Goal: Task Accomplishment & Management: Use online tool/utility

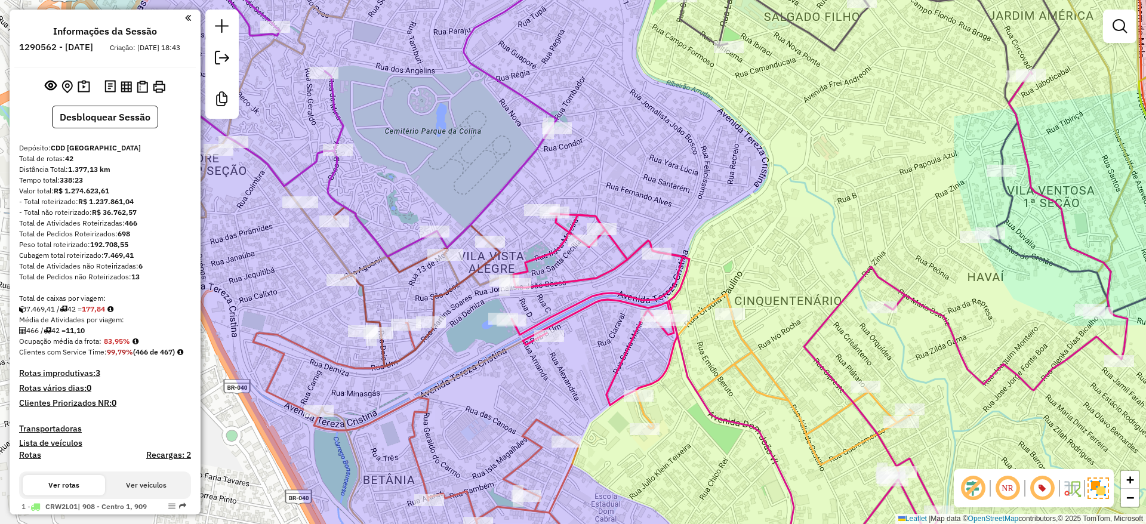
scroll to position [1311, 0]
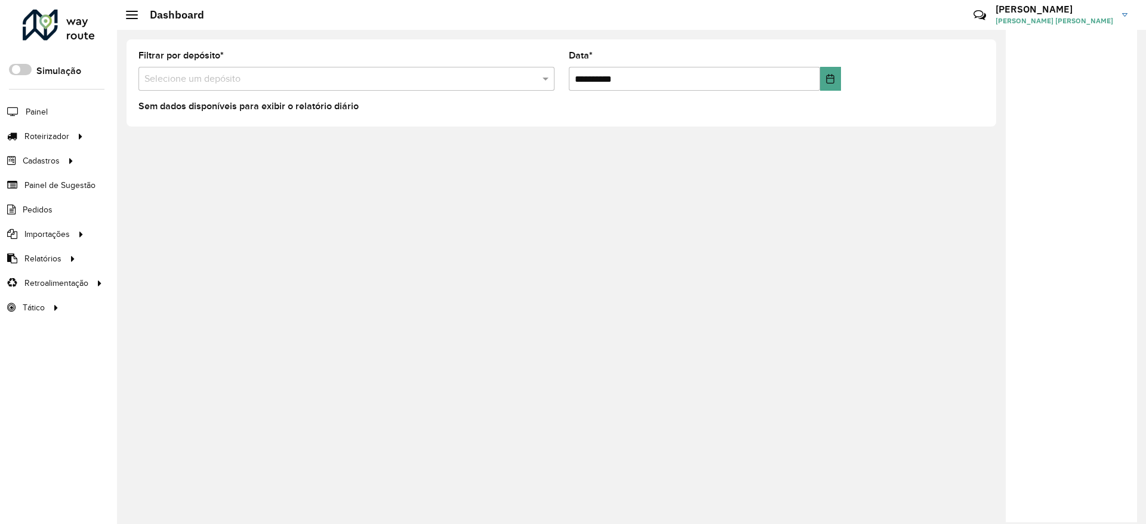
click at [59, 138] on span "Roteirizador" at bounding box center [46, 136] width 45 height 13
click at [156, 137] on span "Entregas" at bounding box center [152, 136] width 34 height 13
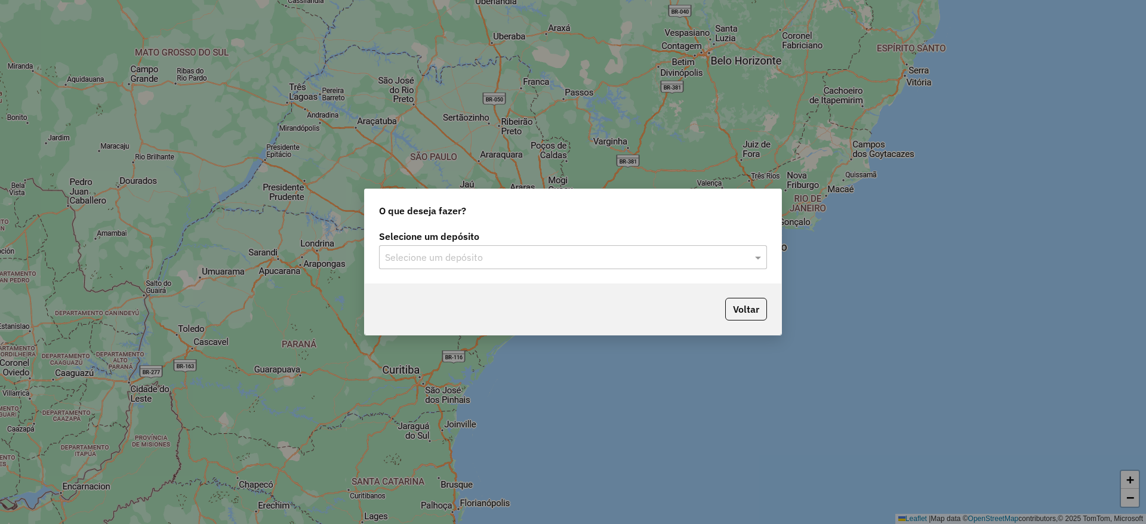
click at [541, 253] on input "text" at bounding box center [561, 258] width 352 height 14
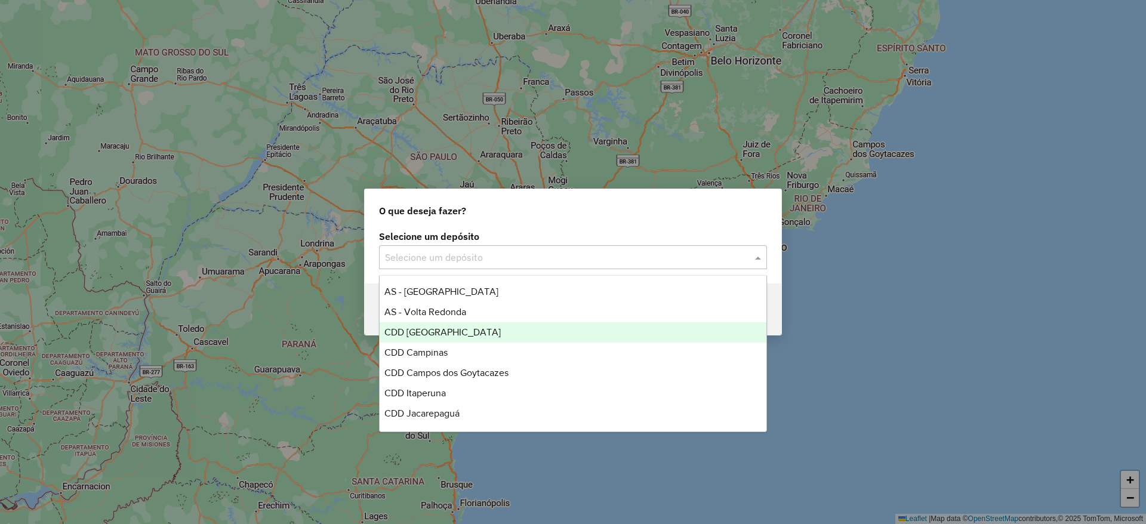
scroll to position [30, 0]
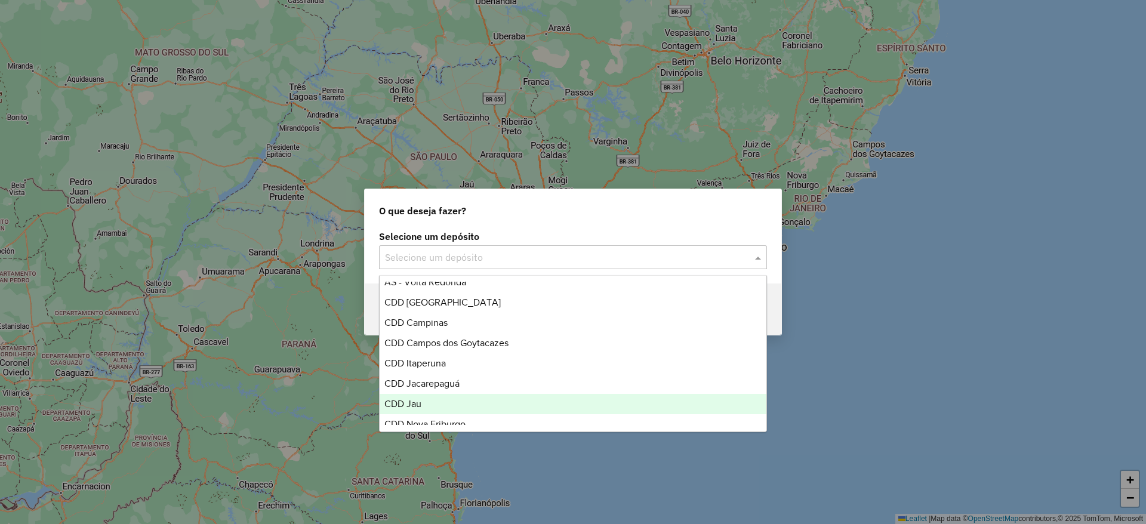
click at [461, 399] on div "CDD Jau" at bounding box center [573, 404] width 387 height 20
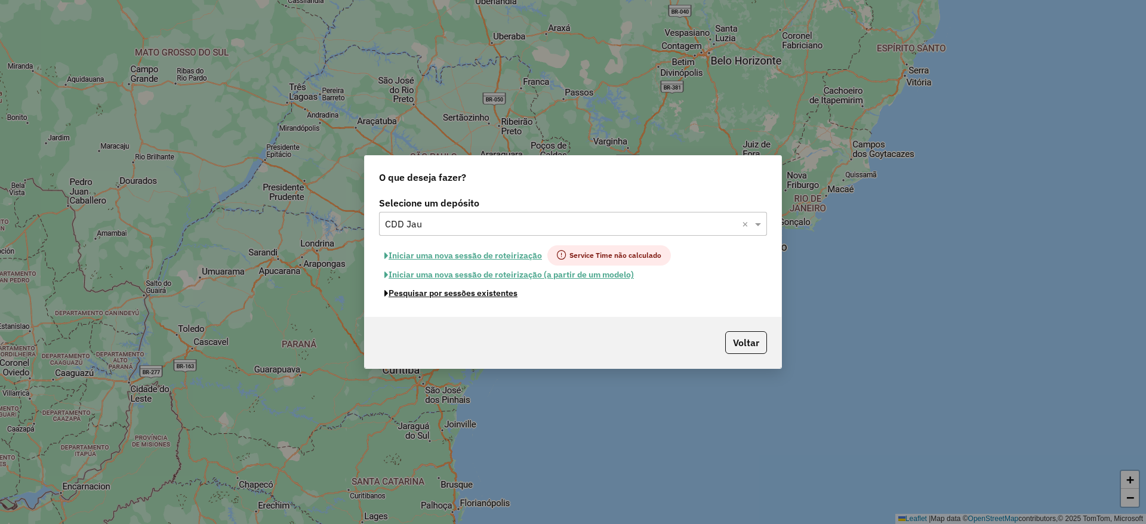
click at [484, 292] on button "Pesquisar por sessões existentes" at bounding box center [451, 293] width 144 height 19
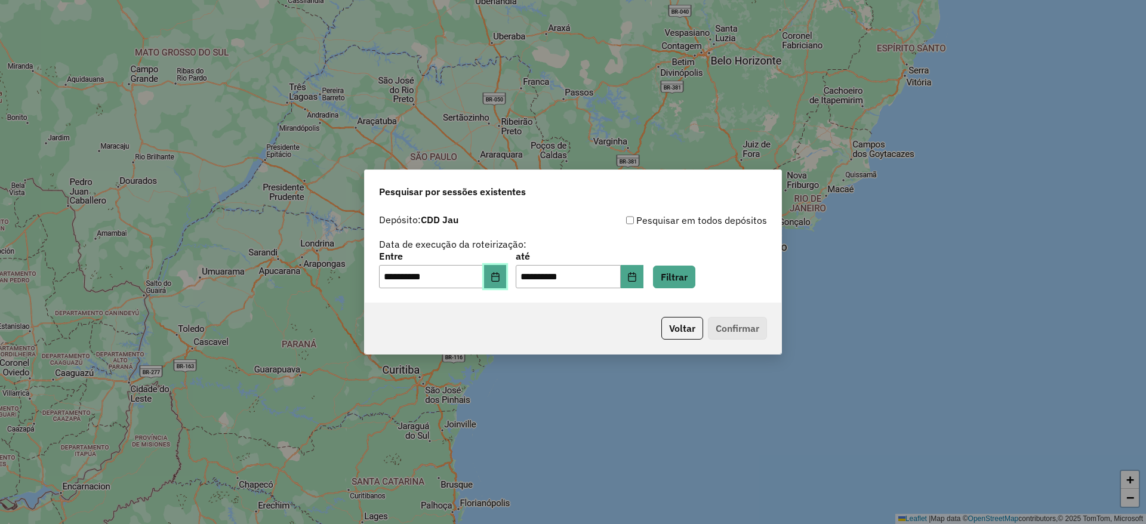
click at [499, 272] on icon "Choose Date" at bounding box center [495, 277] width 8 height 10
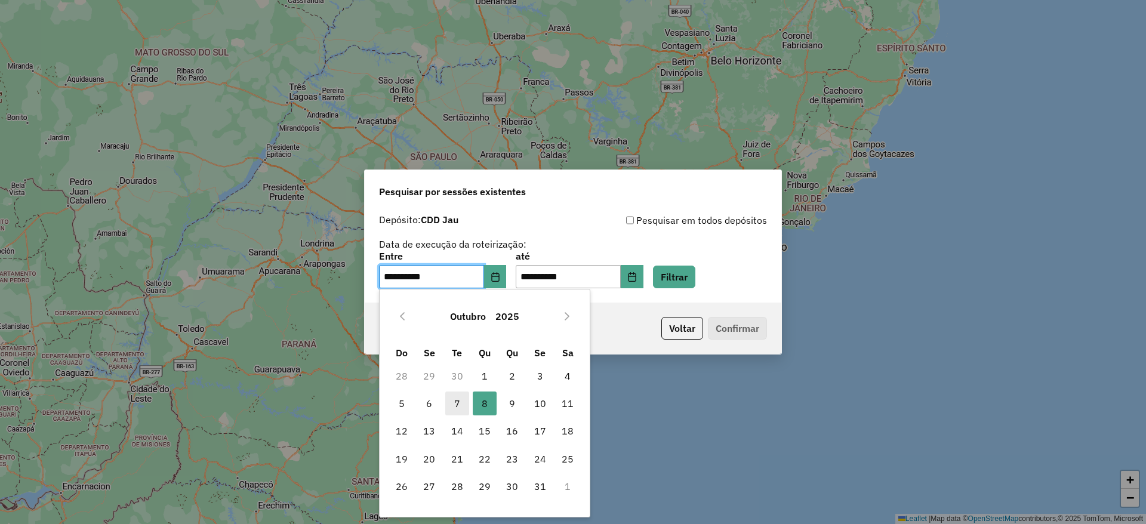
click at [458, 405] on span "7" at bounding box center [457, 404] width 24 height 24
type input "**********"
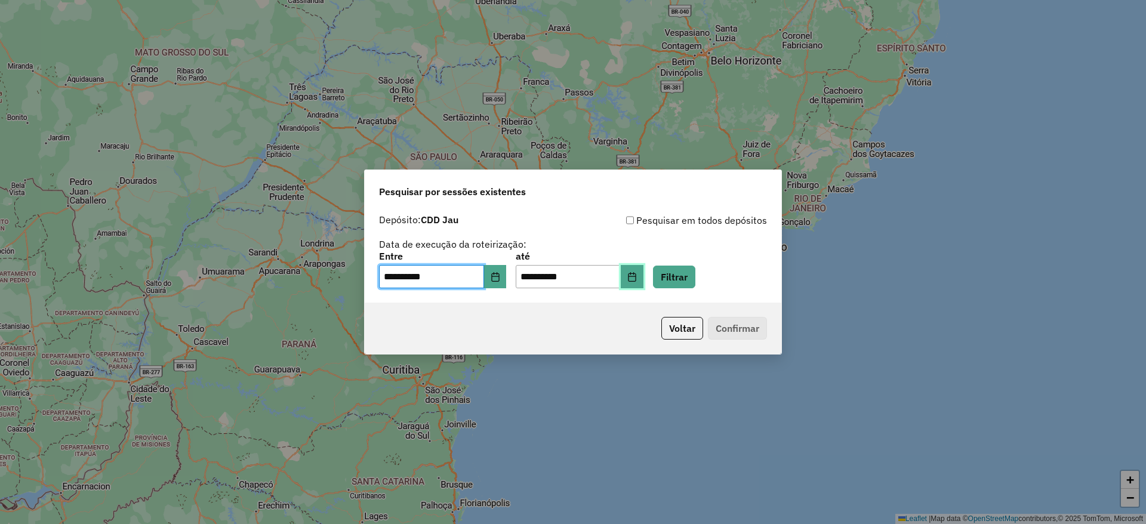
click at [643, 278] on button "Choose Date" at bounding box center [632, 277] width 23 height 24
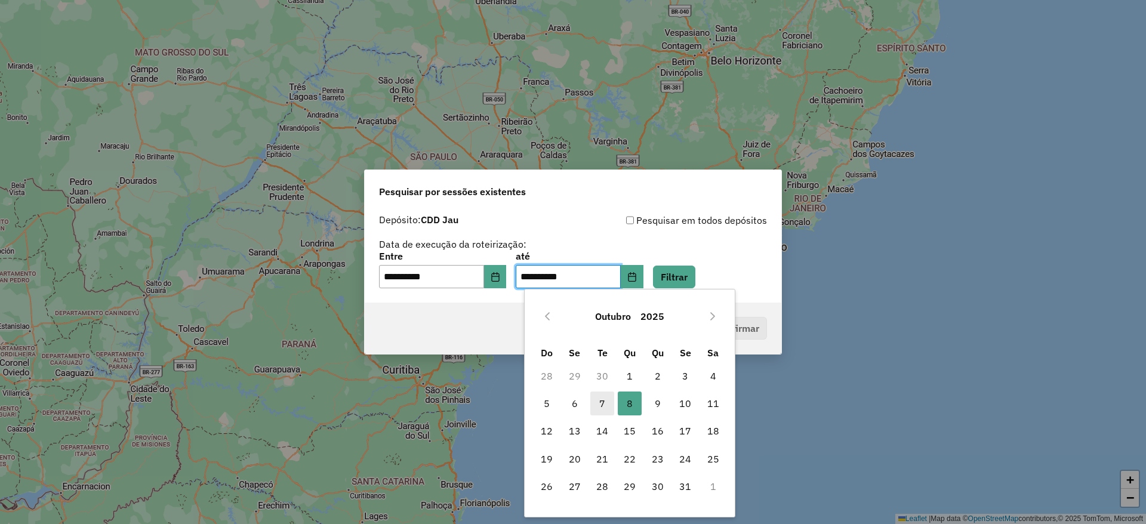
click at [604, 400] on span "7" at bounding box center [602, 404] width 24 height 24
type input "**********"
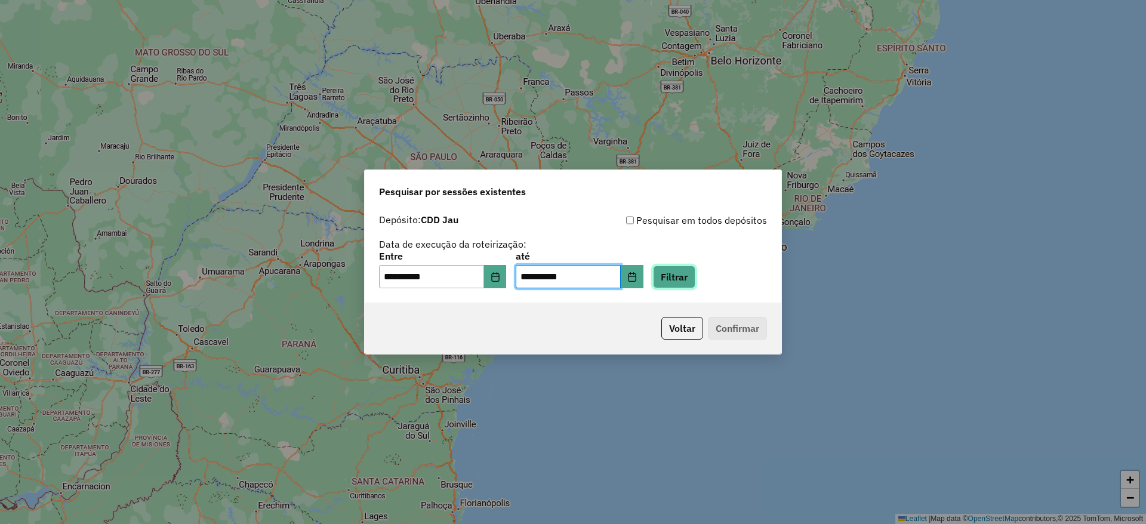
click at [690, 285] on button "Filtrar" at bounding box center [674, 277] width 42 height 23
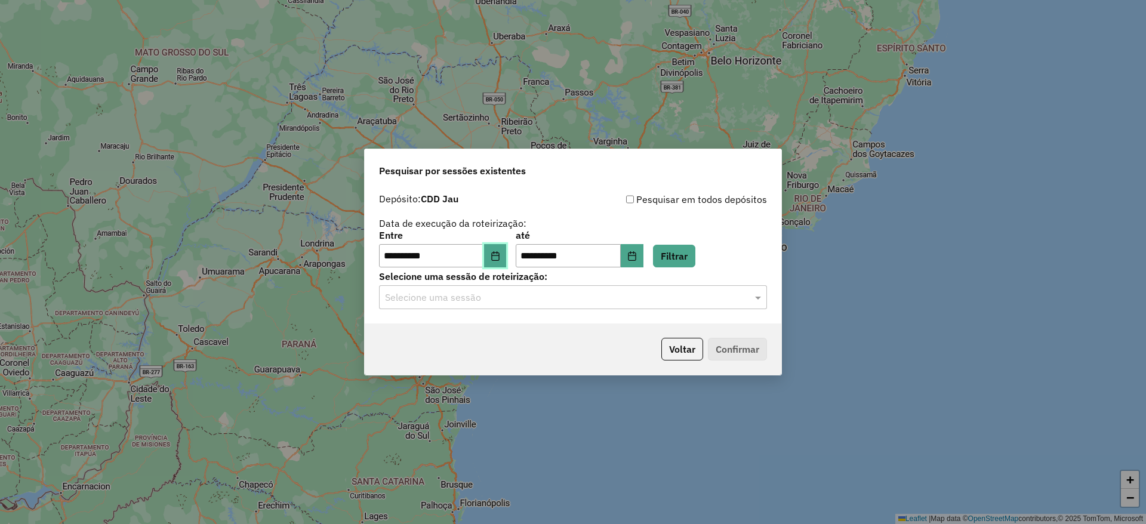
click at [500, 255] on icon "Choose Date" at bounding box center [496, 256] width 10 height 10
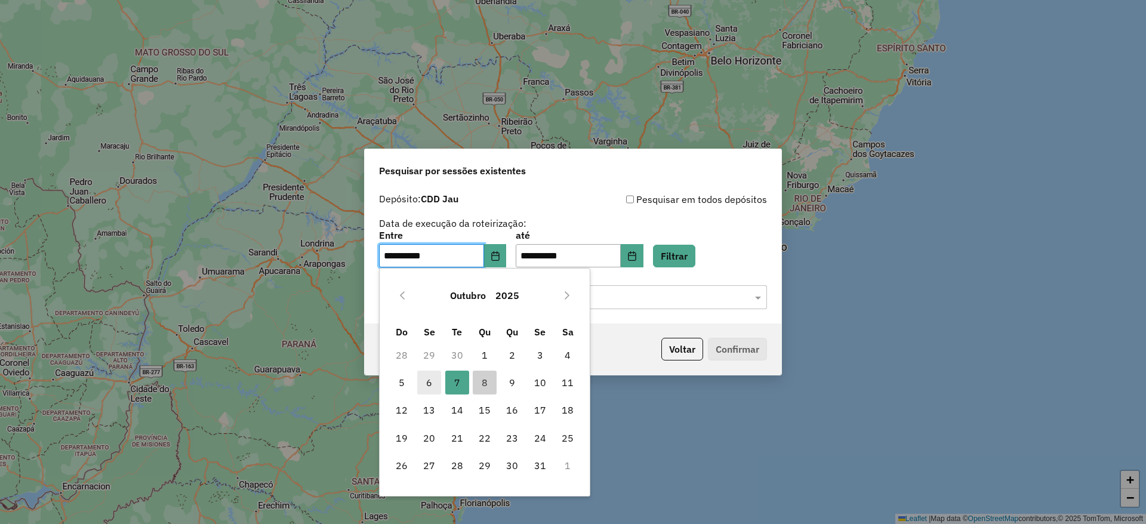
click at [434, 382] on span "6" at bounding box center [429, 383] width 24 height 24
type input "**********"
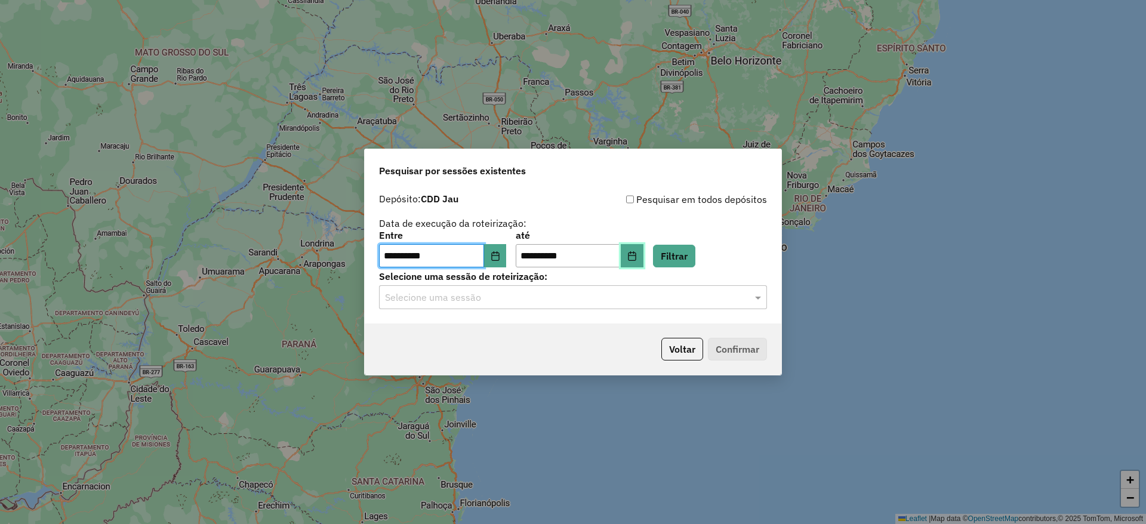
click at [643, 261] on button "Choose Date" at bounding box center [632, 256] width 23 height 24
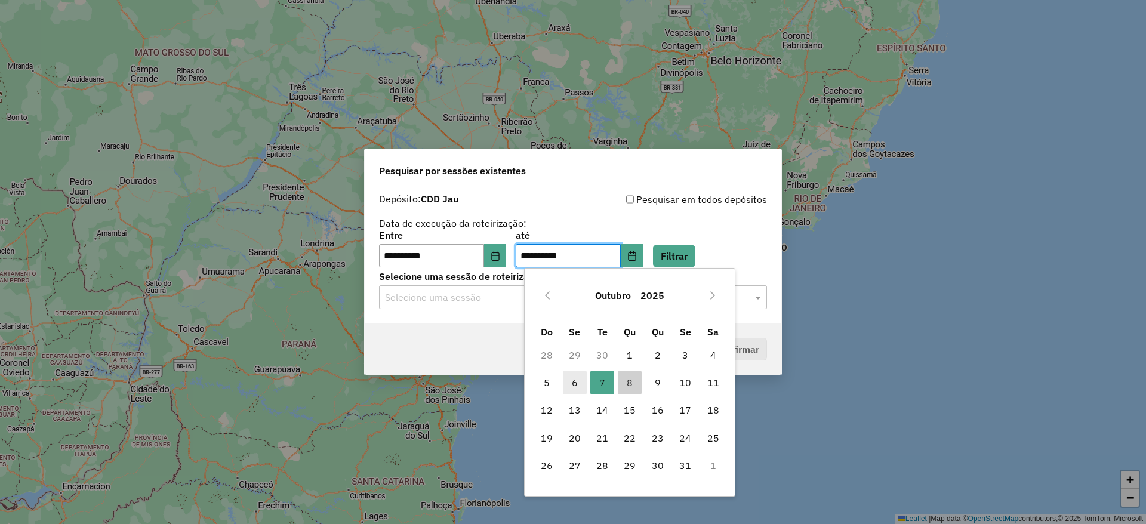
click at [575, 384] on span "6" at bounding box center [575, 383] width 24 height 24
type input "**********"
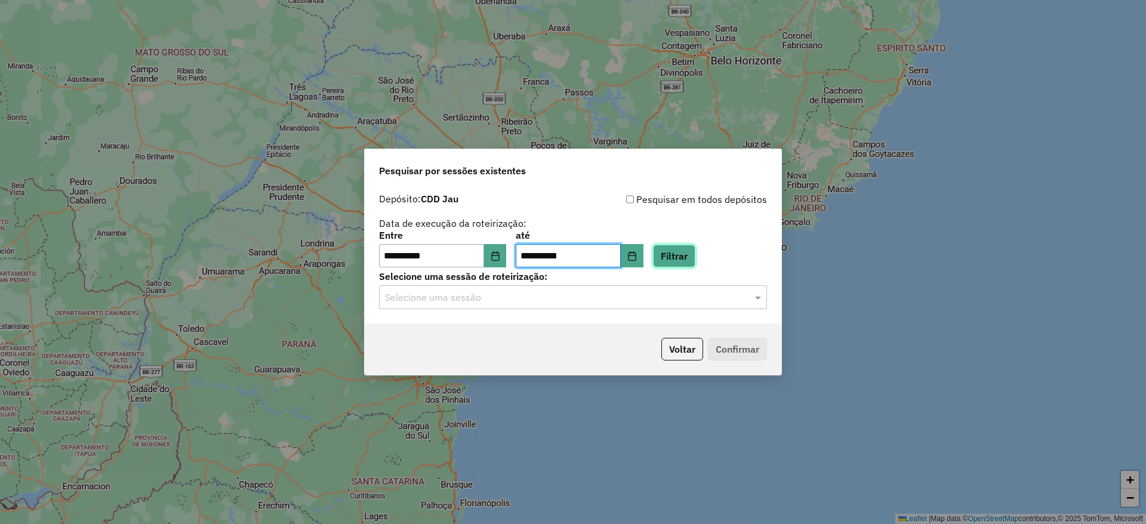
click at [686, 252] on button "Filtrar" at bounding box center [674, 256] width 42 height 23
click at [529, 303] on input "text" at bounding box center [561, 298] width 352 height 14
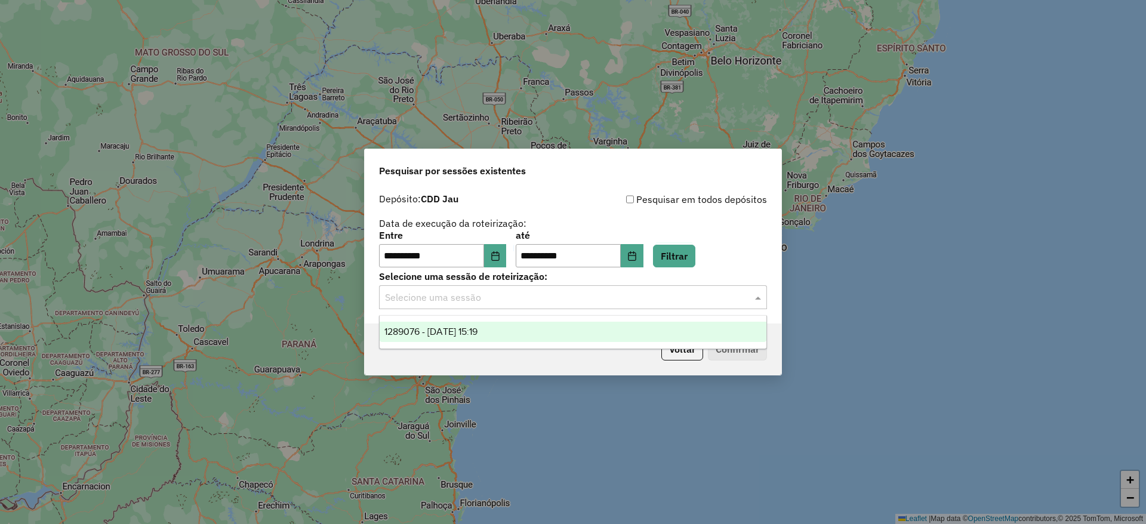
click at [520, 336] on div "1289076 - 06/10/2025 15:19" at bounding box center [573, 332] width 387 height 20
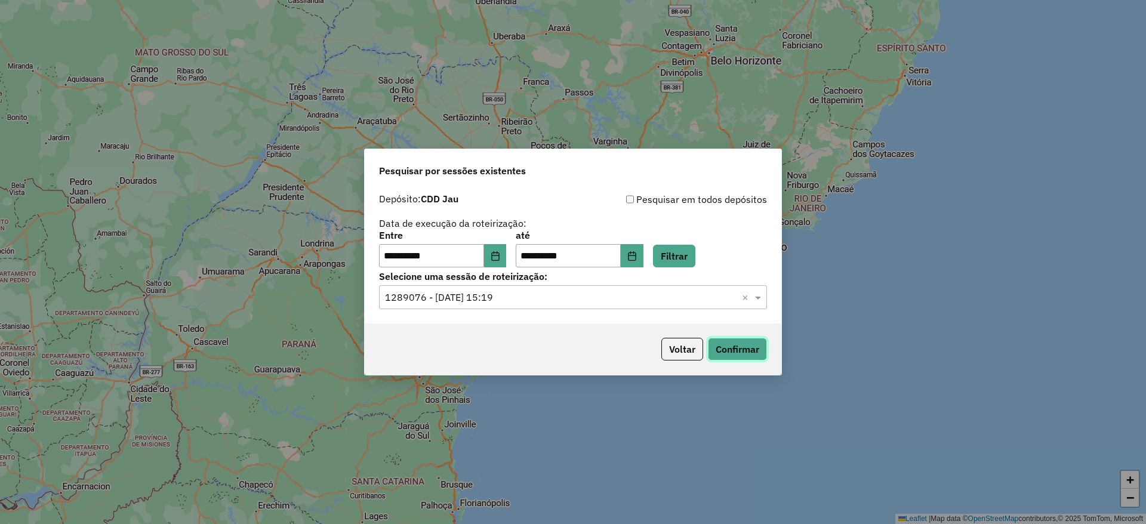
click at [730, 347] on button "Confirmar" at bounding box center [737, 349] width 59 height 23
click at [500, 255] on icon "Choose Date" at bounding box center [496, 256] width 10 height 10
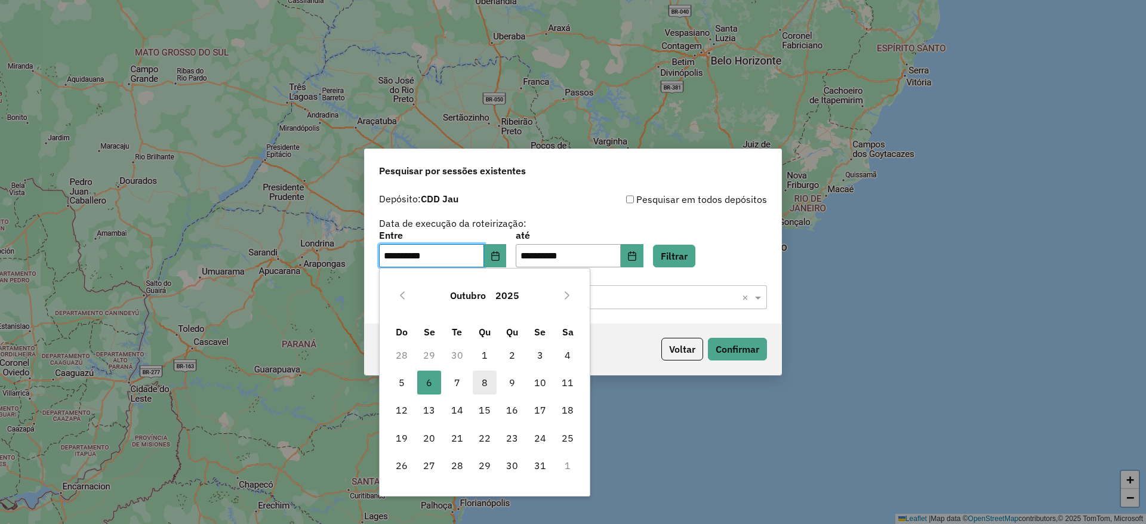
click at [491, 373] on span "8" at bounding box center [485, 383] width 24 height 24
type input "**********"
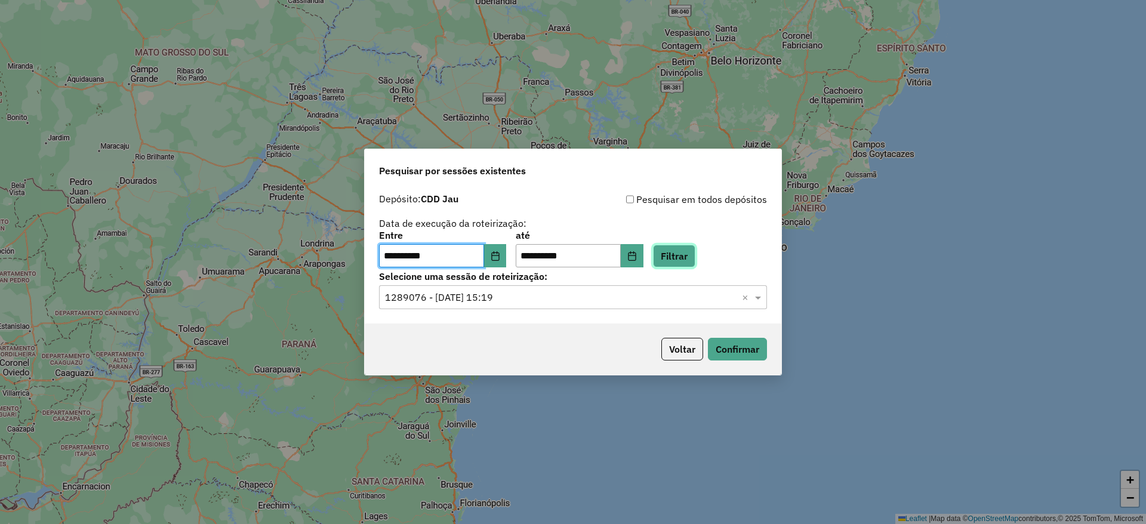
click at [683, 263] on button "Filtrar" at bounding box center [674, 256] width 42 height 23
click at [582, 295] on input "text" at bounding box center [561, 298] width 352 height 14
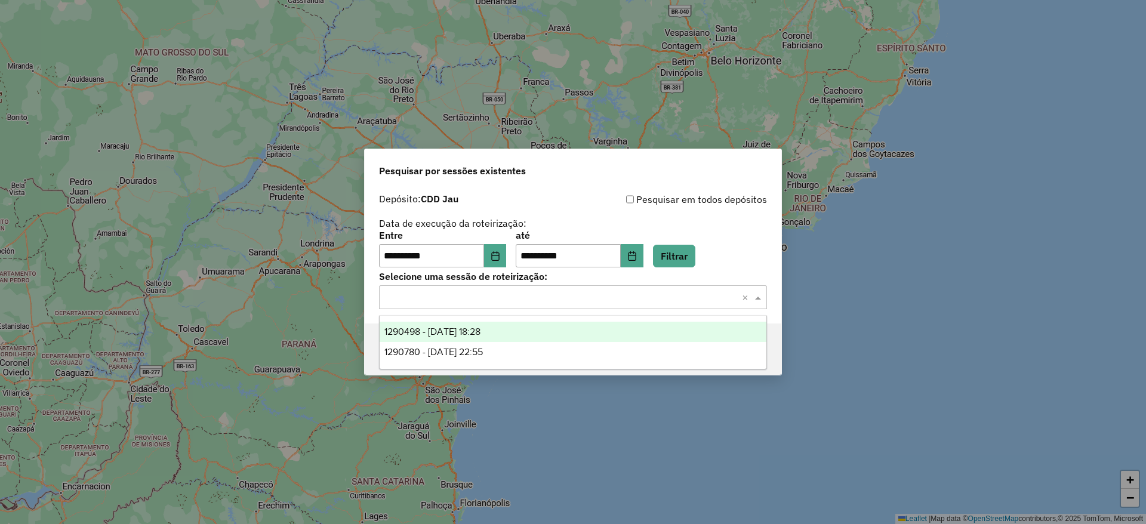
click at [567, 332] on div "1290498 - 08/10/2025 18:28" at bounding box center [573, 332] width 387 height 20
click at [570, 296] on input "text" at bounding box center [561, 298] width 352 height 14
click at [736, 272] on label "Selecione uma sessão de roteirização:" at bounding box center [573, 276] width 388 height 14
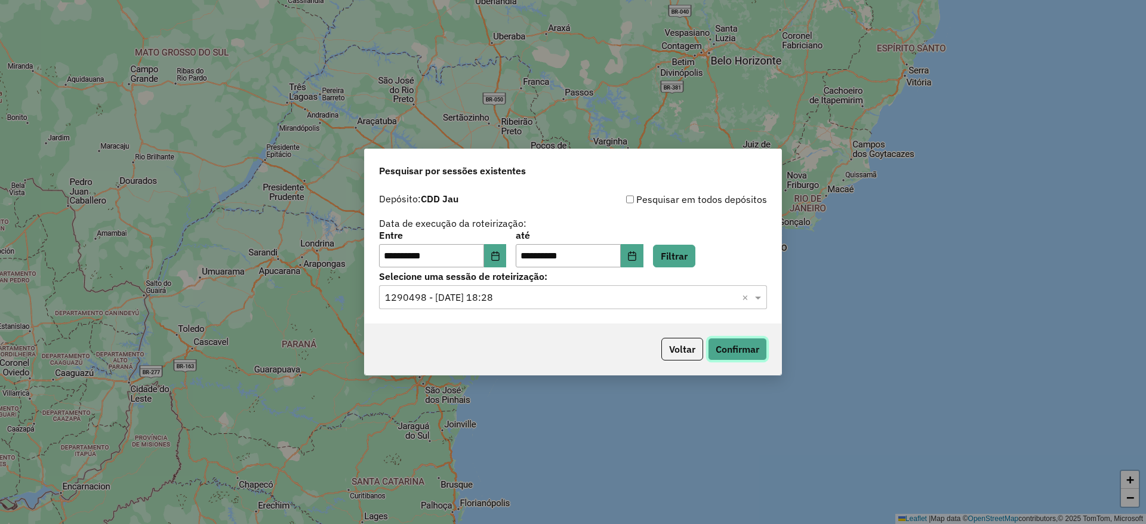
click at [733, 354] on button "Confirmar" at bounding box center [737, 349] width 59 height 23
click at [507, 252] on button "Choose Date" at bounding box center [495, 256] width 23 height 24
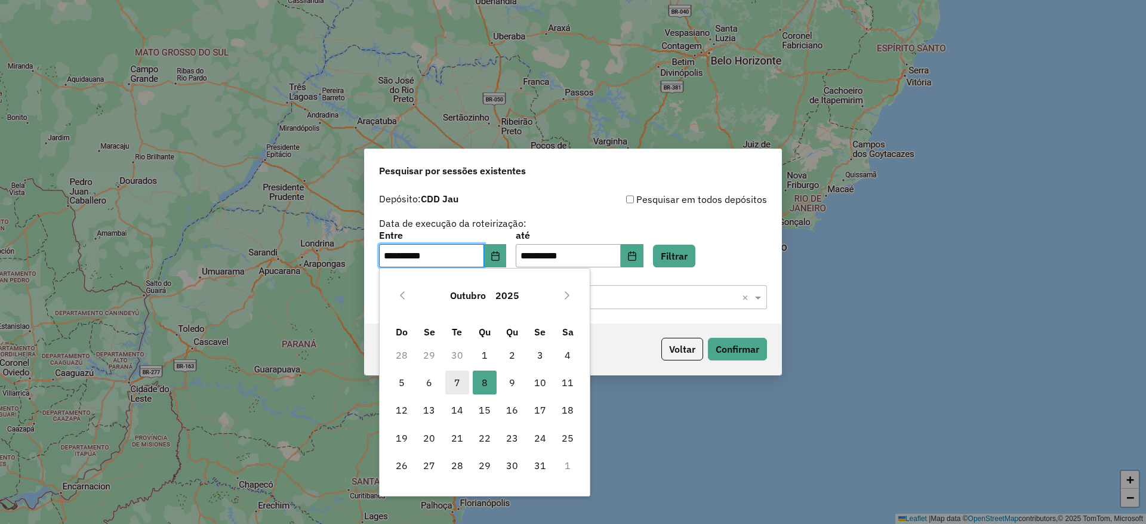
click at [450, 390] on span "7" at bounding box center [457, 383] width 24 height 24
type input "**********"
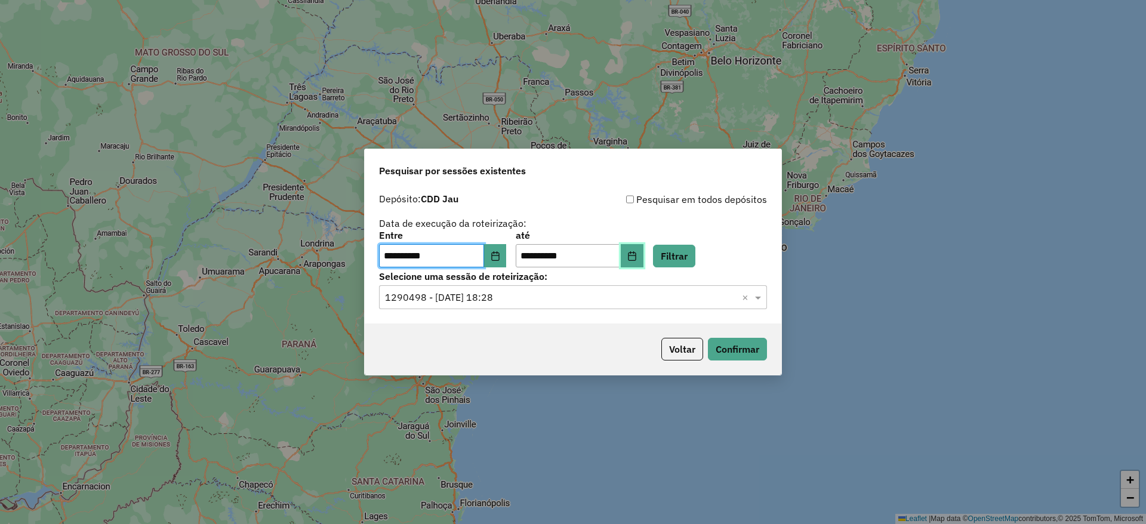
click at [637, 255] on icon "Choose Date" at bounding box center [632, 256] width 10 height 10
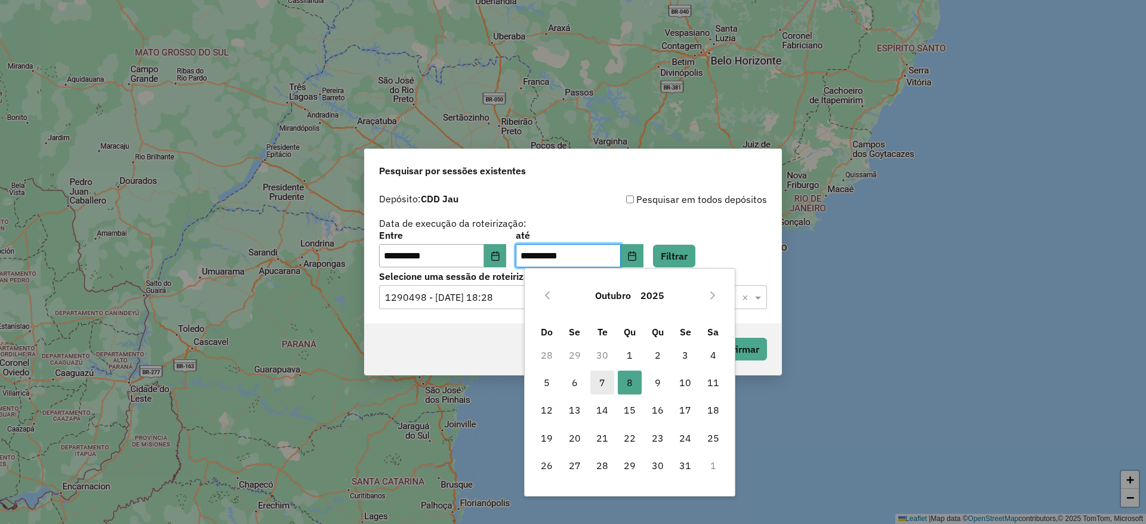
click at [600, 379] on span "7" at bounding box center [602, 383] width 24 height 24
type input "**********"
click at [676, 246] on button "Filtrar" at bounding box center [674, 256] width 42 height 23
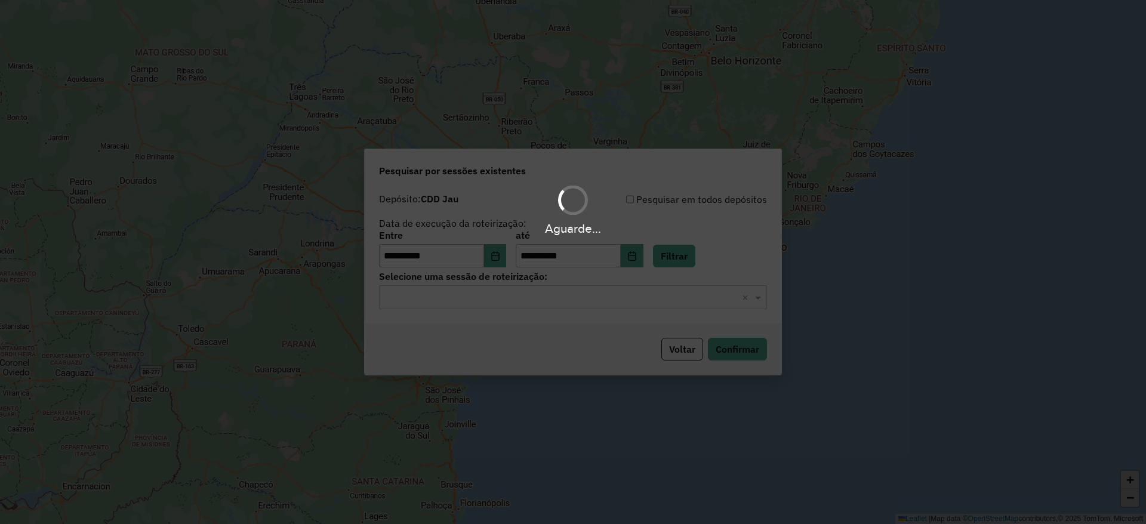
click at [543, 300] on input "text" at bounding box center [561, 298] width 352 height 14
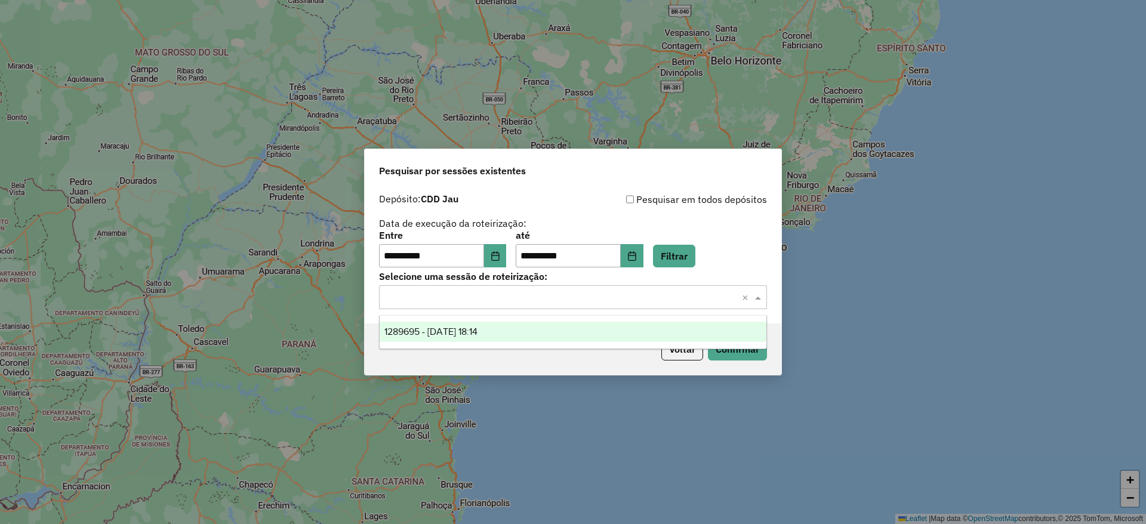
click at [541, 332] on div "1289695 - 07/10/2025 18:14" at bounding box center [573, 332] width 387 height 20
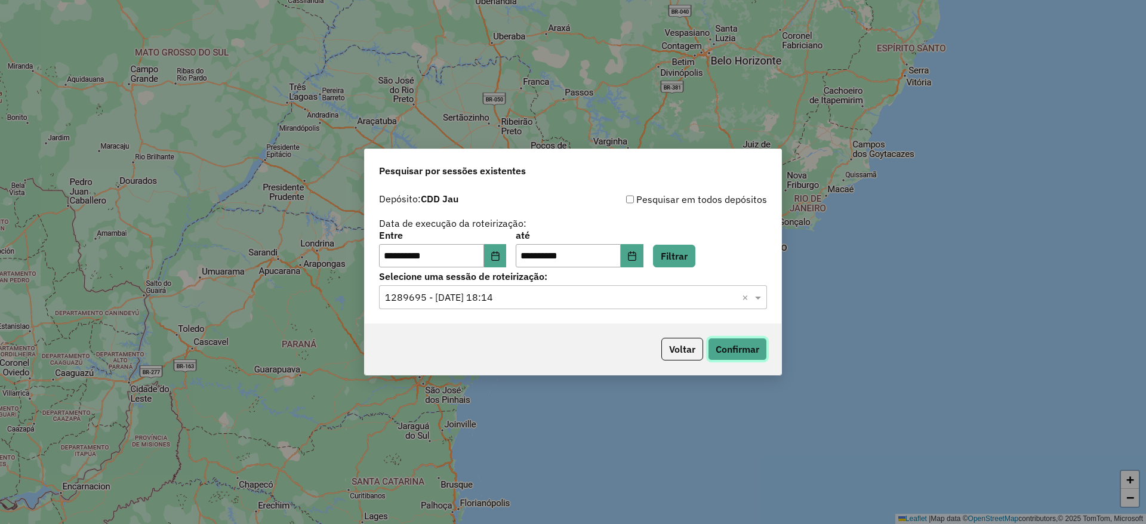
click at [733, 352] on button "Confirmar" at bounding box center [737, 349] width 59 height 23
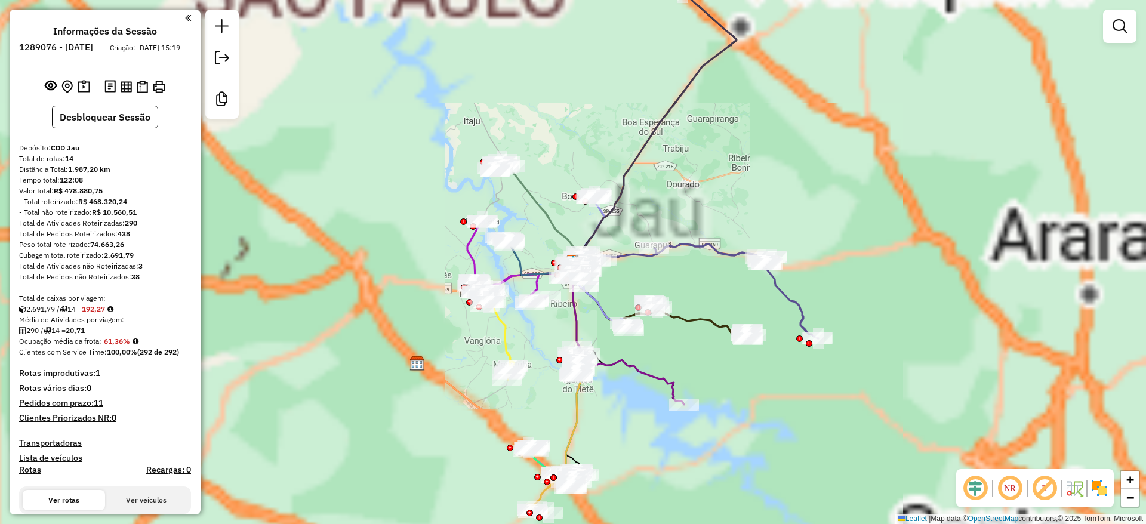
click at [980, 486] on em at bounding box center [975, 488] width 29 height 29
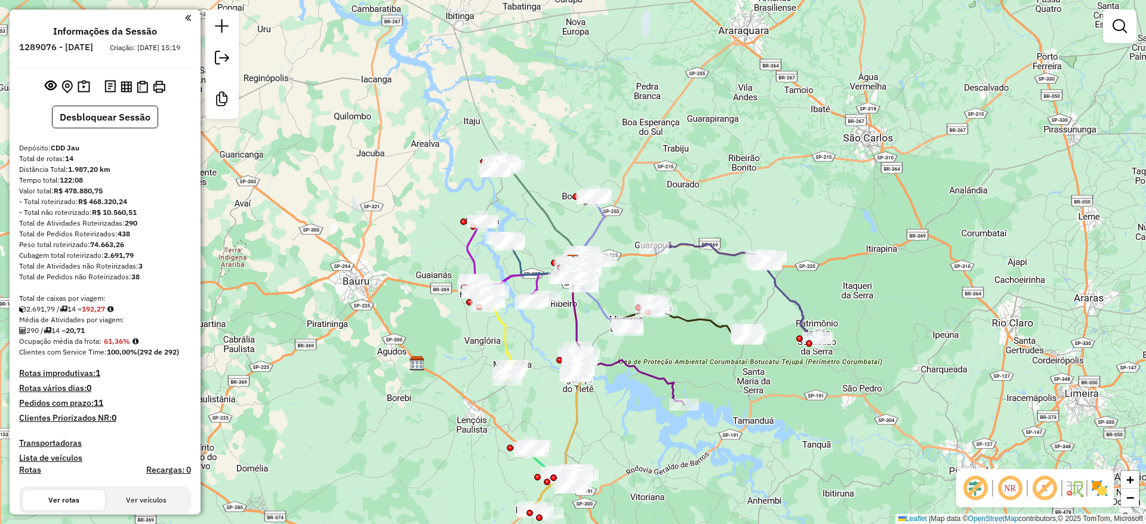
click at [1049, 486] on em at bounding box center [1044, 488] width 29 height 29
click at [1105, 485] on img at bounding box center [1099, 488] width 19 height 19
click at [1058, 346] on div "Janela de atendimento Grade de atendimento Capacidade Transportadoras Veículos …" at bounding box center [573, 262] width 1146 height 524
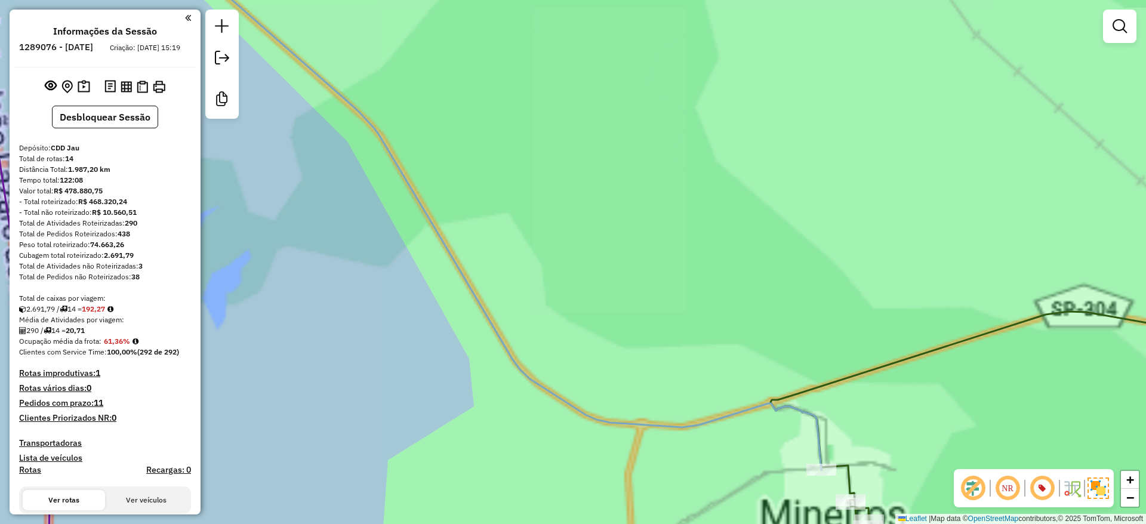
click at [384, 140] on icon at bounding box center [496, 208] width 651 height 522
select select "**********"
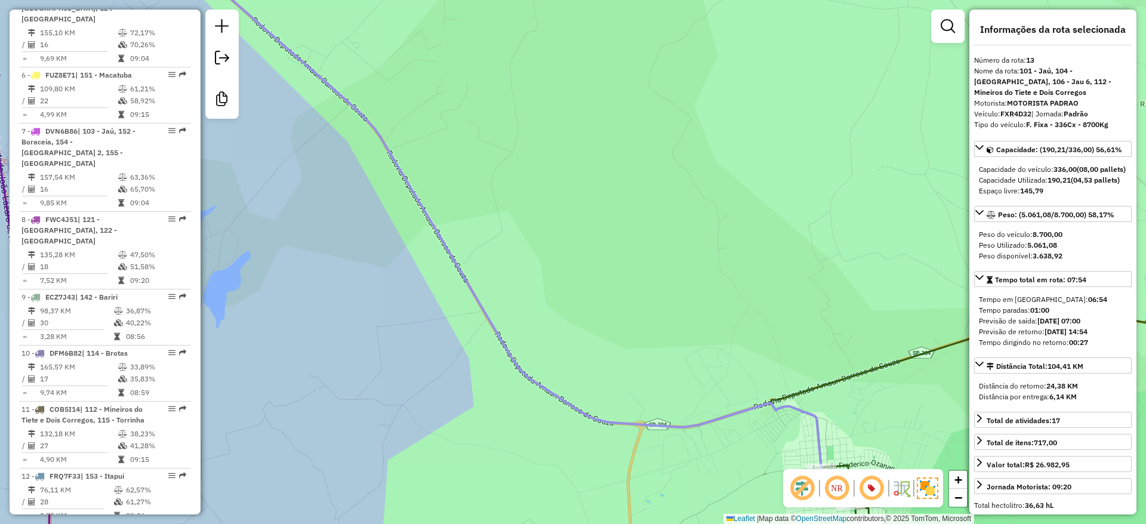
scroll to position [1154, 0]
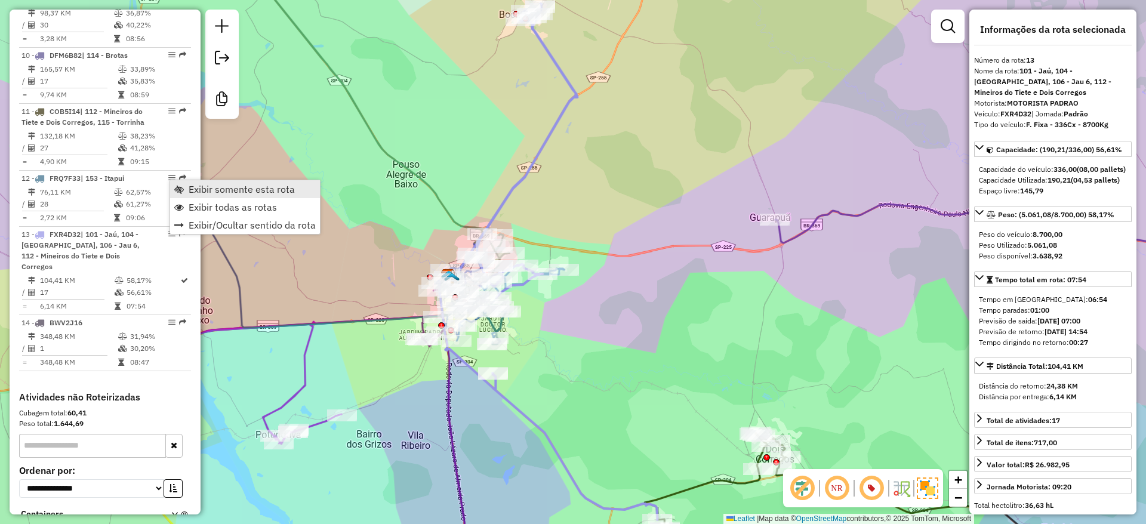
click at [217, 189] on span "Exibir somente esta rota" at bounding box center [242, 189] width 106 height 10
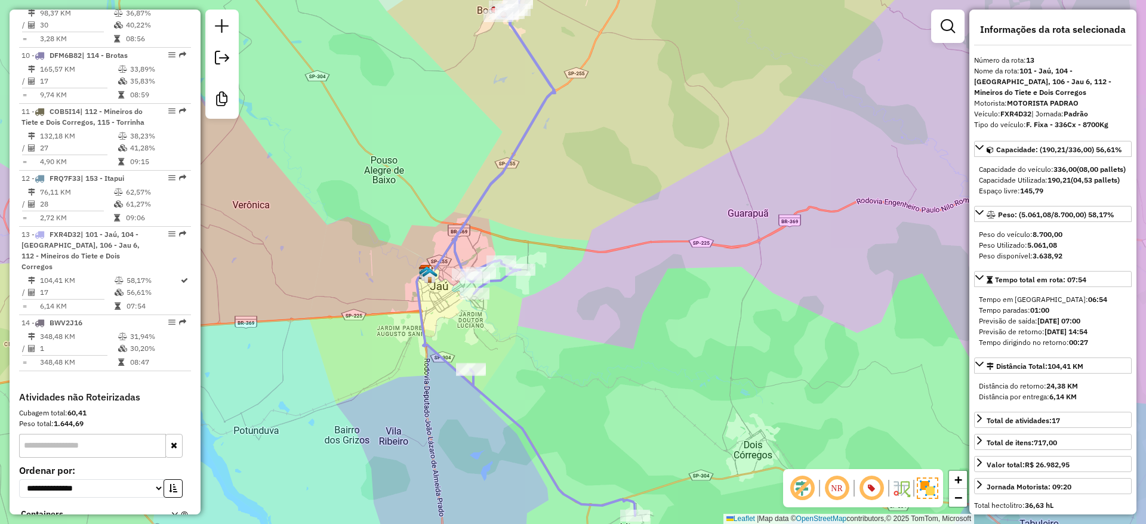
drag, startPoint x: 560, startPoint y: 381, endPoint x: 539, endPoint y: 377, distance: 21.9
click at [539, 377] on div "Janela de atendimento Grade de atendimento Capacidade Transportadoras Veículos …" at bounding box center [573, 262] width 1146 height 524
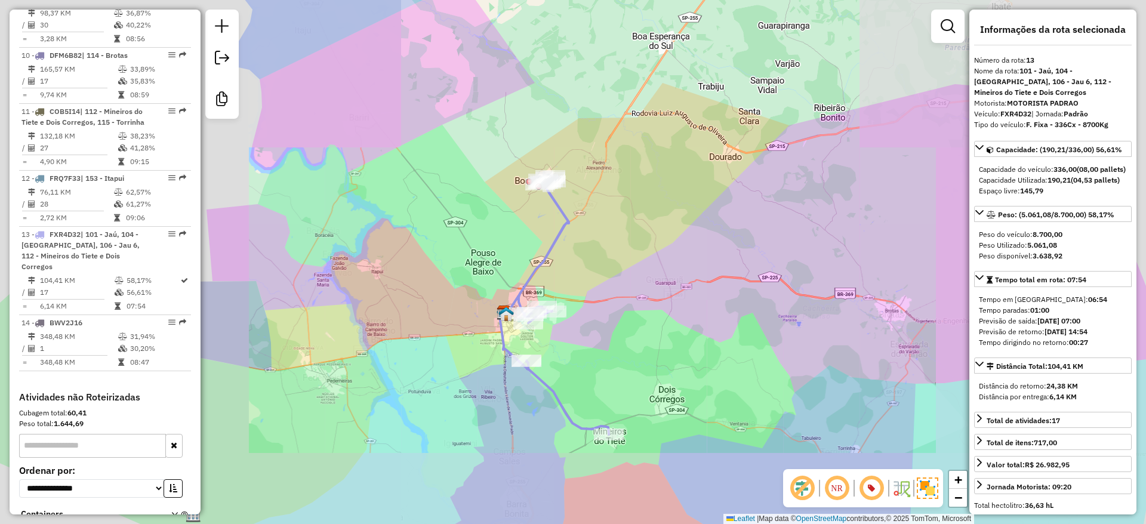
click at [585, 373] on div "Janela de atendimento Grade de atendimento Capacidade Transportadoras Veículos …" at bounding box center [573, 262] width 1146 height 524
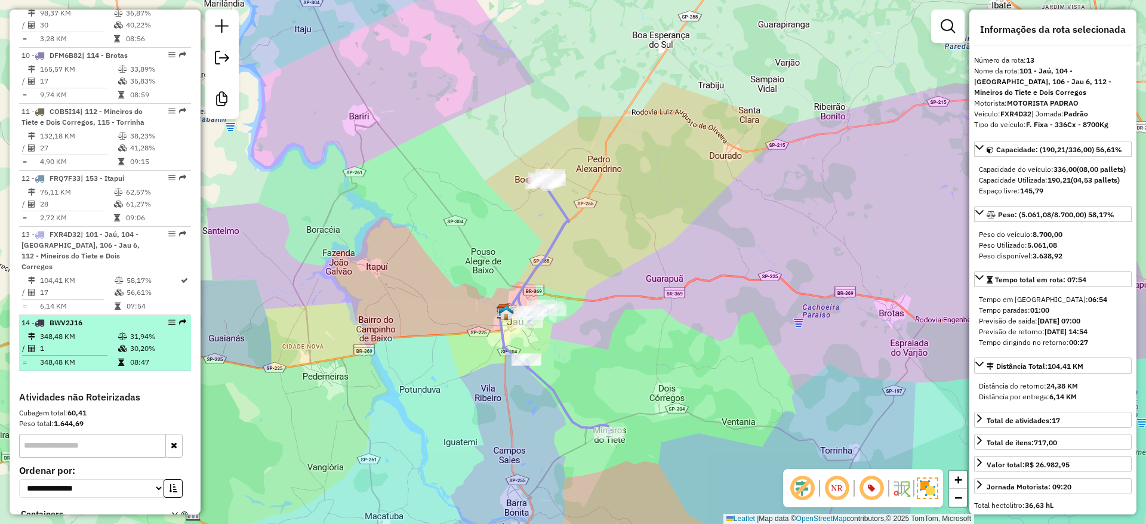
click at [125, 345] on icon at bounding box center [122, 348] width 9 height 7
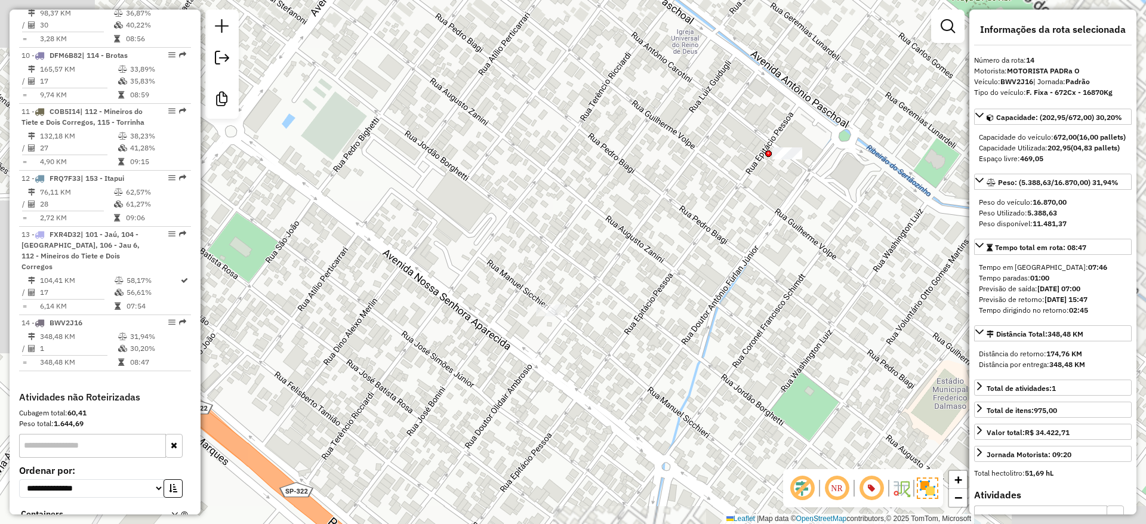
click at [879, 486] on em at bounding box center [871, 488] width 29 height 29
click at [931, 485] on img at bounding box center [927, 487] width 21 height 21
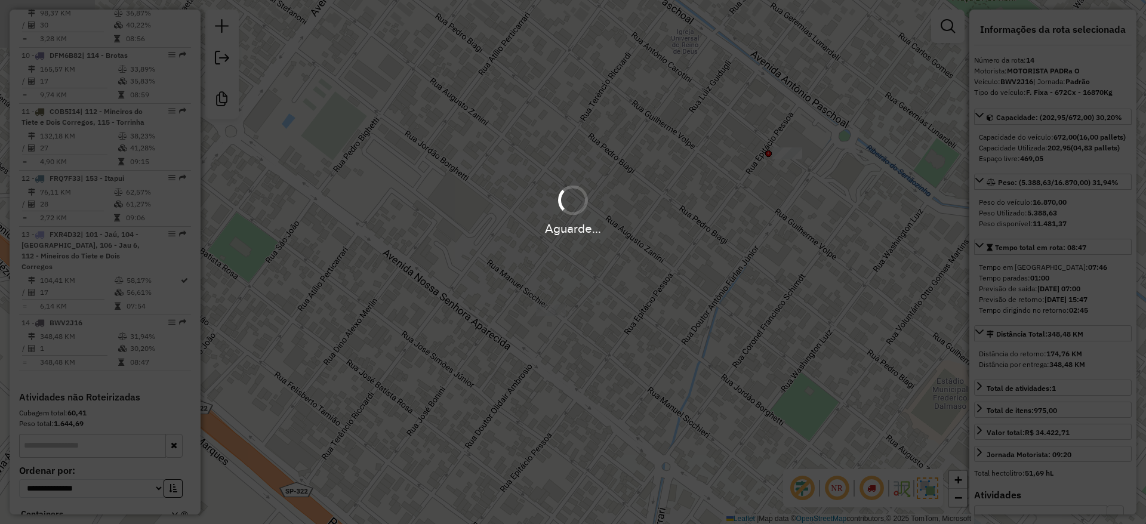
click at [904, 350] on div "Aguarde..." at bounding box center [573, 262] width 1146 height 524
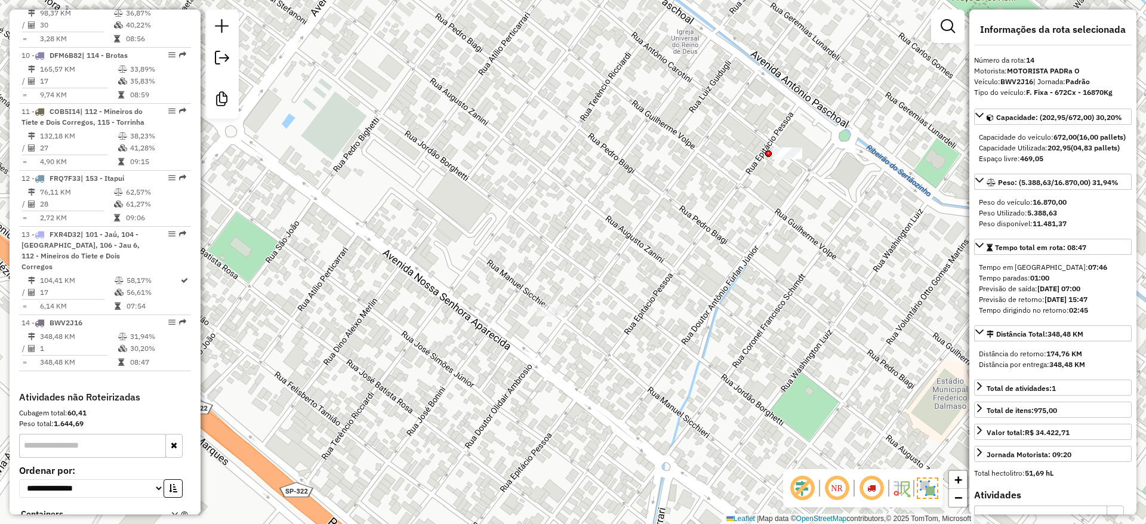
click at [881, 485] on em at bounding box center [871, 488] width 29 height 29
click at [868, 489] on em at bounding box center [871, 488] width 29 height 29
click at [868, 486] on em at bounding box center [871, 488] width 29 height 29
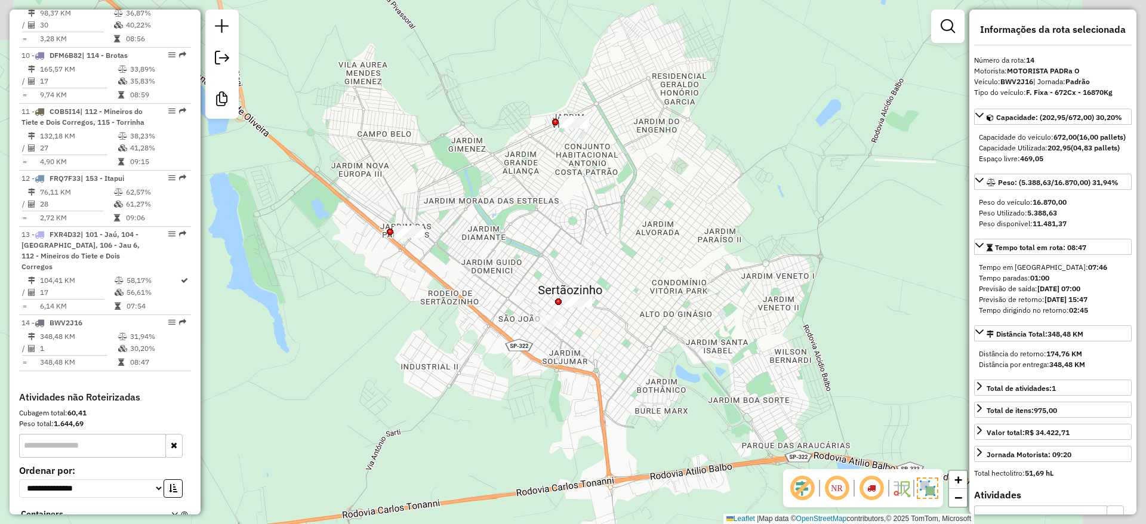
drag, startPoint x: 703, startPoint y: 375, endPoint x: 609, endPoint y: 396, distance: 96.0
click at [609, 396] on div "Janela de atendimento Grade de atendimento Capacidade Transportadoras Veículos …" at bounding box center [573, 262] width 1146 height 524
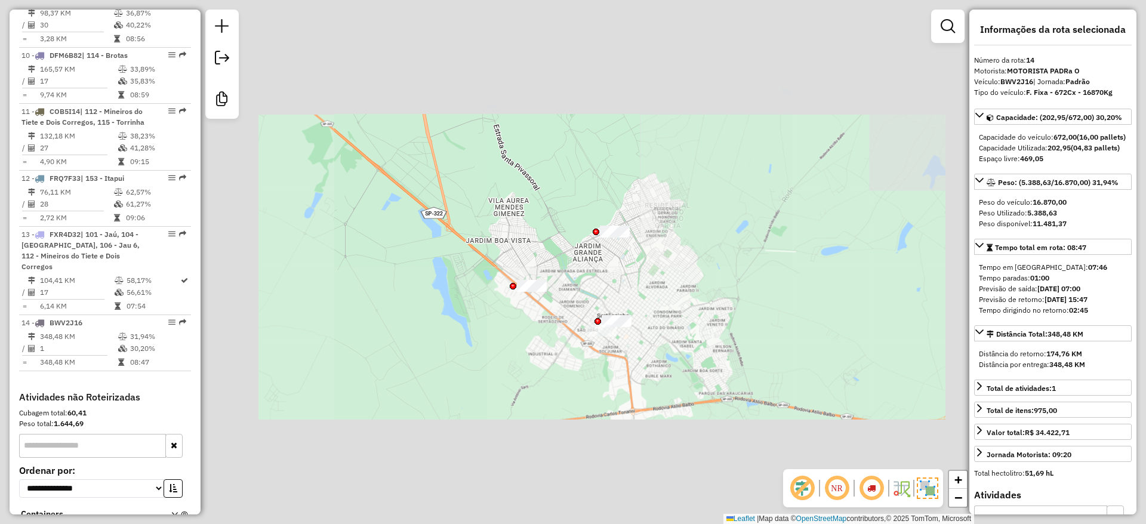
drag, startPoint x: 603, startPoint y: 433, endPoint x: 625, endPoint y: 403, distance: 37.1
click at [624, 405] on div "Janela de atendimento Grade de atendimento Capacidade Transportadoras Veículos …" at bounding box center [573, 262] width 1146 height 524
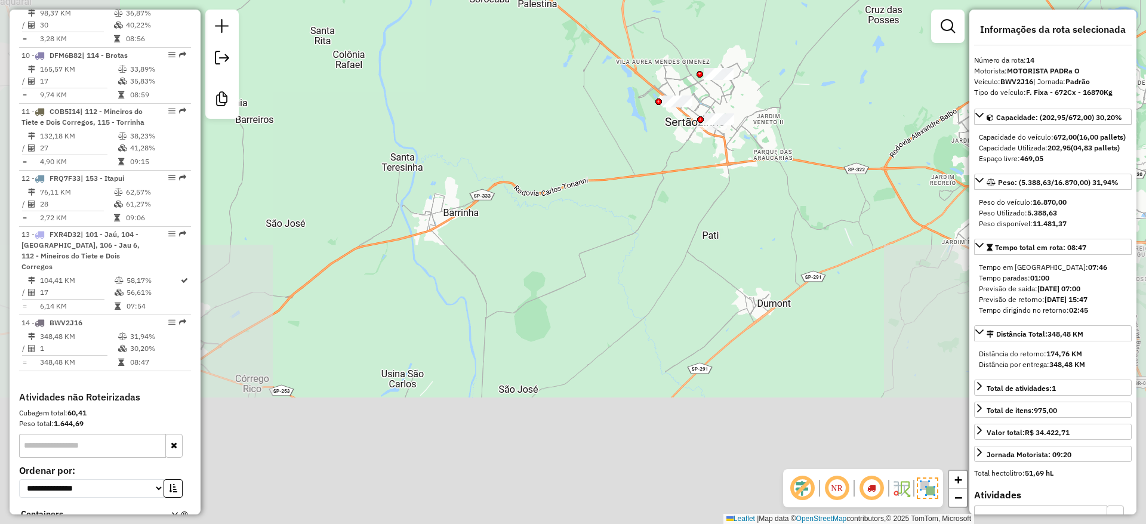
drag, startPoint x: 649, startPoint y: 331, endPoint x: 781, endPoint y: 64, distance: 297.6
click at [781, 64] on div "Janela de atendimento Grade de atendimento Capacidade Transportadoras Veículos …" at bounding box center [573, 262] width 1146 height 524
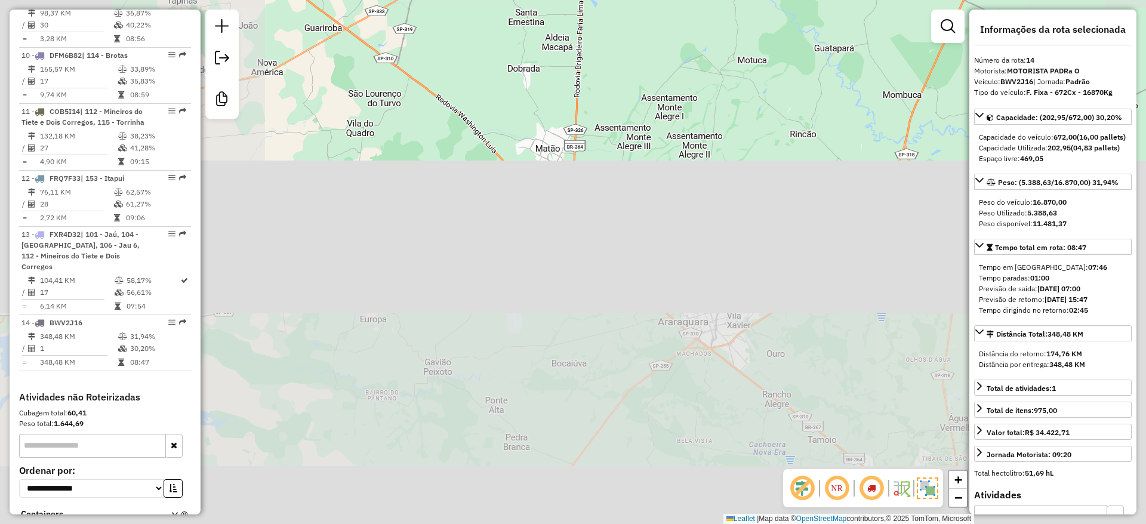
drag, startPoint x: 676, startPoint y: 199, endPoint x: 753, endPoint y: 16, distance: 199.1
click at [751, 0] on html "Aguarde... Pop-up bloqueado! Seu navegador bloqueou automáticamente a abertura …" at bounding box center [573, 262] width 1146 height 524
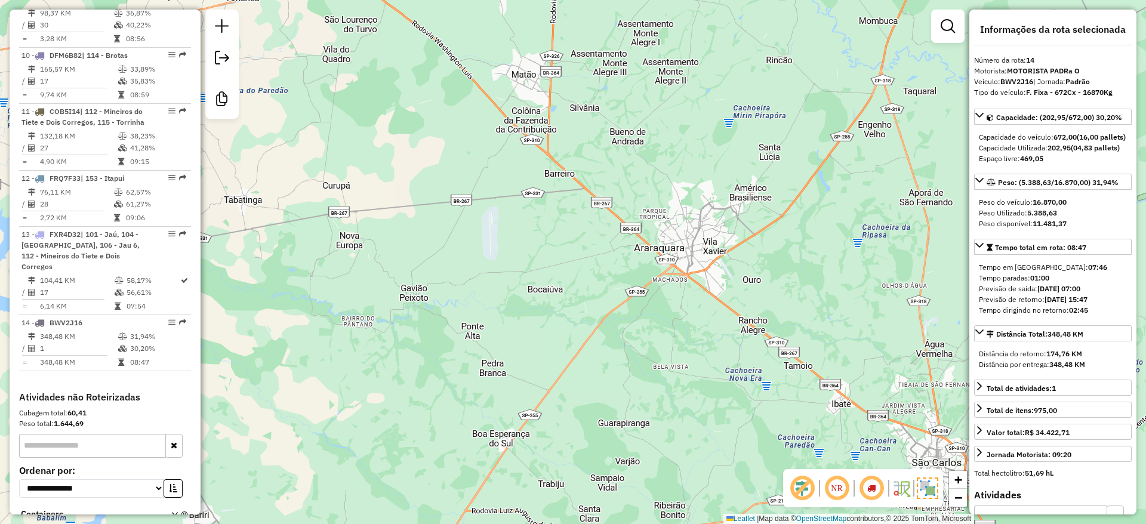
click at [642, 343] on div "Janela de atendimento Grade de atendimento Capacidade Transportadoras Veículos …" at bounding box center [573, 262] width 1146 height 524
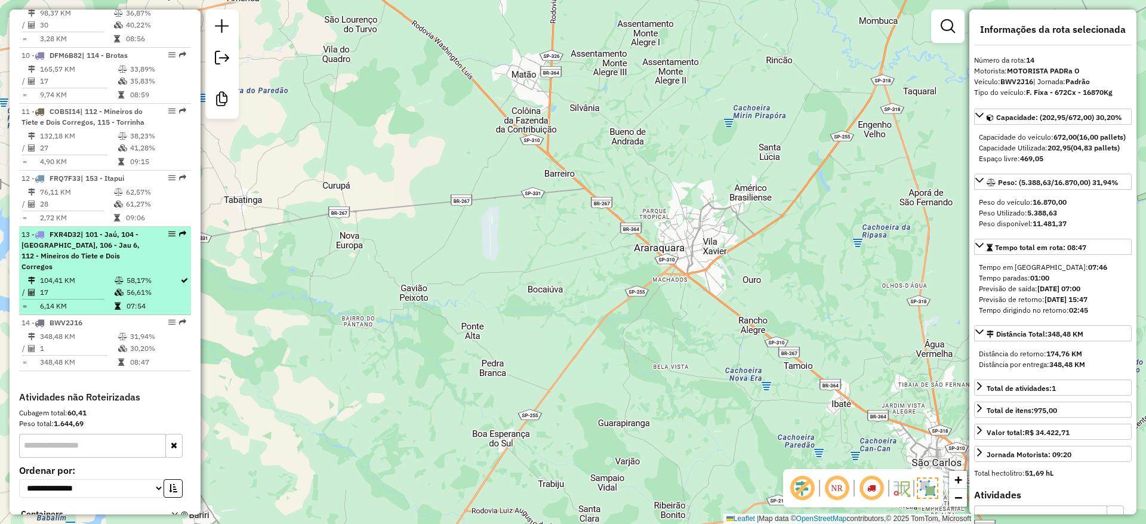
click at [130, 229] on div "13 - FXR4D32 | 101 - Jaú, 104 - Bocaina, 106 - Jau 6, 112 - Mineiros do Tiete e…" at bounding box center [84, 250] width 127 height 43
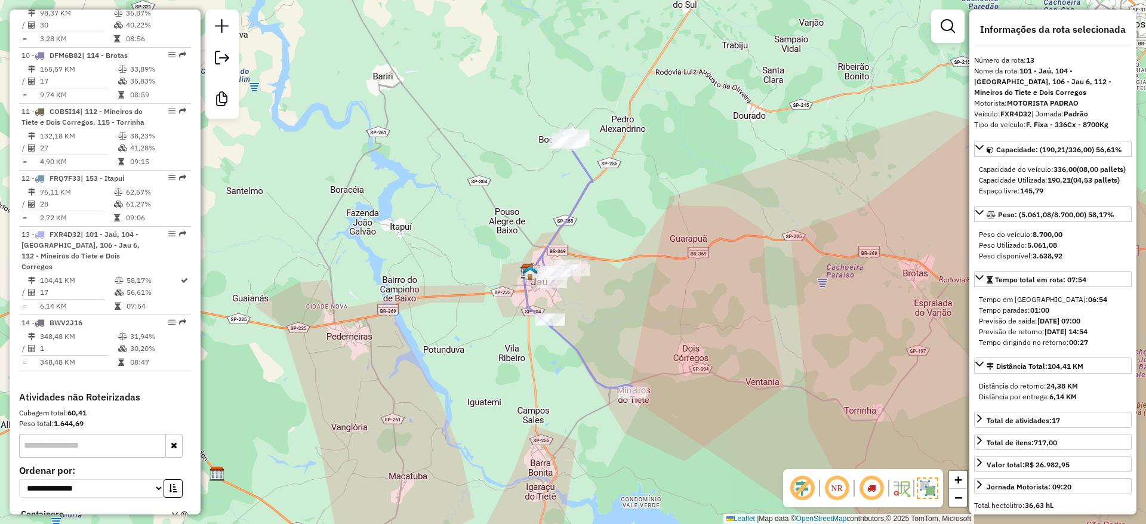
drag, startPoint x: 637, startPoint y: 319, endPoint x: 630, endPoint y: 316, distance: 8.3
click at [630, 316] on div "Janela de atendimento Grade de atendimento Capacidade Transportadoras Veículos …" at bounding box center [573, 262] width 1146 height 524
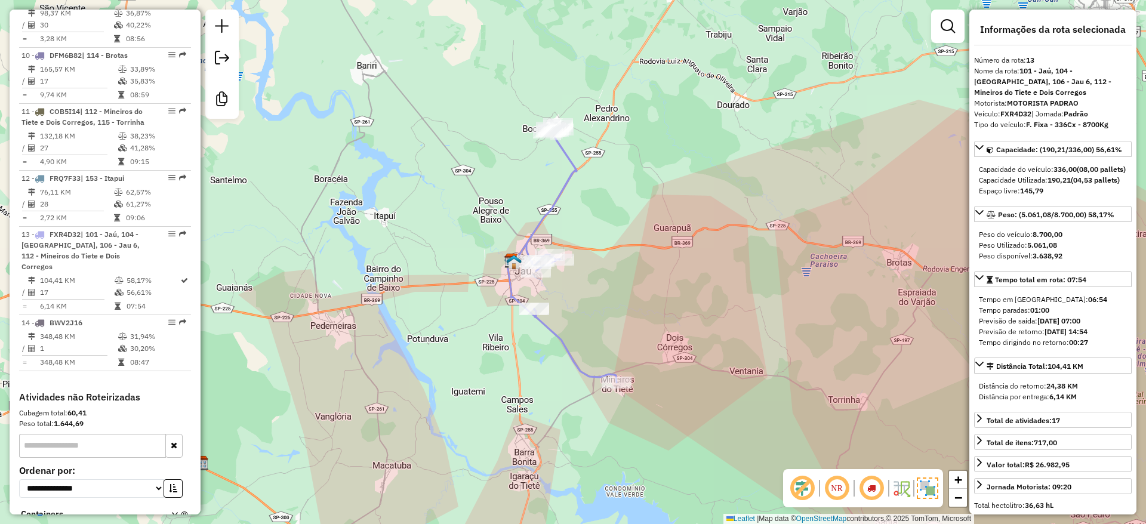
drag, startPoint x: 629, startPoint y: 316, endPoint x: 611, endPoint y: 303, distance: 22.3
click at [611, 303] on div "Janela de atendimento Grade de atendimento Capacidade Transportadoras Veículos …" at bounding box center [573, 262] width 1146 height 524
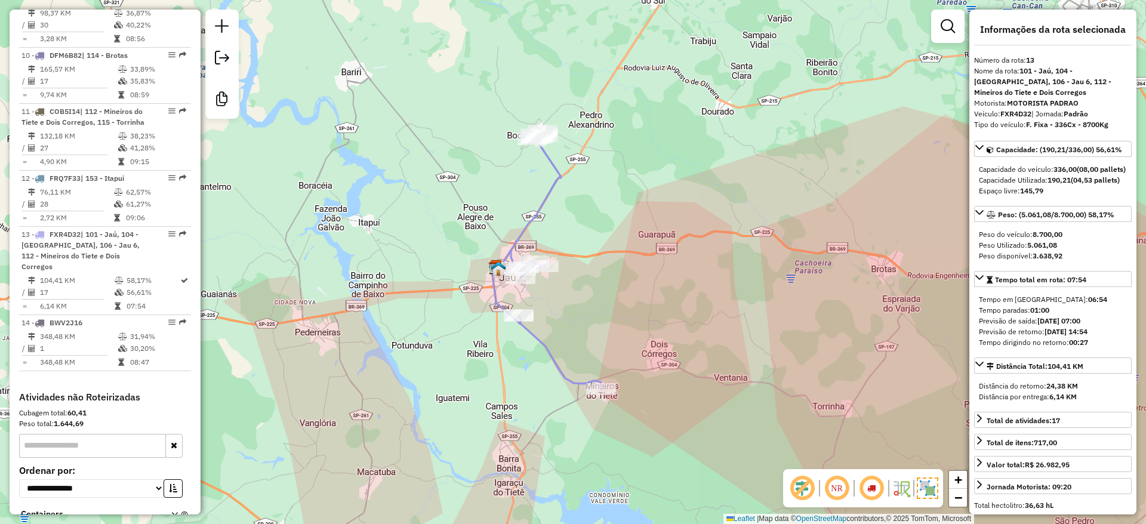
drag, startPoint x: 618, startPoint y: 246, endPoint x: 606, endPoint y: 254, distance: 14.2
click at [606, 254] on div "Janela de atendimento Grade de atendimento Capacidade Transportadoras Veículos …" at bounding box center [573, 262] width 1146 height 524
click at [871, 483] on em at bounding box center [871, 488] width 29 height 29
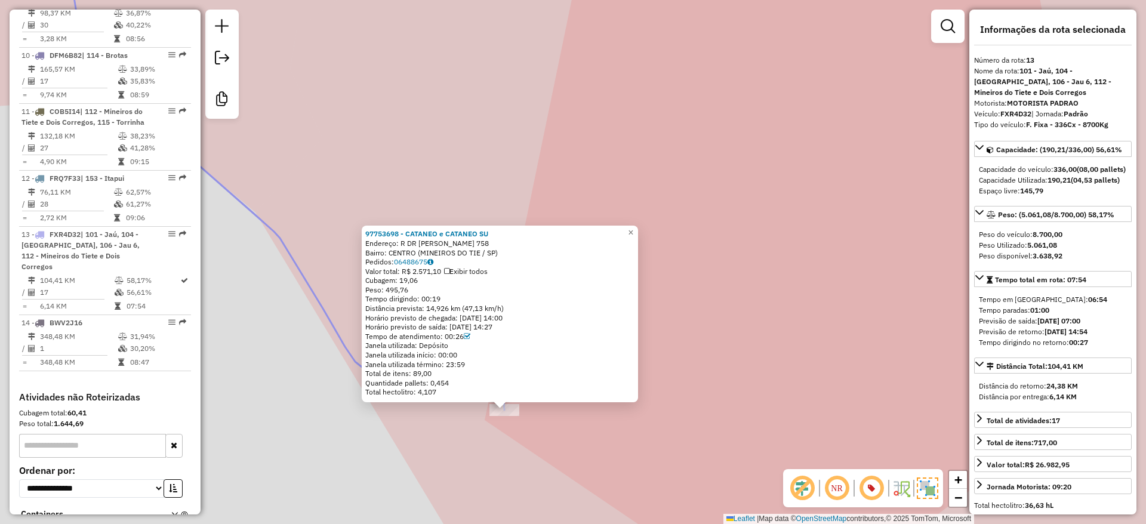
click at [411, 462] on div "97753698 - CATANEO e CATANEO SU Endereço: R DR SALVADOR MERCADANTE 758 Bairro: …" at bounding box center [573, 262] width 1146 height 524
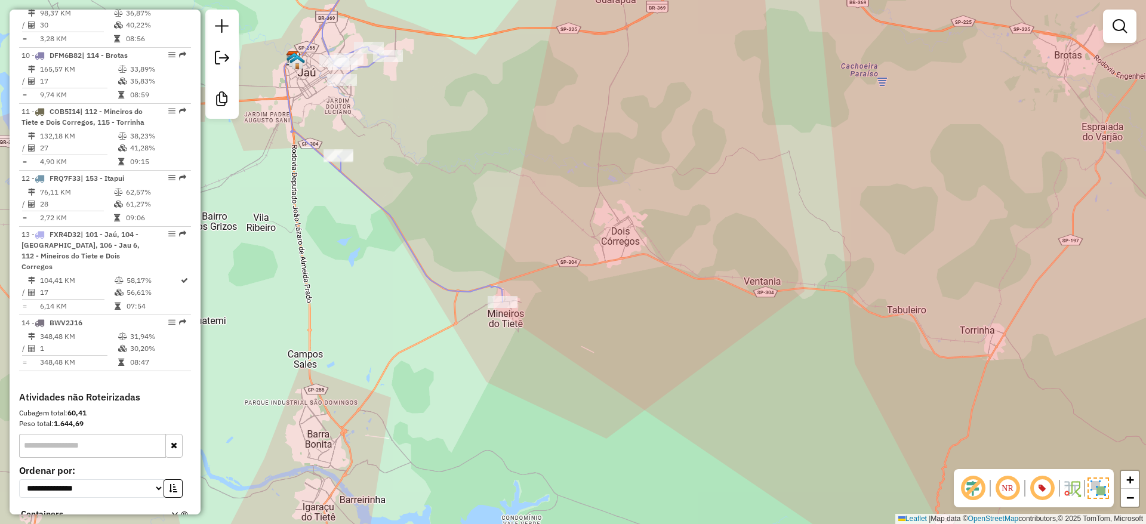
drag, startPoint x: 452, startPoint y: 329, endPoint x: 494, endPoint y: 343, distance: 43.8
click at [492, 343] on div "Janela de atendimento Grade de atendimento Capacidade Transportadoras Veículos …" at bounding box center [573, 262] width 1146 height 524
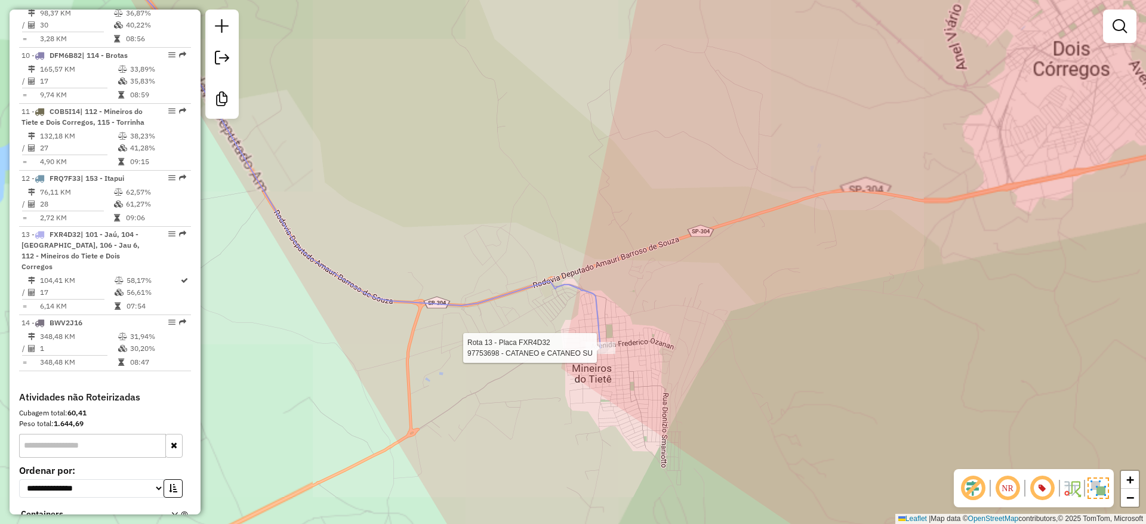
select select "**********"
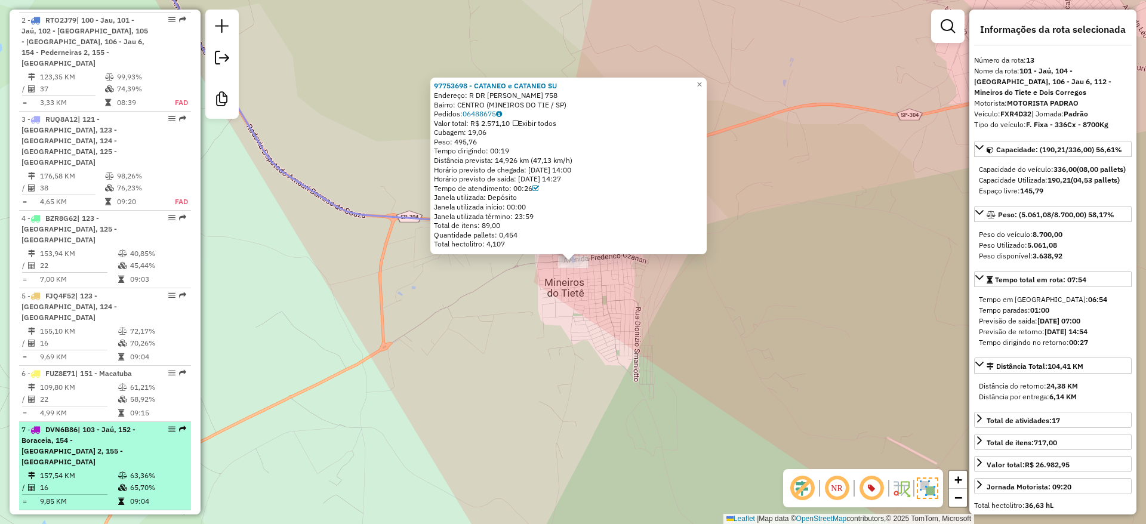
scroll to position [557, 0]
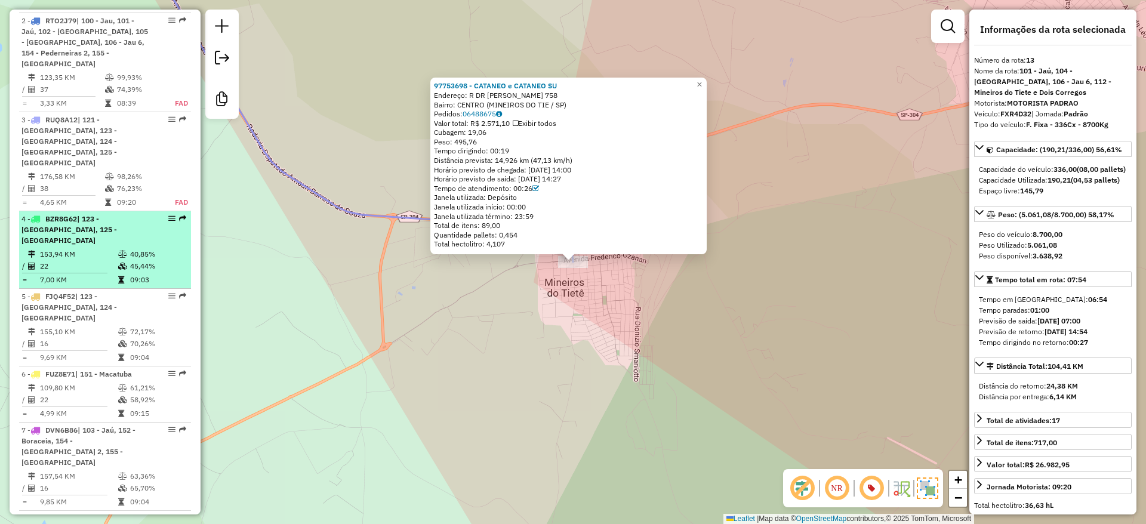
click at [118, 260] on td at bounding box center [124, 266] width 12 height 12
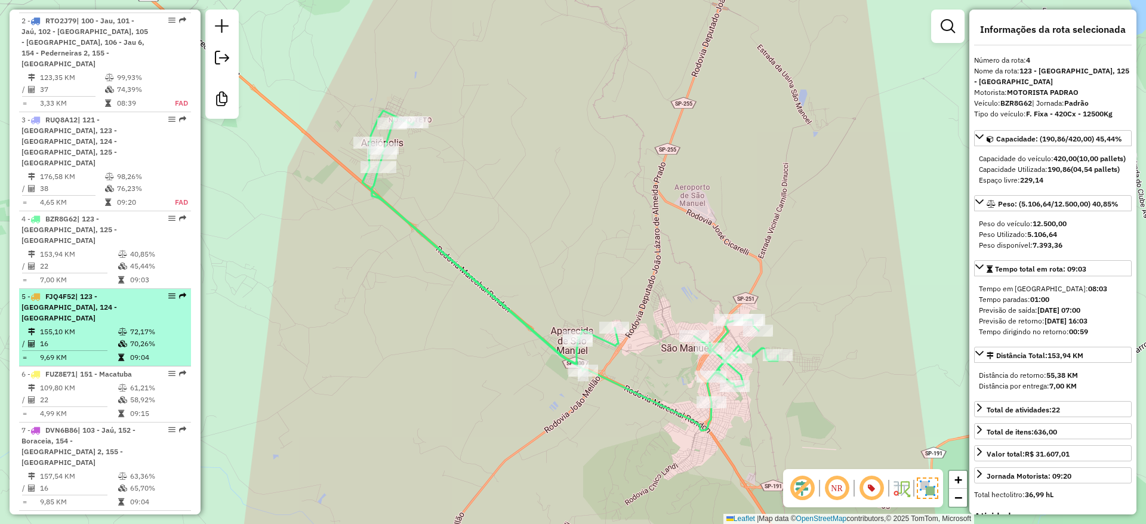
click at [113, 292] on span "| 123 - [GEOGRAPHIC_DATA], 124 - [GEOGRAPHIC_DATA]" at bounding box center [68, 307] width 95 height 30
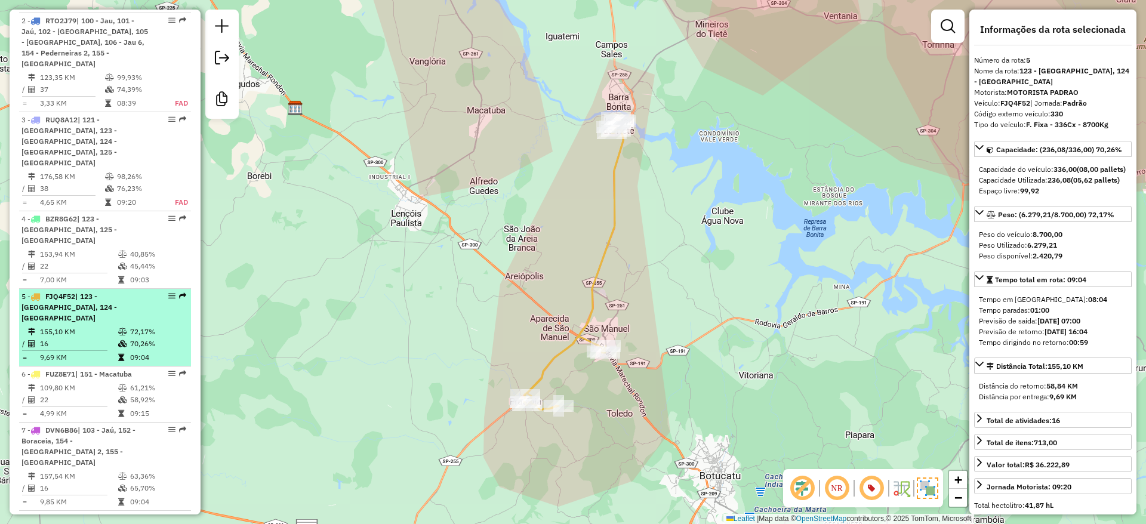
click at [126, 338] on td at bounding box center [124, 344] width 12 height 12
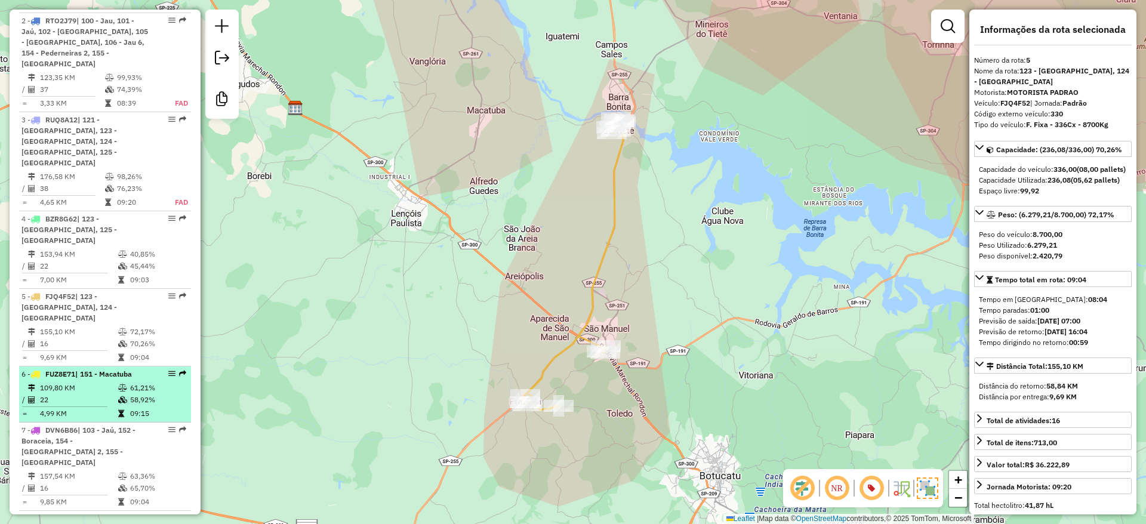
click at [118, 396] on icon at bounding box center [122, 399] width 9 height 7
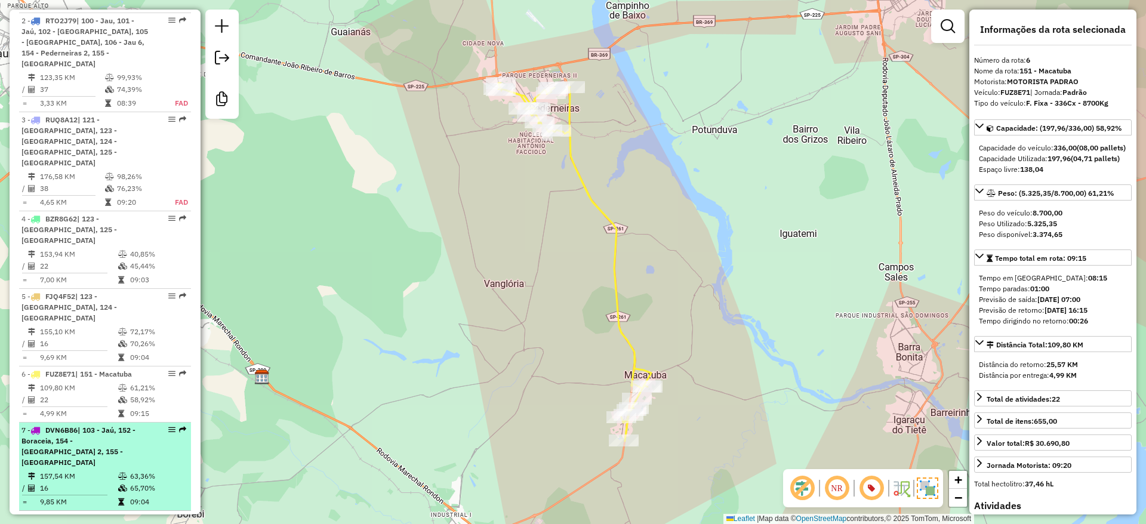
click at [130, 425] on div "7 - DVN6B86 | 103 - Jaú, 152 - Boraceia, 154 - Pederneiras 2, 155 - Pederneiras" at bounding box center [84, 446] width 127 height 43
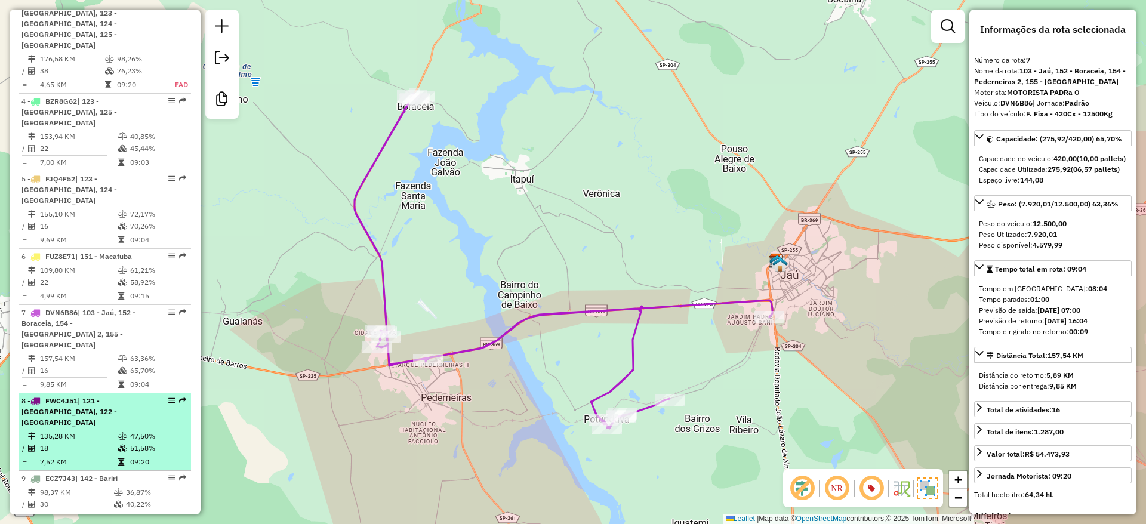
scroll to position [706, 0]
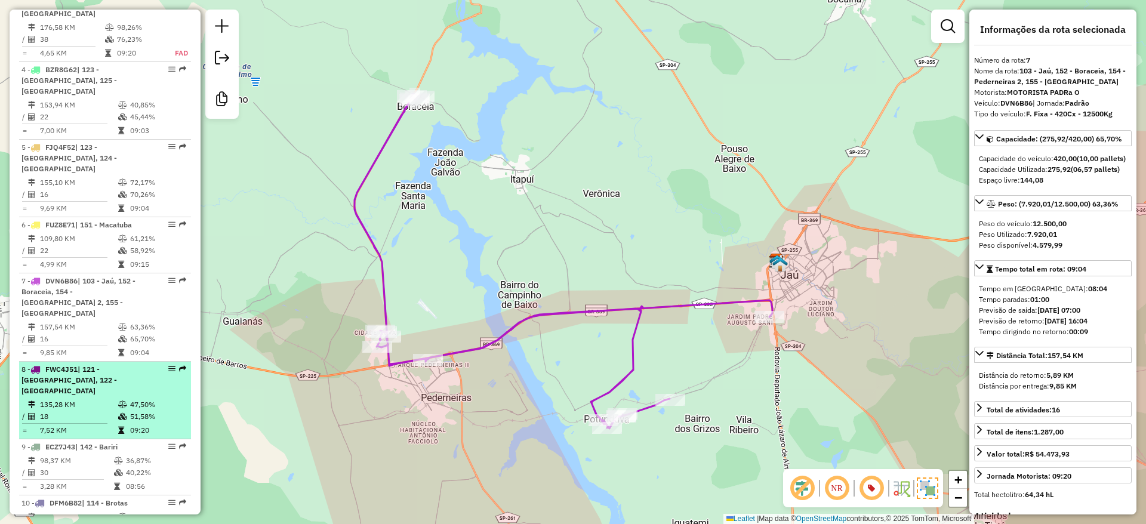
click at [121, 364] on div "8 - FWC4J51 | 121 - Barra Bonita, 122 - Estancia do Bosque" at bounding box center [84, 380] width 127 height 32
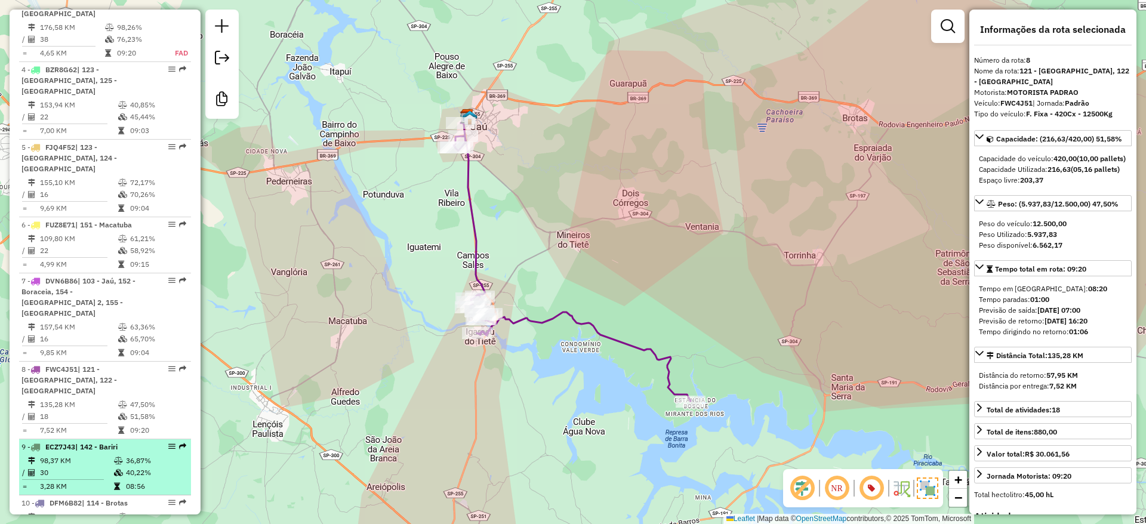
click at [126, 455] on td "36,87%" at bounding box center [155, 461] width 60 height 12
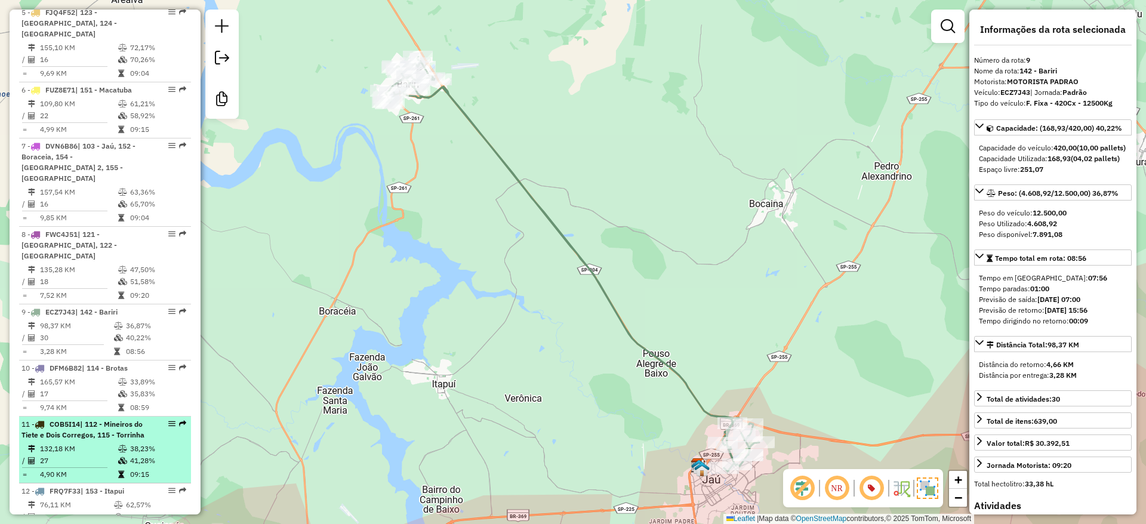
scroll to position [885, 0]
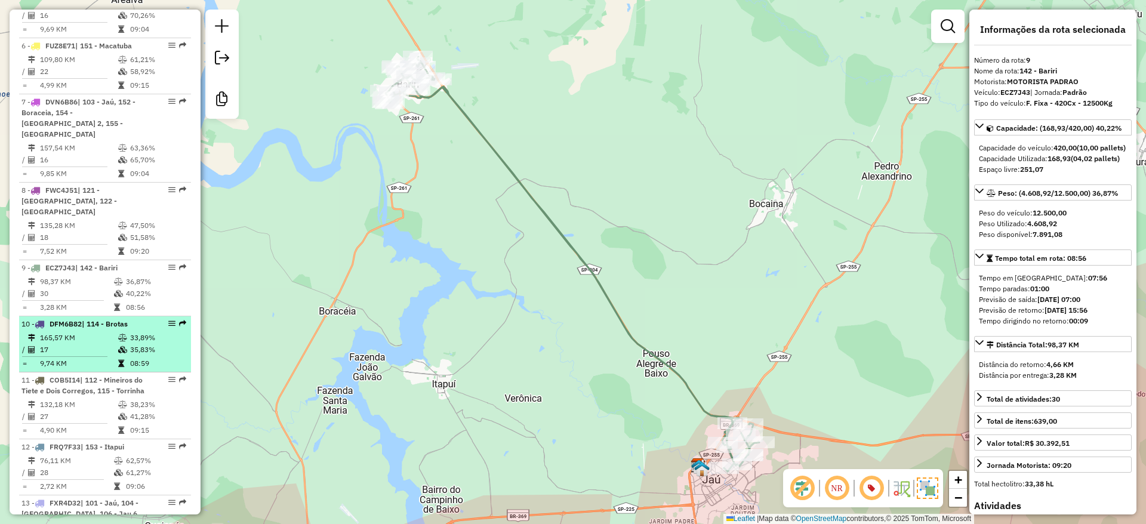
click at [131, 332] on td "33,89%" at bounding box center [158, 338] width 57 height 12
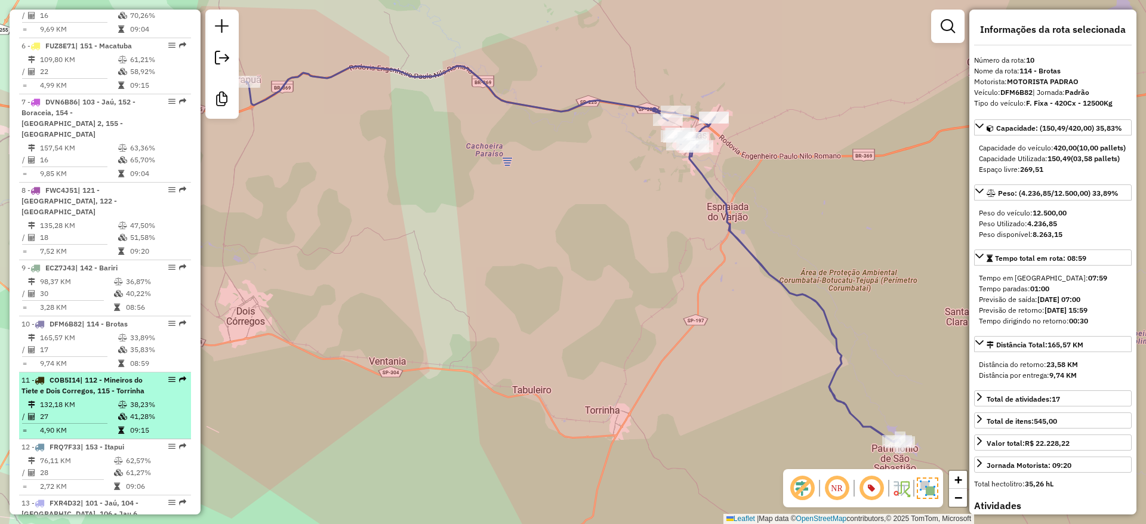
click at [146, 375] on div "11 - COB5I14 | 112 - Mineiros do Tiete e Dois Corregos, 115 - Torrinha" at bounding box center [104, 385] width 167 height 21
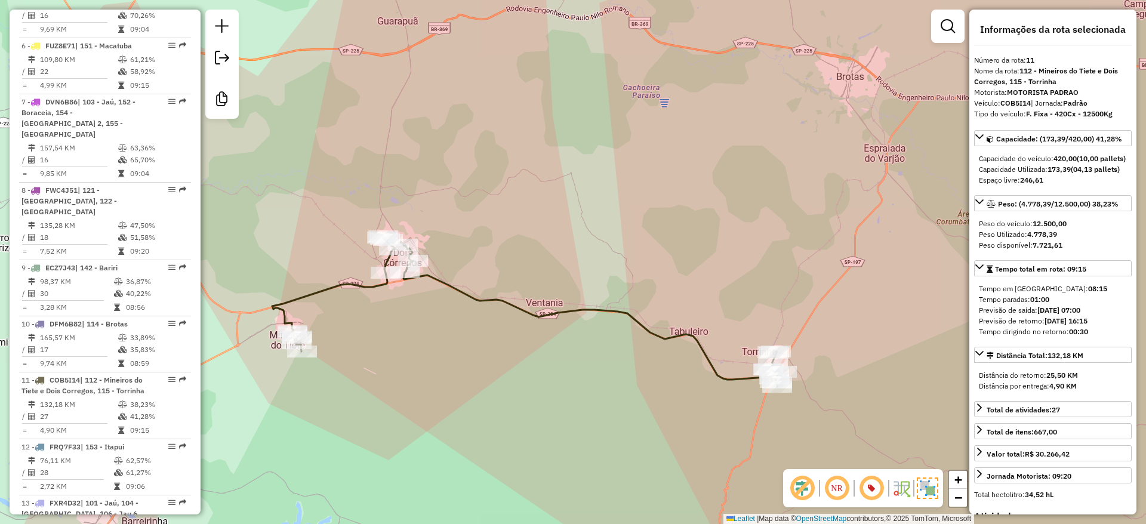
drag, startPoint x: 431, startPoint y: 384, endPoint x: 445, endPoint y: 381, distance: 13.9
click at [445, 381] on div "Janela de atendimento Grade de atendimento Capacidade Transportadoras Veículos …" at bounding box center [573, 262] width 1146 height 524
drag, startPoint x: 1035, startPoint y: 61, endPoint x: 1027, endPoint y: 61, distance: 8.4
click at [1027, 61] on div "Número da rota: 11" at bounding box center [1053, 60] width 158 height 11
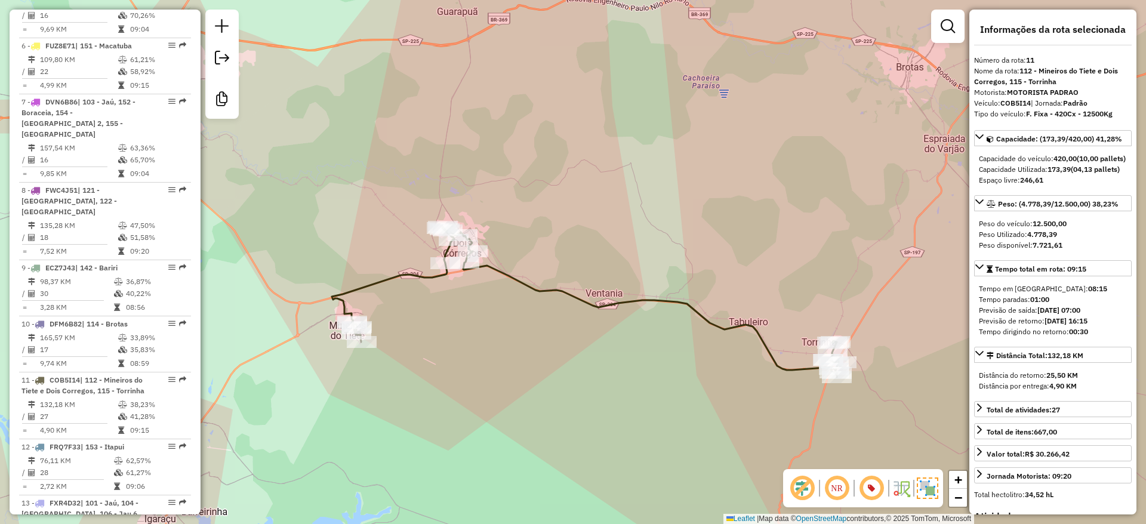
drag, startPoint x: 438, startPoint y: 352, endPoint x: 525, endPoint y: 336, distance: 88.0
click at [525, 336] on div "Janela de atendimento Grade de atendimento Capacidade Transportadoras Veículos …" at bounding box center [573, 262] width 1146 height 524
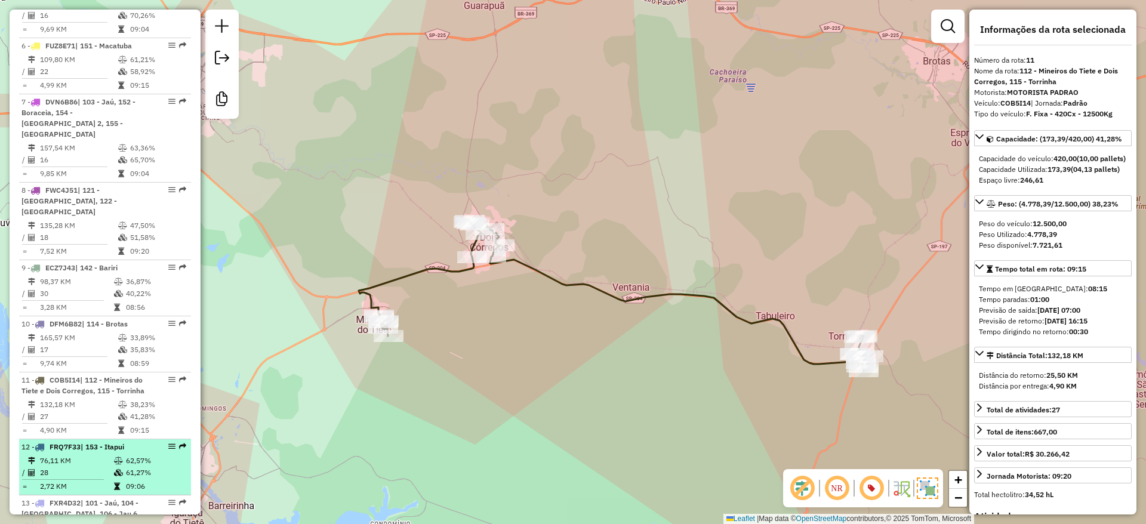
click at [131, 467] on td "61,27%" at bounding box center [155, 473] width 60 height 12
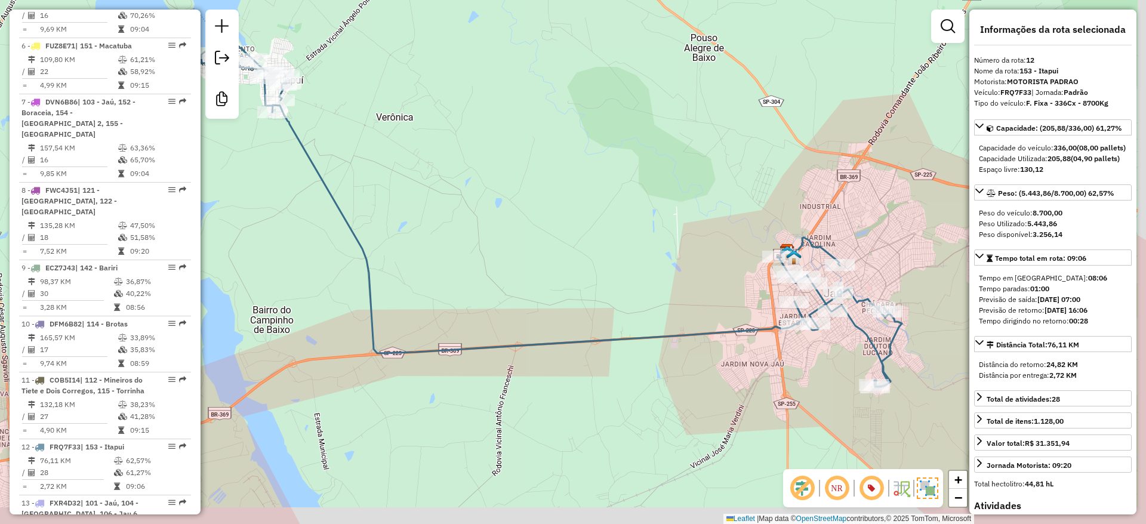
drag, startPoint x: 707, startPoint y: 358, endPoint x: 680, endPoint y: 316, distance: 50.0
click at [680, 316] on div "Janela de atendimento Grade de atendimento Capacidade Transportadoras Veículos …" at bounding box center [573, 262] width 1146 height 524
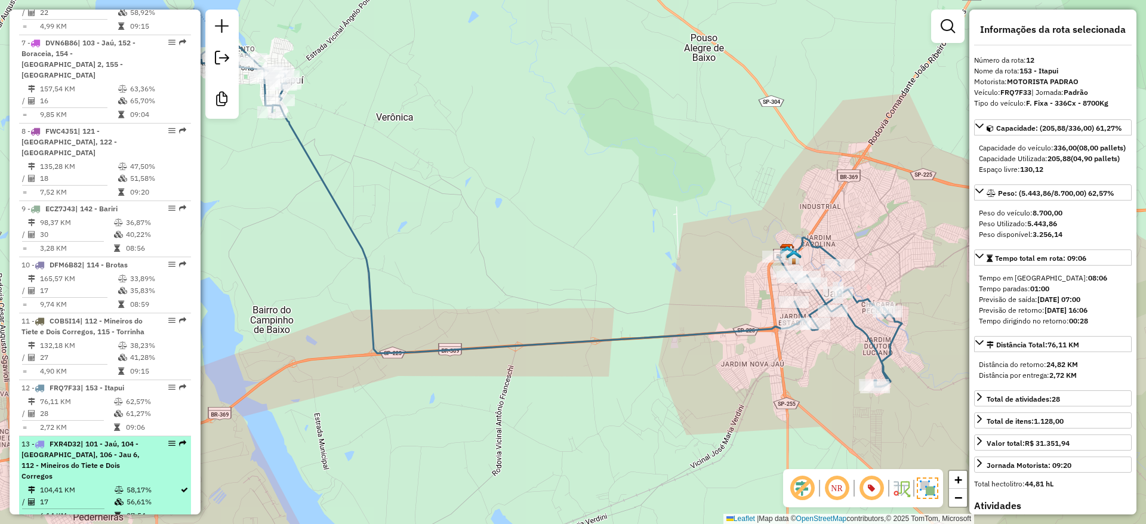
scroll to position [945, 0]
click at [122, 436] on li "13 - FXR4D32 | 101 - Jaú, 104 - Bocaina, 106 - Jau 6, 112 - Mineiros do Tiete e…" at bounding box center [105, 480] width 172 height 88
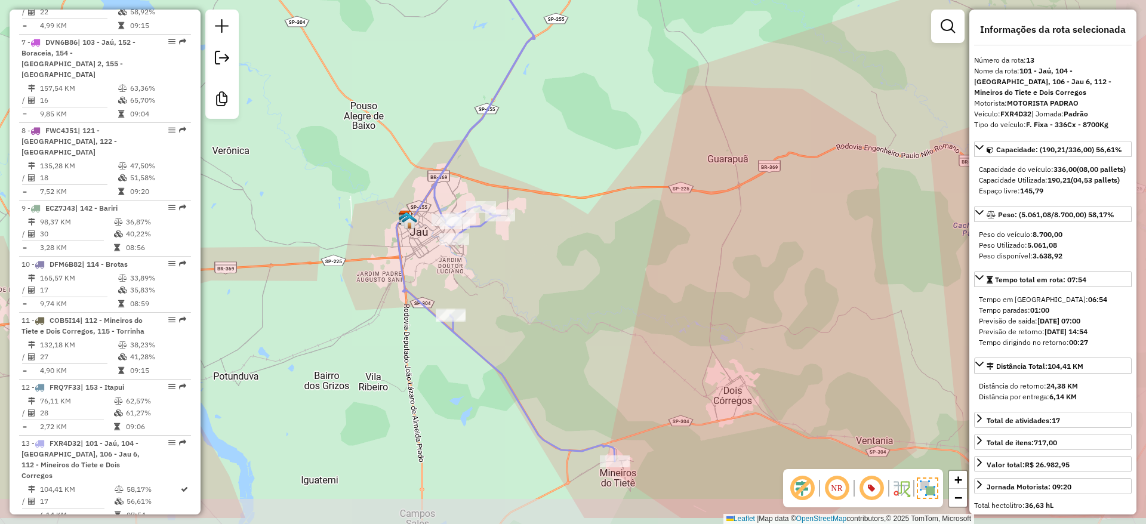
drag, startPoint x: 344, startPoint y: 433, endPoint x: 301, endPoint y: 375, distance: 72.2
click at [301, 375] on div "Janela de atendimento Grade de atendimento Capacidade Transportadoras Veículos …" at bounding box center [573, 262] width 1146 height 524
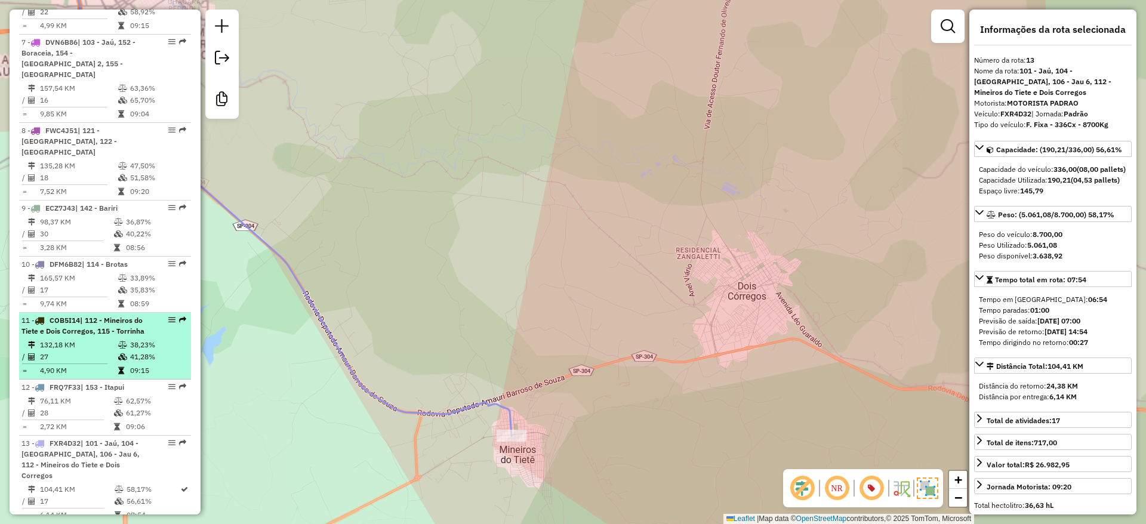
click at [130, 339] on td "38,23%" at bounding box center [158, 345] width 57 height 12
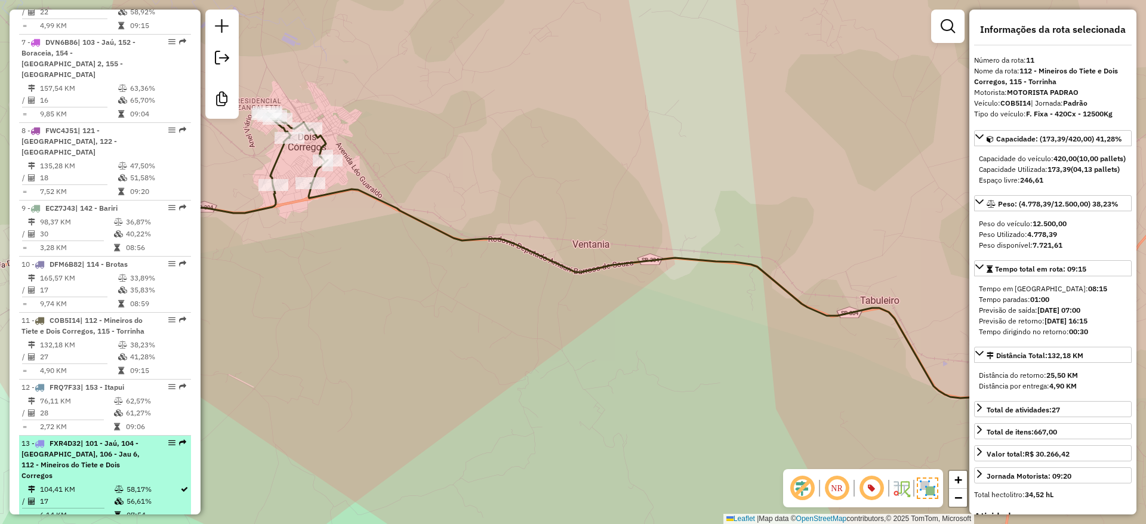
click at [106, 438] on div "13 - FXR4D32 | 101 - Jaú, 104 - Bocaina, 106 - Jau 6, 112 - Mineiros do Tiete e…" at bounding box center [84, 459] width 127 height 43
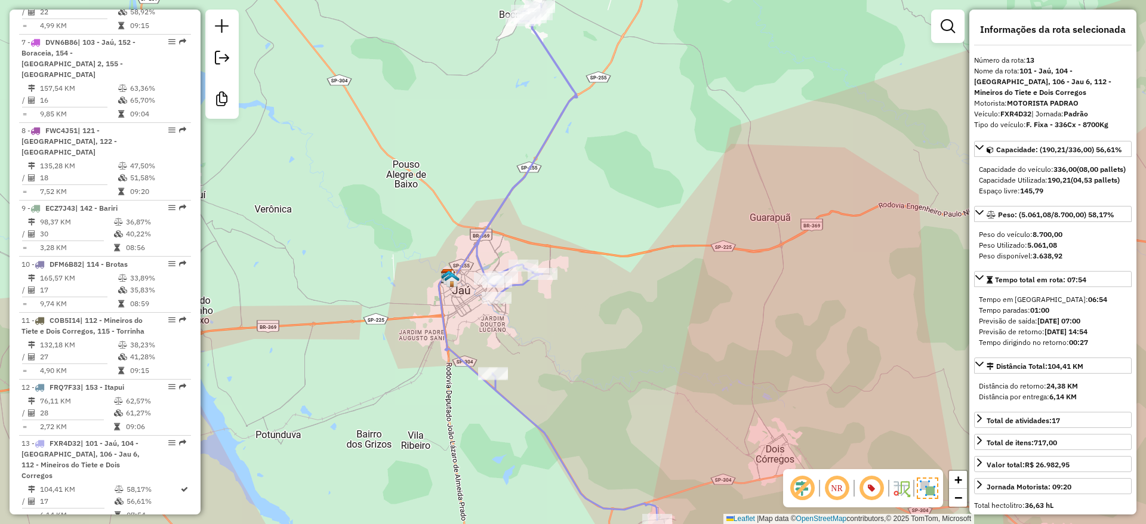
click at [527, 255] on div "Janela de atendimento Grade de atendimento Capacidade Transportadoras Veículos …" at bounding box center [573, 262] width 1146 height 524
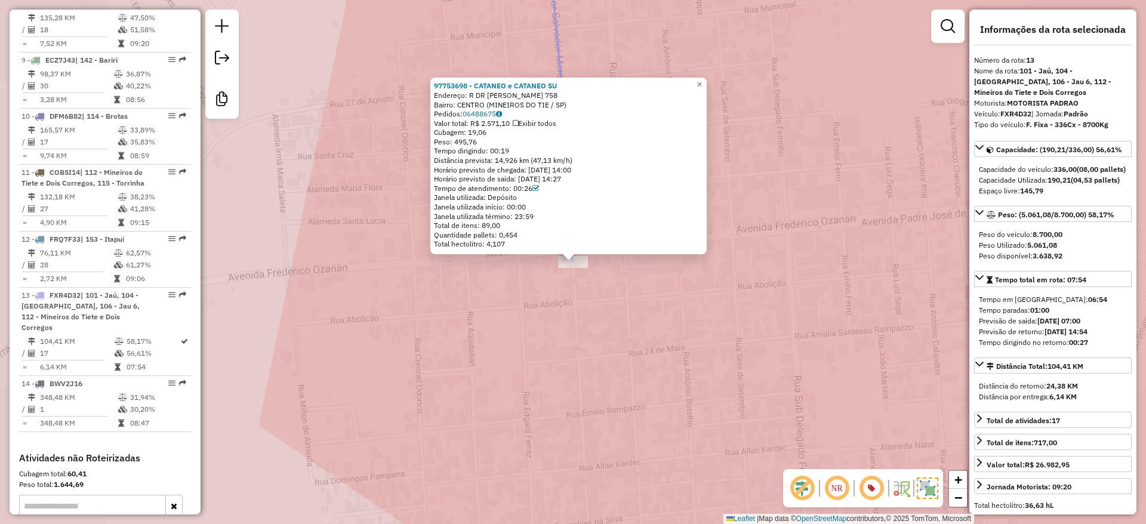
scroll to position [1154, 0]
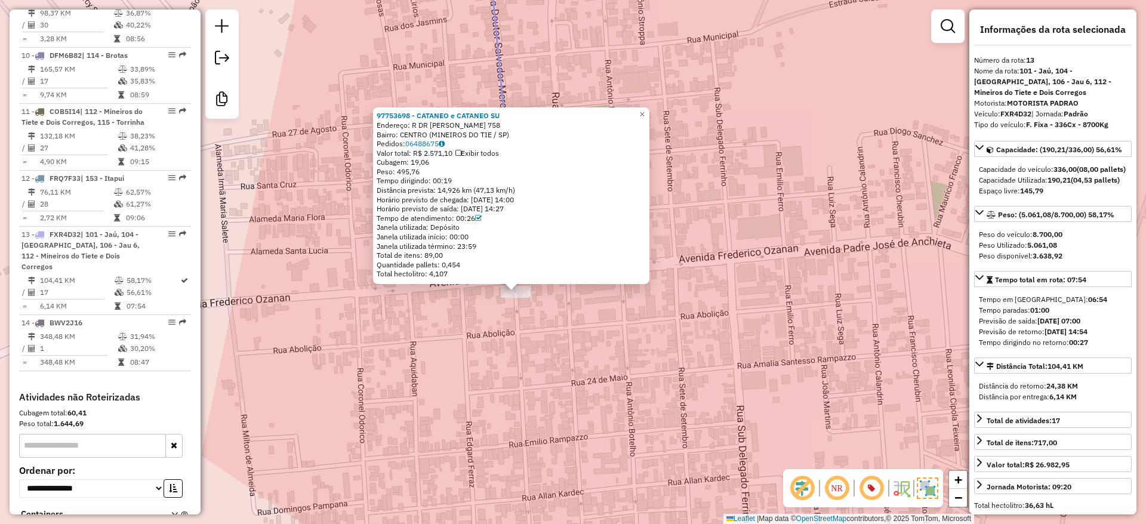
click at [467, 405] on div "97753698 - CATANEO e CATANEO SU Endereço: R DR SALVADOR MERCADANTE 758 Bairro: …" at bounding box center [573, 262] width 1146 height 524
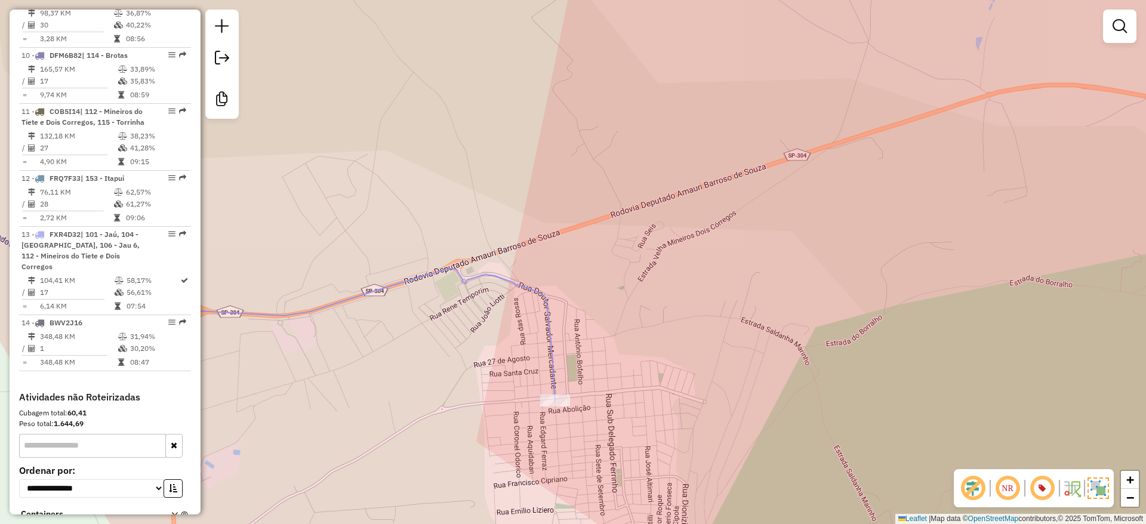
drag, startPoint x: 363, startPoint y: 304, endPoint x: 440, endPoint y: 330, distance: 81.9
click at [440, 330] on div "Janela de atendimento Grade de atendimento Capacidade Transportadoras Veículos …" at bounding box center [573, 262] width 1146 height 524
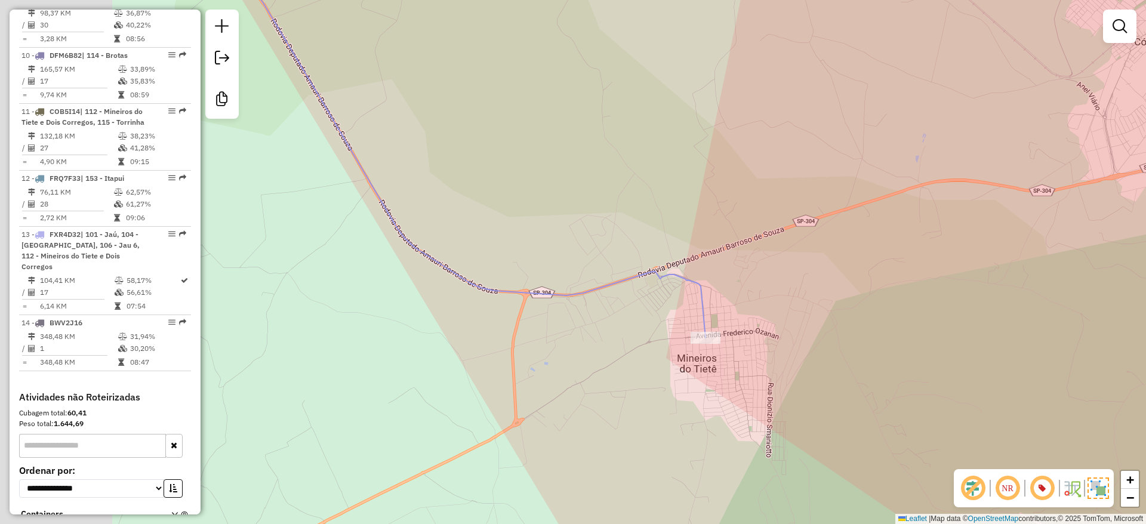
drag, startPoint x: 387, startPoint y: 384, endPoint x: 608, endPoint y: 354, distance: 223.4
click at [608, 354] on div "Janela de atendimento Grade de atendimento Capacidade Transportadoras Veículos …" at bounding box center [573, 262] width 1146 height 524
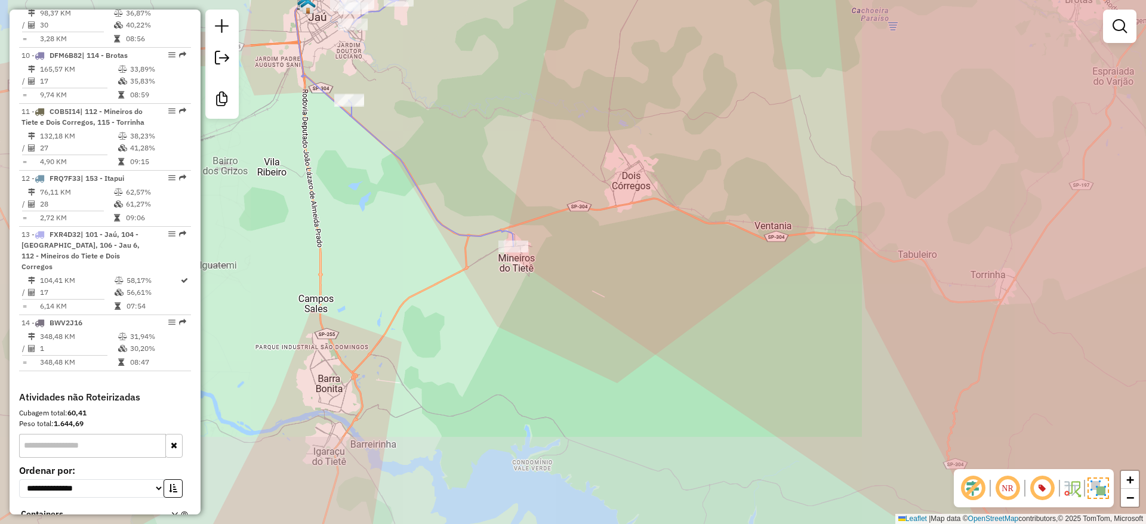
click at [510, 362] on div "Janela de atendimento Grade de atendimento Capacidade Transportadoras Veículos …" at bounding box center [573, 262] width 1146 height 524
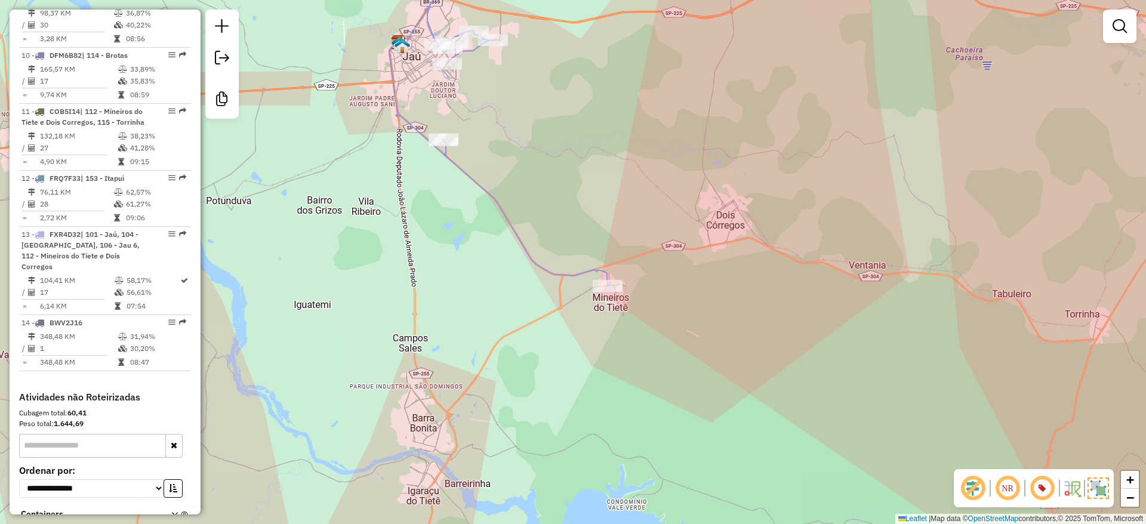
drag, startPoint x: 492, startPoint y: 327, endPoint x: 505, endPoint y: 347, distance: 24.0
click at [509, 353] on div "Janela de atendimento Grade de atendimento Capacidade Transportadoras Veículos …" at bounding box center [573, 262] width 1146 height 524
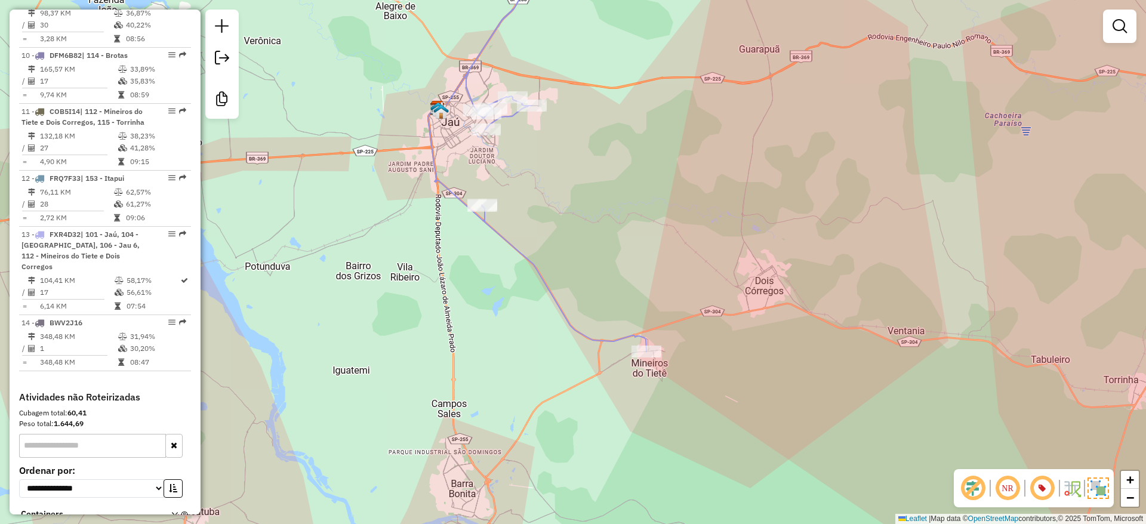
drag, startPoint x: 491, startPoint y: 332, endPoint x: 564, endPoint y: 386, distance: 90.5
click at [535, 452] on div "Janela de atendimento Grade de atendimento Capacidade Transportadoras Veículos …" at bounding box center [573, 262] width 1146 height 524
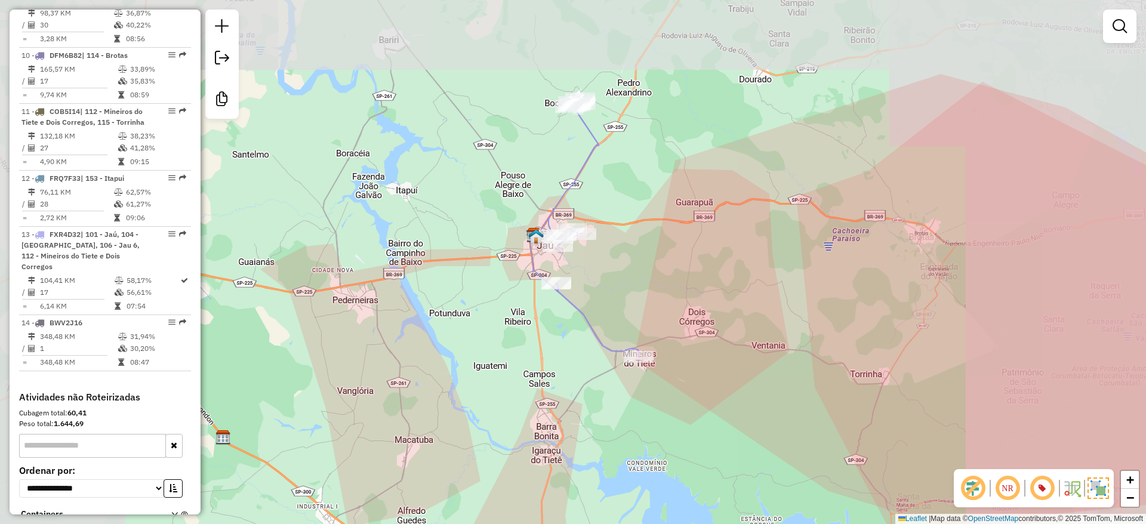
drag, startPoint x: 670, startPoint y: 256, endPoint x: 654, endPoint y: 279, distance: 28.0
click at [655, 278] on div "Janela de atendimento Grade de atendimento Capacidade Transportadoras Veículos …" at bounding box center [573, 262] width 1146 height 524
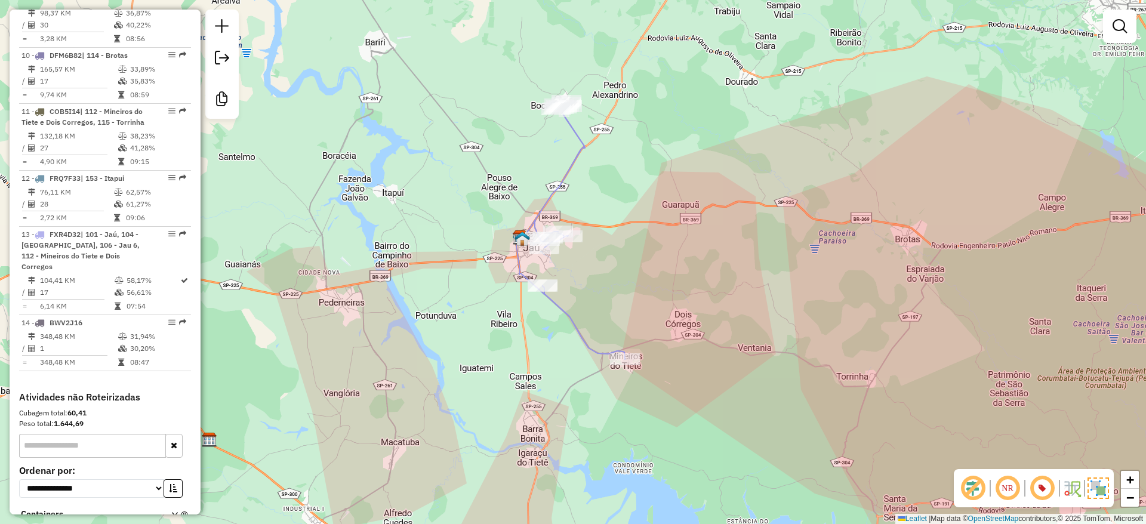
drag, startPoint x: 654, startPoint y: 279, endPoint x: 639, endPoint y: 282, distance: 15.7
click at [639, 282] on div "Janela de atendimento Grade de atendimento Capacidade Transportadoras Veículos …" at bounding box center [573, 262] width 1146 height 524
click at [1095, 489] on img at bounding box center [1097, 487] width 21 height 21
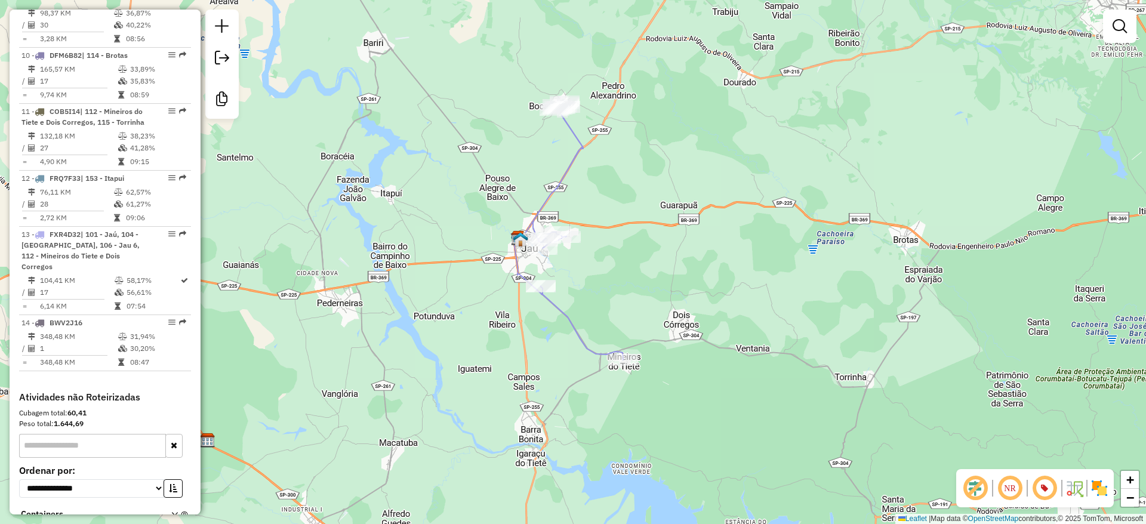
click at [1093, 488] on img at bounding box center [1099, 488] width 19 height 19
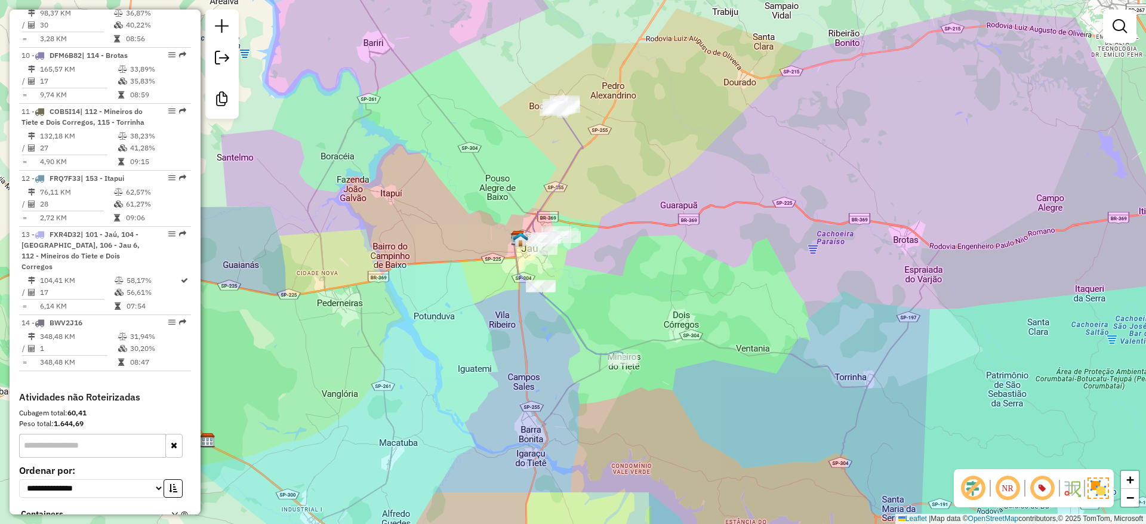
click at [1093, 488] on img at bounding box center [1097, 487] width 21 height 21
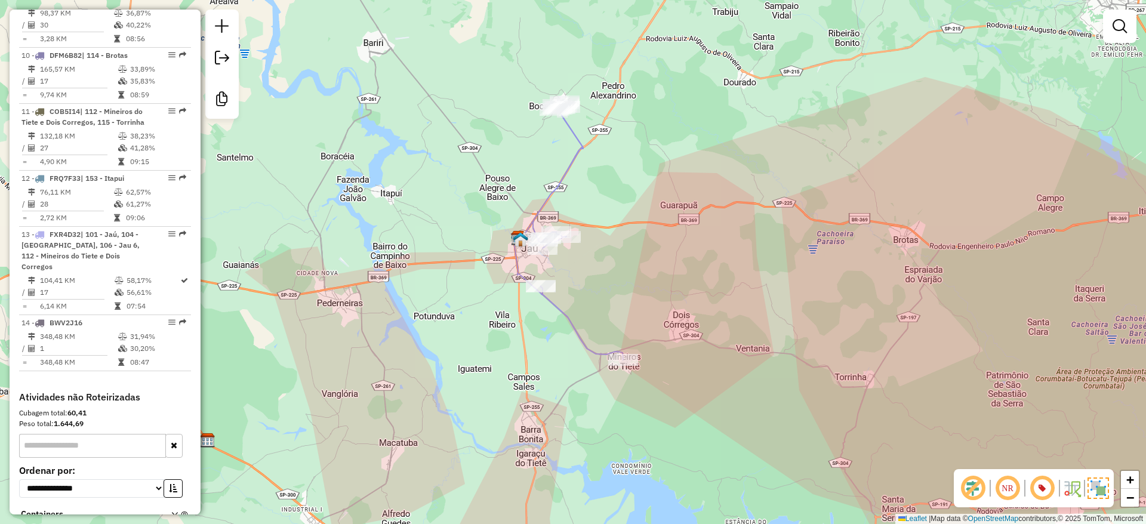
click at [1093, 488] on img at bounding box center [1097, 487] width 21 height 21
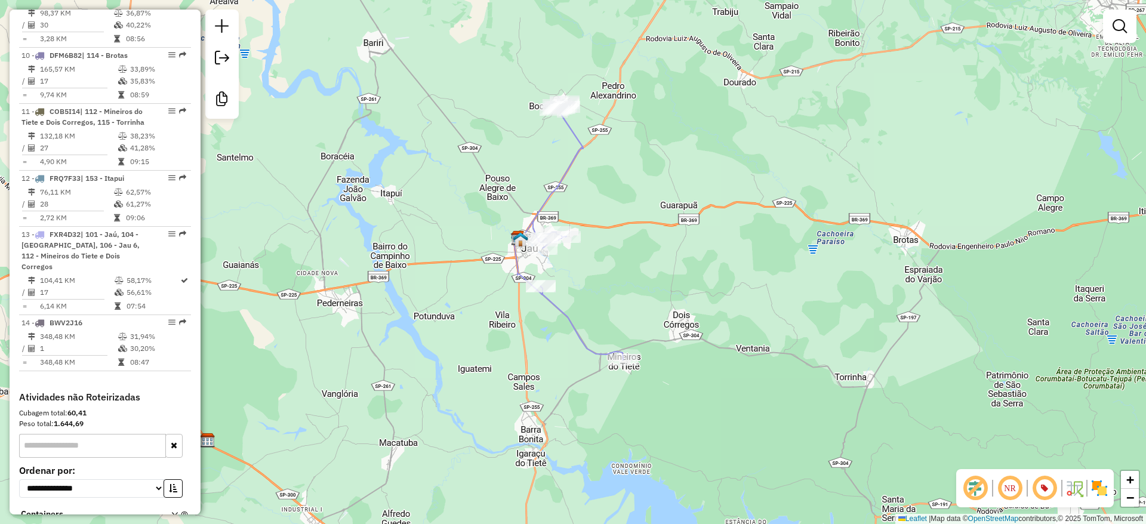
click at [1093, 488] on img at bounding box center [1099, 488] width 19 height 19
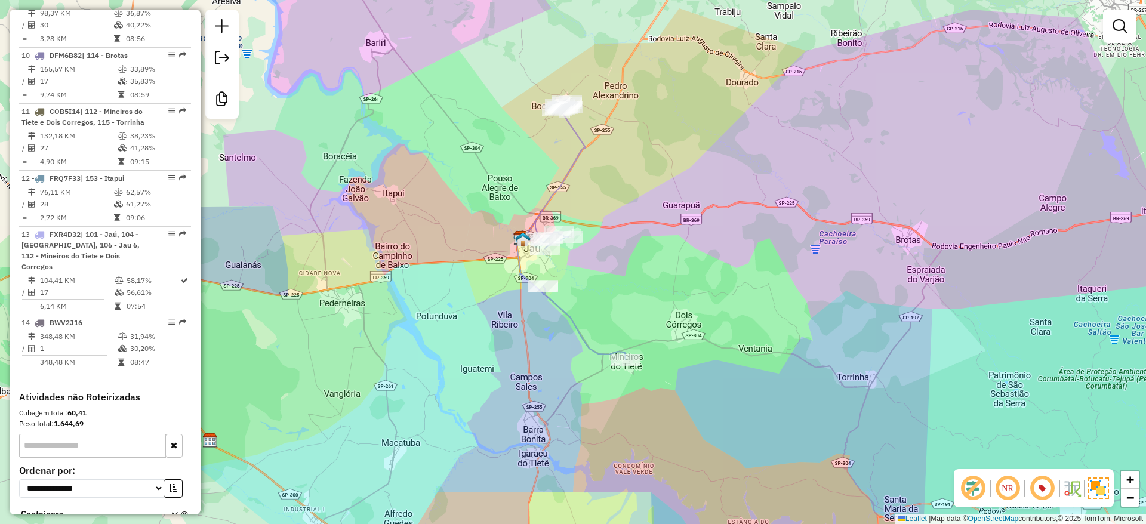
drag, startPoint x: 621, startPoint y: 245, endPoint x: 643, endPoint y: 244, distance: 22.1
click at [643, 244] on div "Janela de atendimento Grade de atendimento Capacidade Transportadoras Veículos …" at bounding box center [573, 262] width 1146 height 524
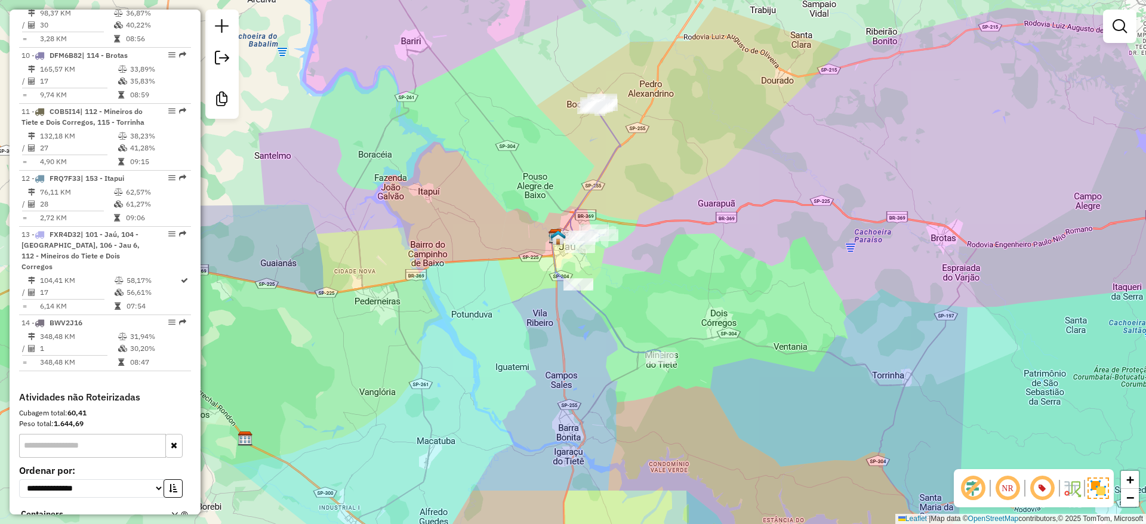
drag, startPoint x: 649, startPoint y: 244, endPoint x: 660, endPoint y: 243, distance: 10.8
click at [660, 243] on div "Janela de atendimento Grade de atendimento Capacidade Transportadoras Veículos …" at bounding box center [573, 262] width 1146 height 524
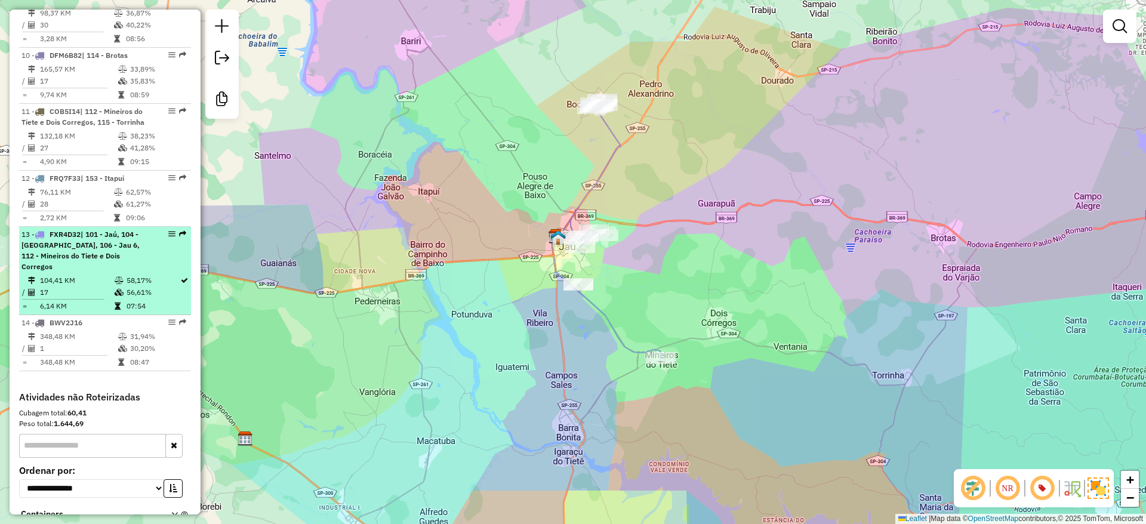
click at [126, 286] on td "56,61%" at bounding box center [153, 292] width 54 height 12
select select "**********"
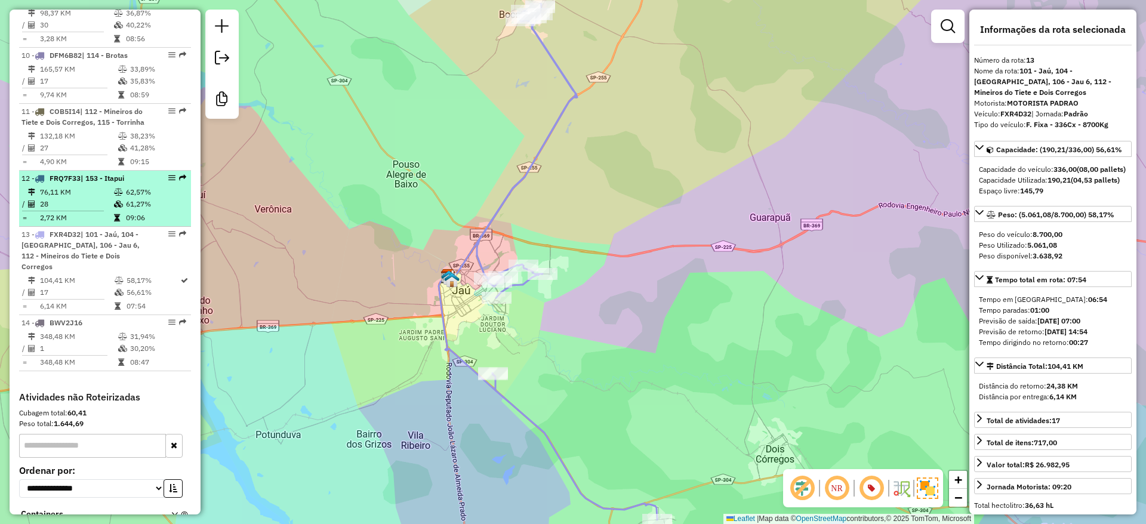
click at [130, 186] on td "62,57%" at bounding box center [155, 192] width 60 height 12
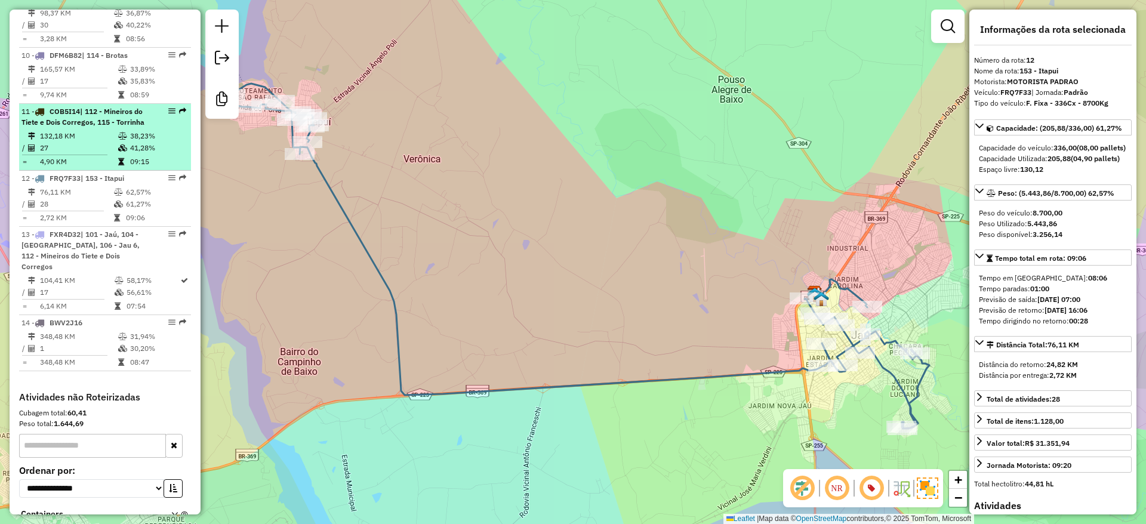
click at [130, 142] on td "41,28%" at bounding box center [158, 148] width 57 height 12
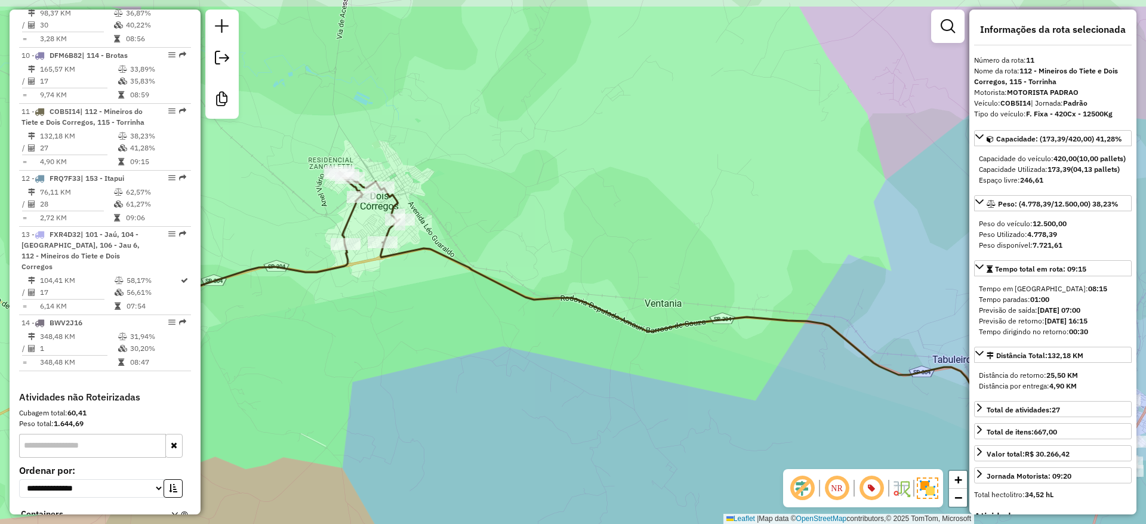
drag, startPoint x: 442, startPoint y: 242, endPoint x: 488, endPoint y: 285, distance: 62.9
click at [511, 294] on icon at bounding box center [625, 321] width 1013 height 300
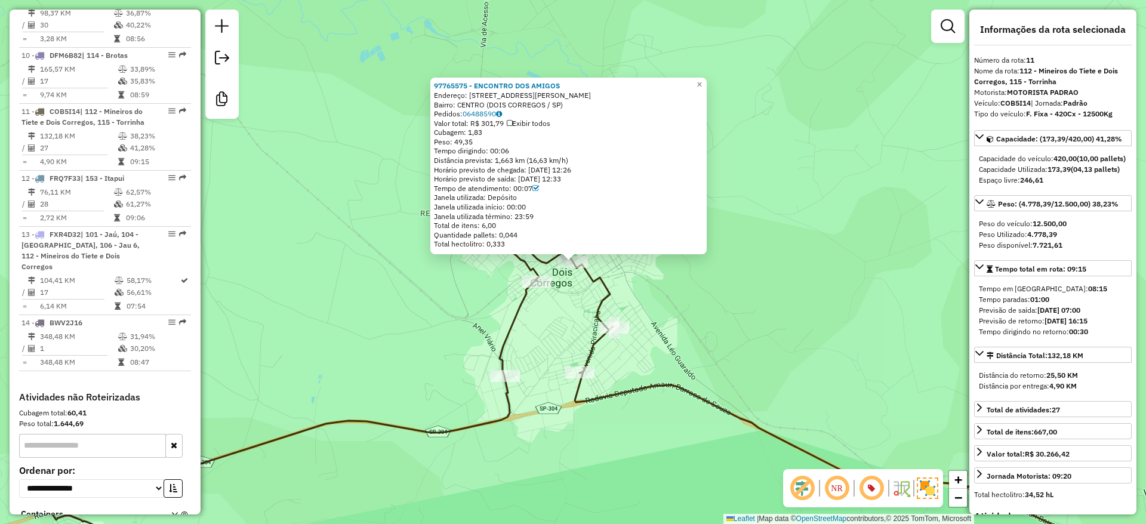
click at [476, 325] on div "97765575 - ENCONTRO DOS AMIGOS Endereço: AVENIDA OLIVAR GREGIO 400 Bairro: CENT…" at bounding box center [573, 262] width 1146 height 524
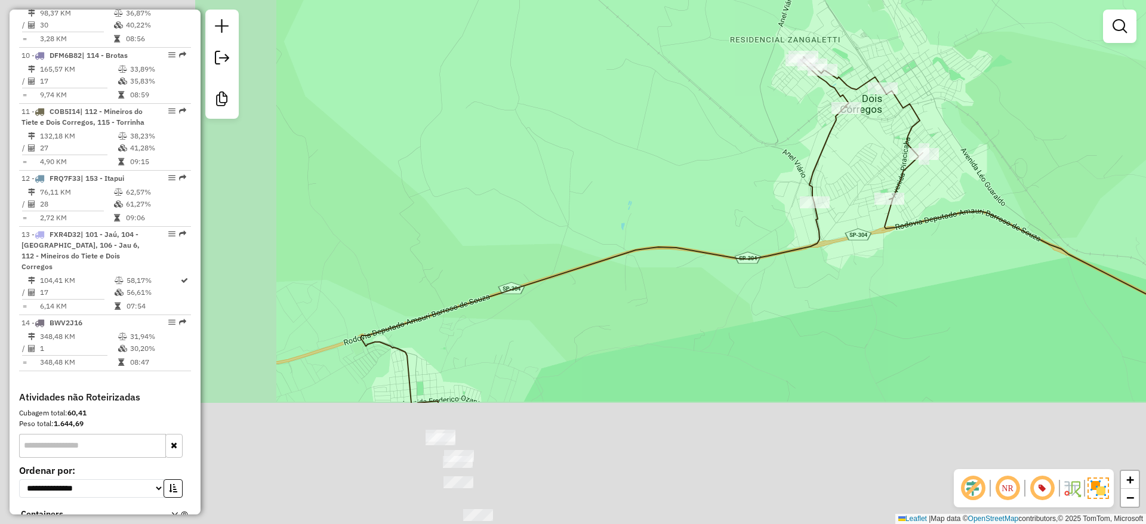
drag, startPoint x: 486, startPoint y: 326, endPoint x: 867, endPoint y: 72, distance: 458.2
click at [906, 50] on div "Janela de atendimento Grade de atendimento Capacidade Transportadoras Veículos …" at bounding box center [573, 262] width 1146 height 524
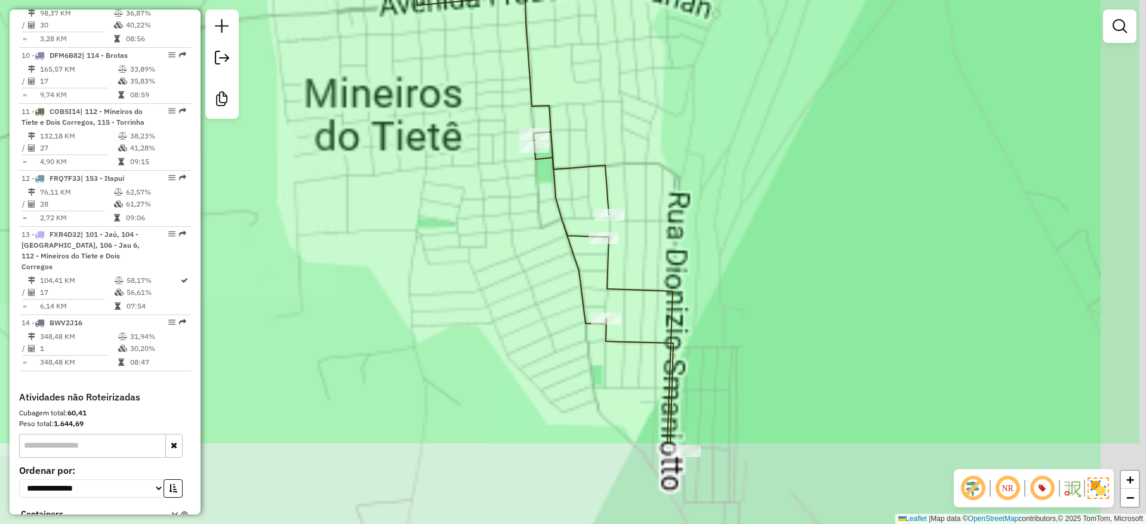
drag, startPoint x: 608, startPoint y: 355, endPoint x: 487, endPoint y: 223, distance: 178.7
click at [487, 223] on div "Janela de atendimento Grade de atendimento Capacidade Transportadoras Veículos …" at bounding box center [573, 262] width 1146 height 524
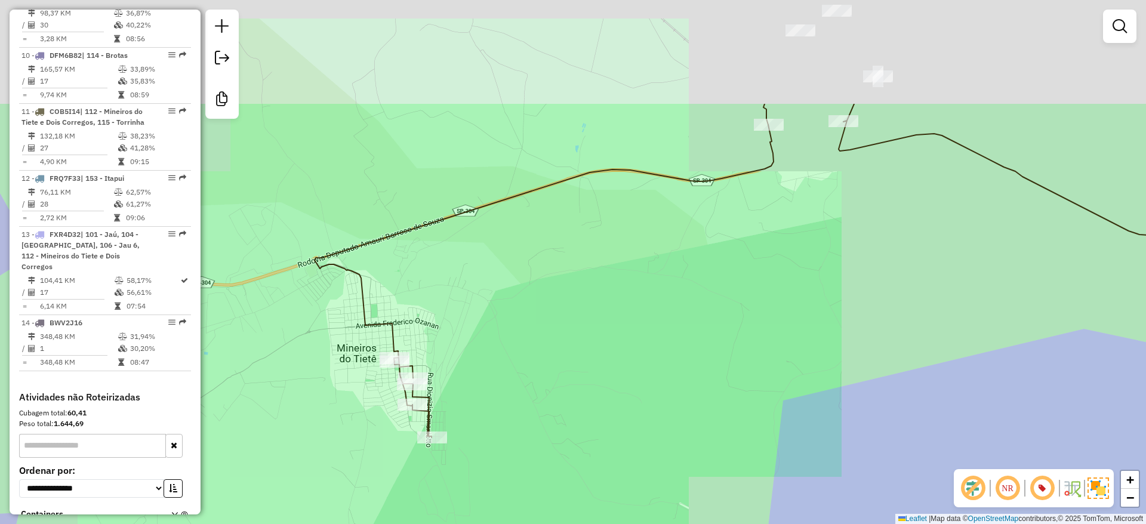
drag, startPoint x: 694, startPoint y: 347, endPoint x: 679, endPoint y: 363, distance: 22.8
click at [679, 365] on div "Janela de atendimento Grade de atendimento Capacidade Transportadoras Veículos …" at bounding box center [573, 262] width 1146 height 524
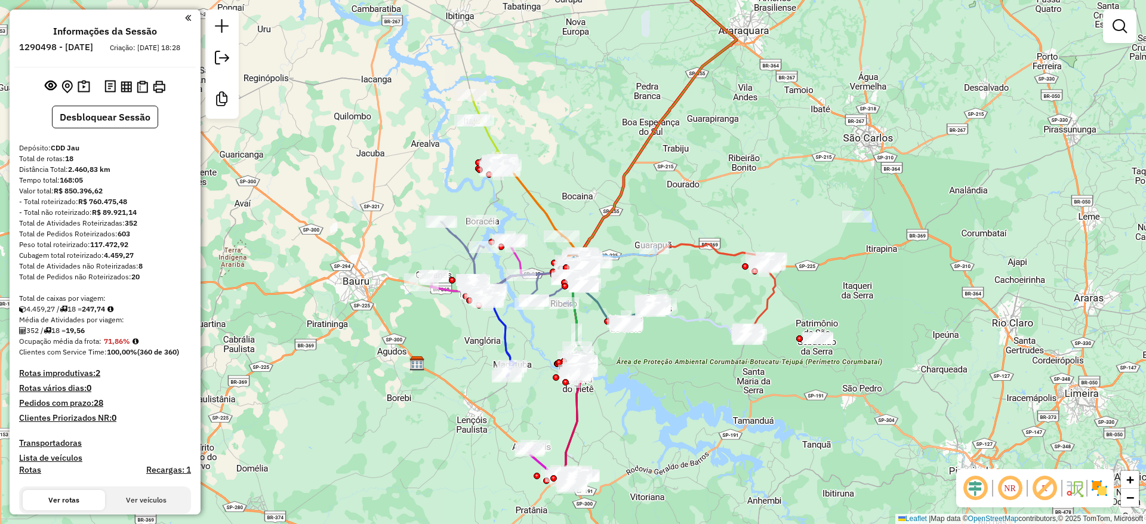
click at [972, 483] on em at bounding box center [975, 488] width 29 height 29
click at [1038, 489] on em at bounding box center [1044, 488] width 29 height 29
click at [1099, 490] on img at bounding box center [1099, 488] width 19 height 19
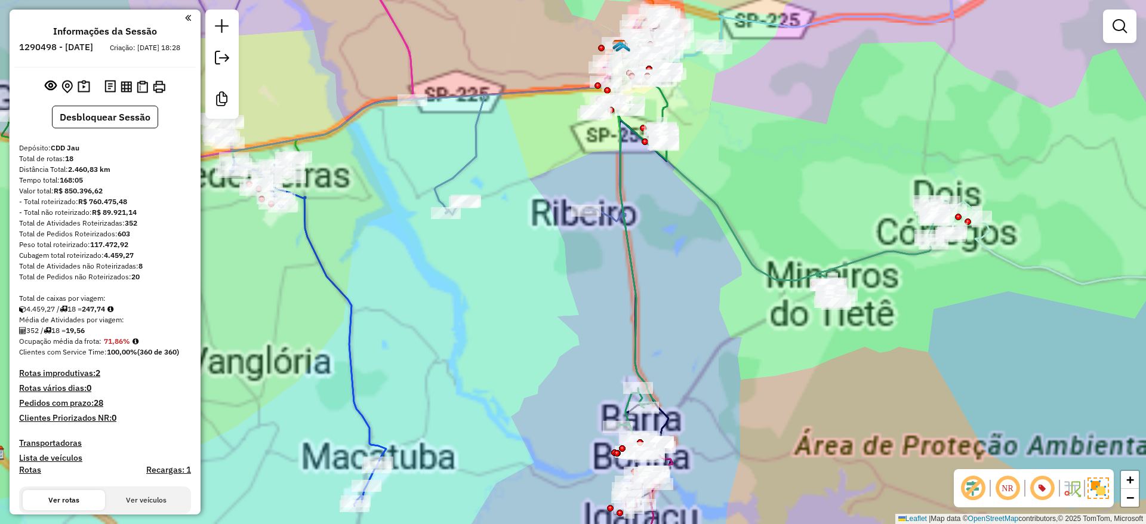
drag, startPoint x: 831, startPoint y: 345, endPoint x: 720, endPoint y: 348, distance: 111.6
click at [717, 348] on div "Janela de atendimento Grade de atendimento Capacidade Transportadoras Veículos …" at bounding box center [573, 262] width 1146 height 524
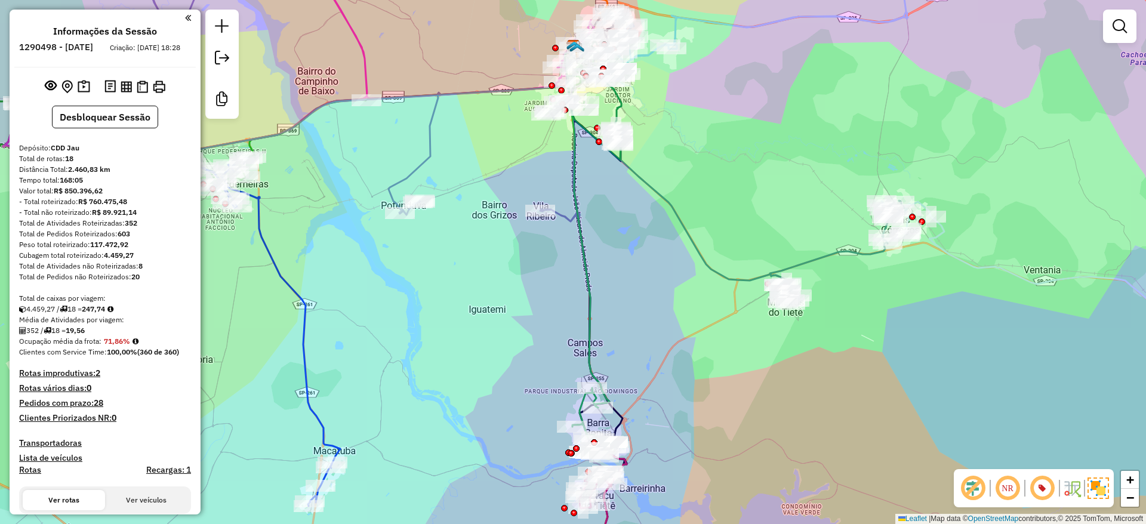
click at [883, 331] on div "Rota 14 - Placa COB5I14 97714946 - JOACIR BARBOSA SAMPA Rota 14 - Placa COB5I14…" at bounding box center [573, 262] width 1146 height 524
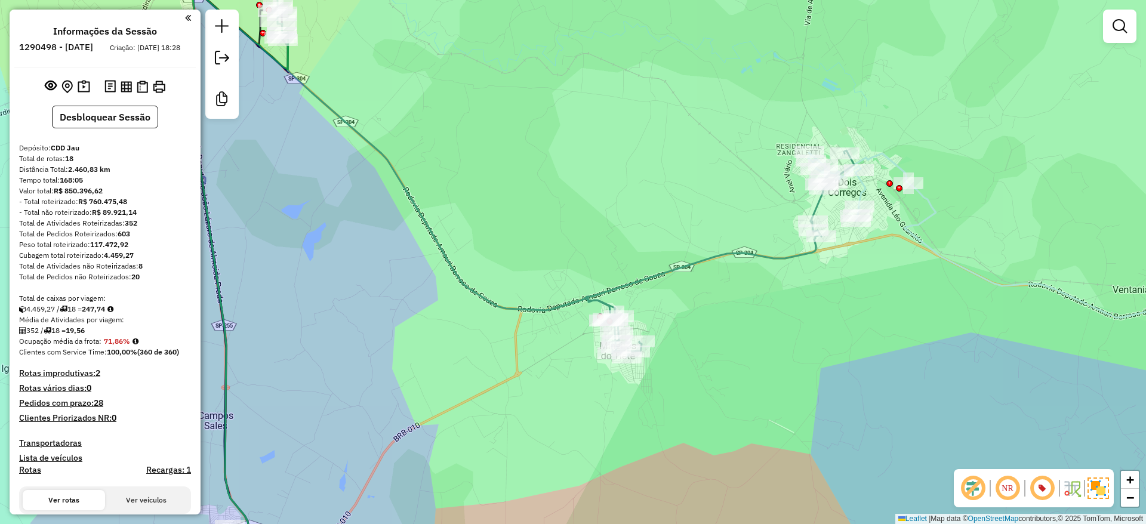
drag, startPoint x: 969, startPoint y: 308, endPoint x: 892, endPoint y: 328, distance: 79.5
click at [892, 328] on div "Janela de atendimento Grade de atendimento Capacidade Transportadoras Veículos …" at bounding box center [573, 262] width 1146 height 524
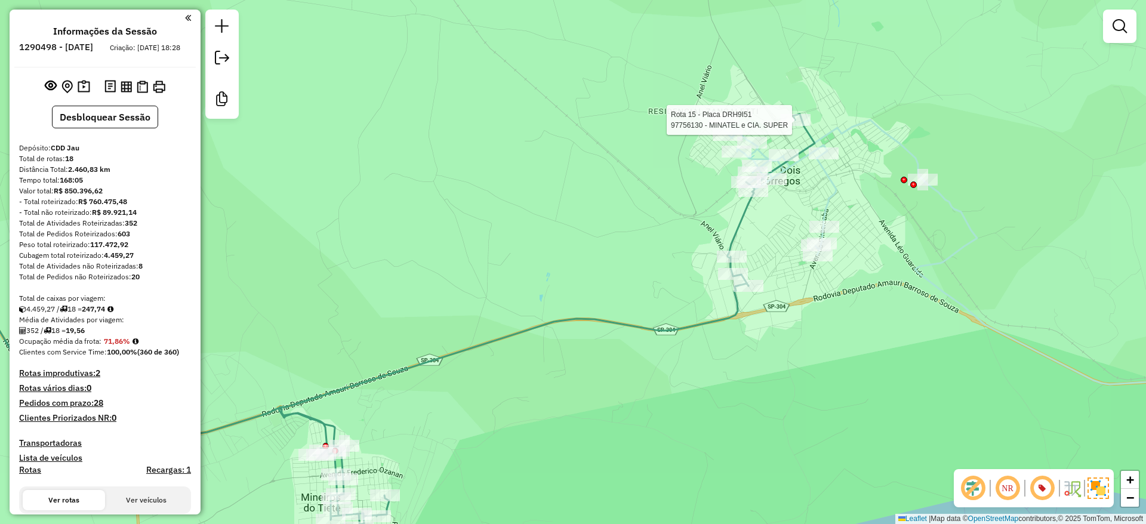
select select "**********"
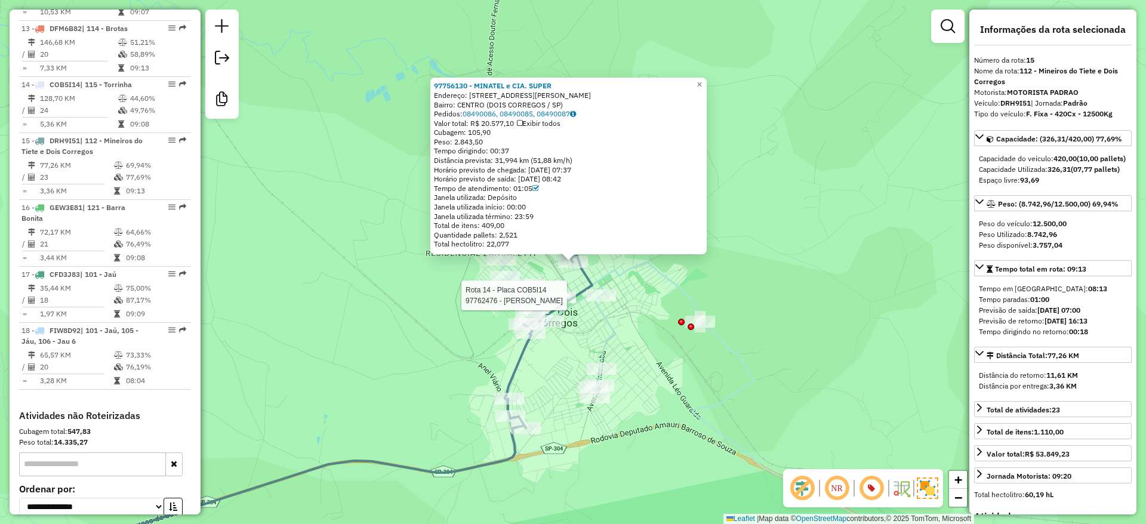
scroll to position [1397, 0]
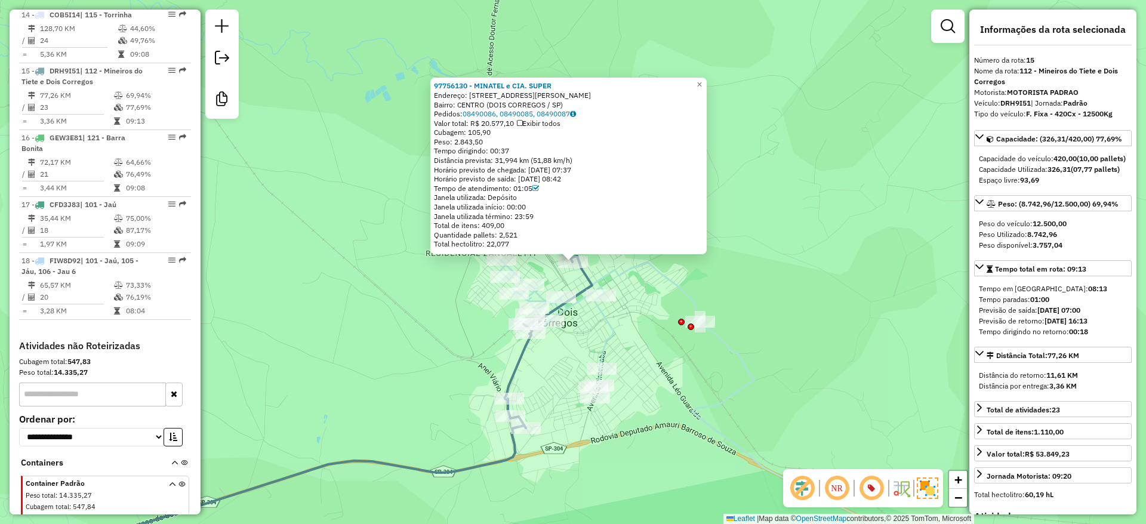
click at [784, 286] on div "97756130 - MINATEL e CIA. SUPER Endereço: AV DOM PEDRO I 1055 Bairro: CENTRO (D…" at bounding box center [573, 262] width 1146 height 524
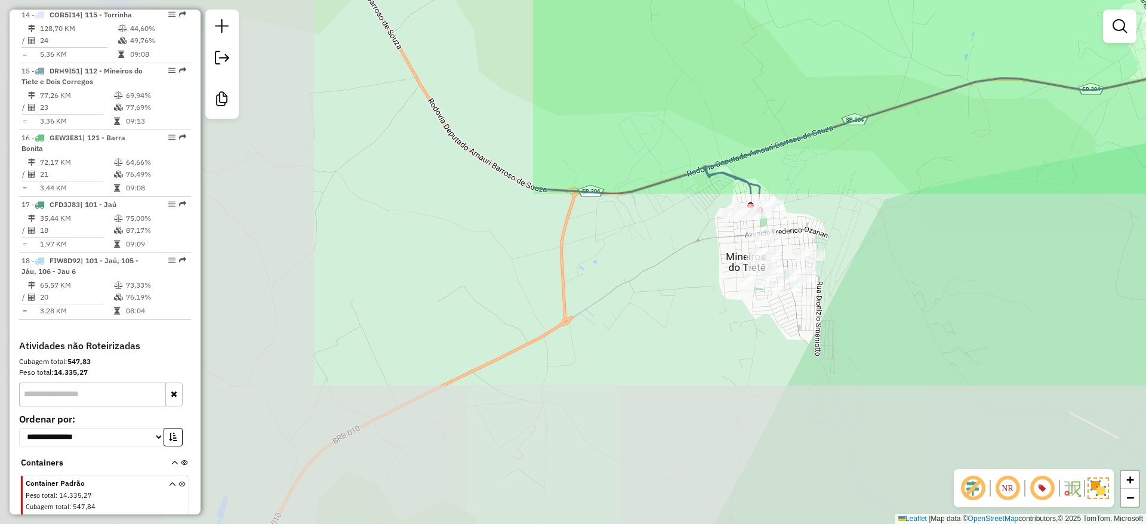
drag, startPoint x: 590, startPoint y: 232, endPoint x: 978, endPoint y: 66, distance: 422.5
click at [1038, 0] on html "Aguarde... Pop-up bloqueado! Seu navegador bloqueou automáticamente a abertura …" at bounding box center [573, 262] width 1146 height 524
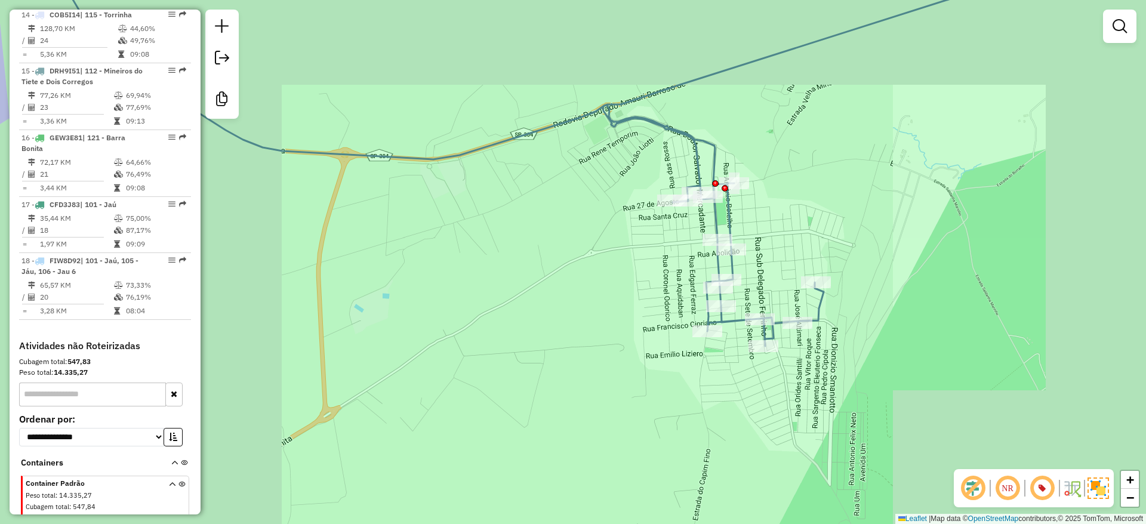
drag, startPoint x: 906, startPoint y: 227, endPoint x: 806, endPoint y: 257, distance: 104.8
click at [699, 359] on div "Janela de atendimento Grade de atendimento Capacidade Transportadoras Veículos …" at bounding box center [573, 262] width 1146 height 524
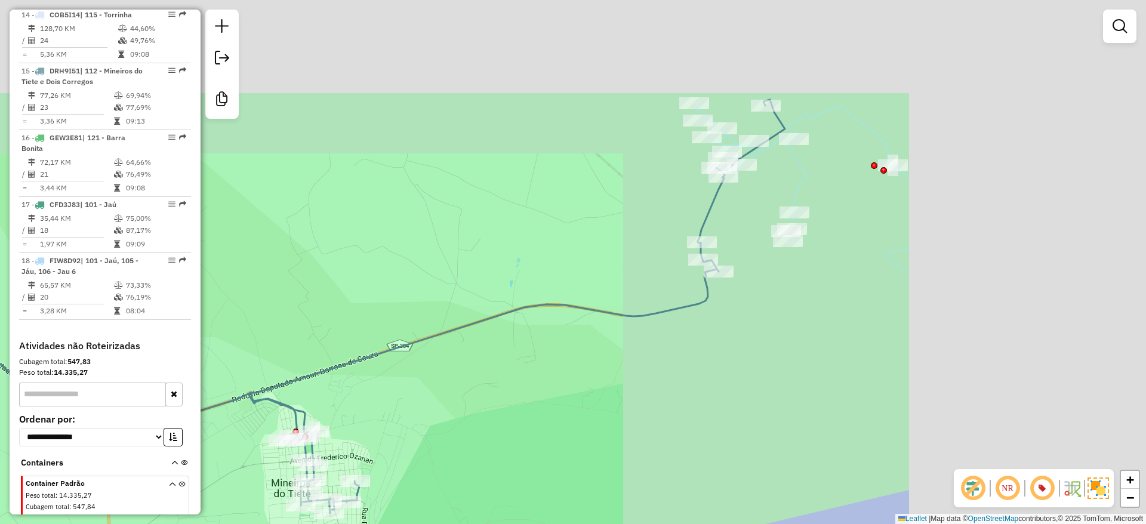
click at [568, 384] on div "Janela de atendimento Grade de atendimento Capacidade Transportadoras Veículos …" at bounding box center [573, 262] width 1146 height 524
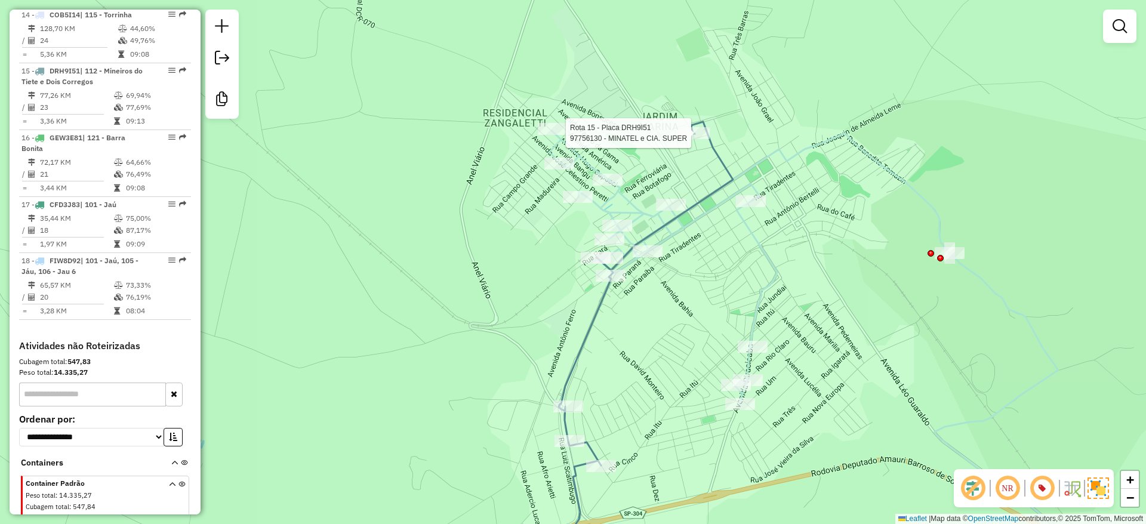
select select "**********"
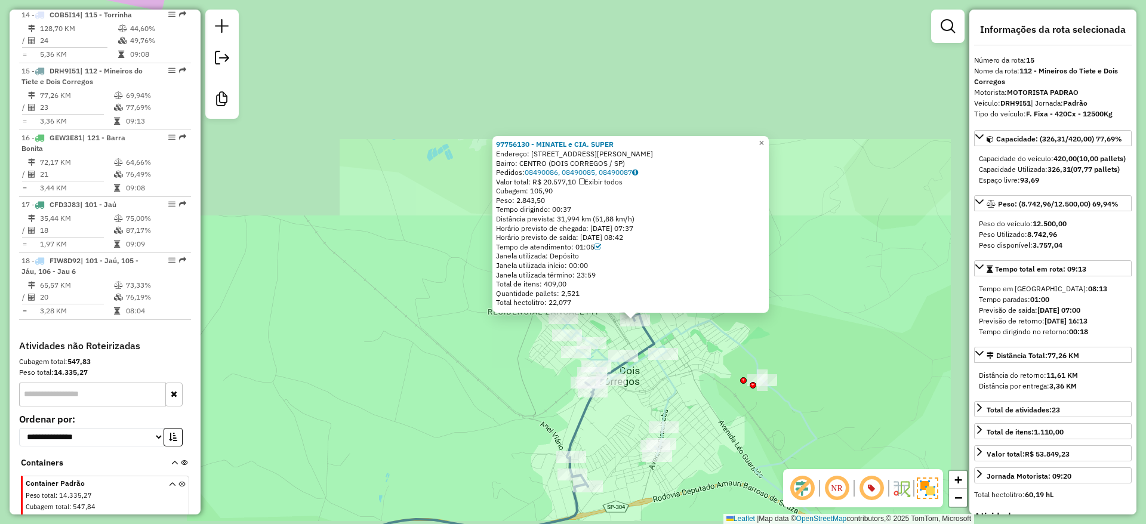
click at [800, 326] on div "97756130 - MINATEL e CIA. SUPER Endereço: AV DOM PEDRO I 1055 Bairro: CENTRO (D…" at bounding box center [573, 262] width 1146 height 524
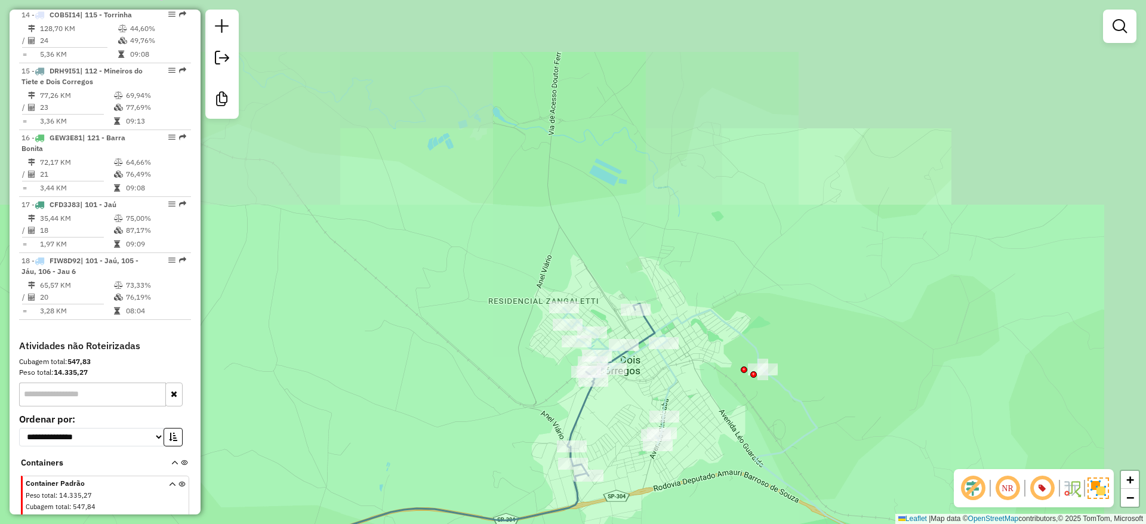
drag, startPoint x: 840, startPoint y: 344, endPoint x: 798, endPoint y: 214, distance: 136.6
click at [798, 214] on div "97756130 - MINATEL e CIA. SUPER Endereço: AV DOM PEDRO I 1055 Bairro: CENTRO (D…" at bounding box center [573, 262] width 1146 height 524
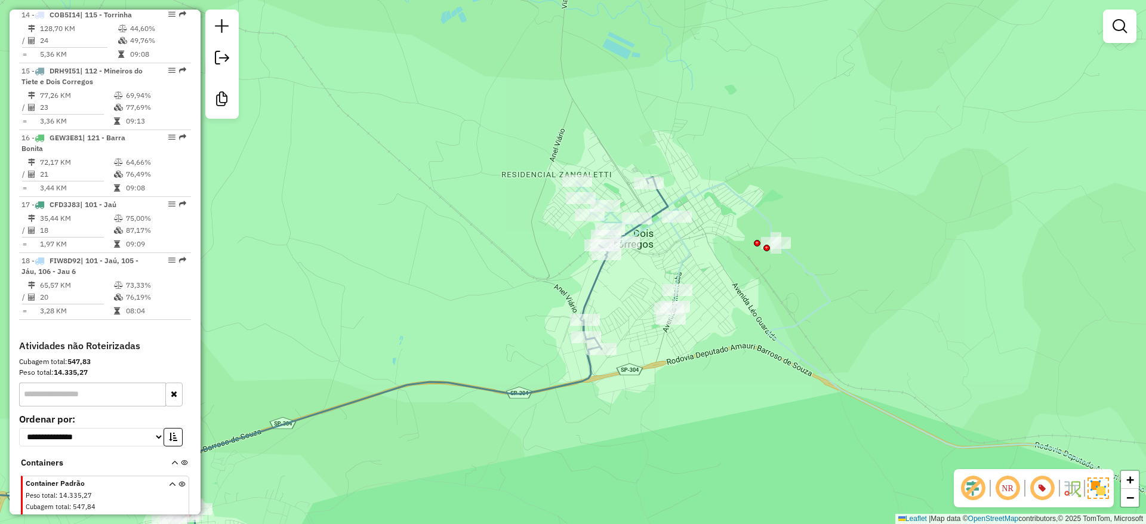
click at [723, 296] on div "Janela de atendimento Grade de atendimento Capacidade Transportadoras Veículos …" at bounding box center [573, 262] width 1146 height 524
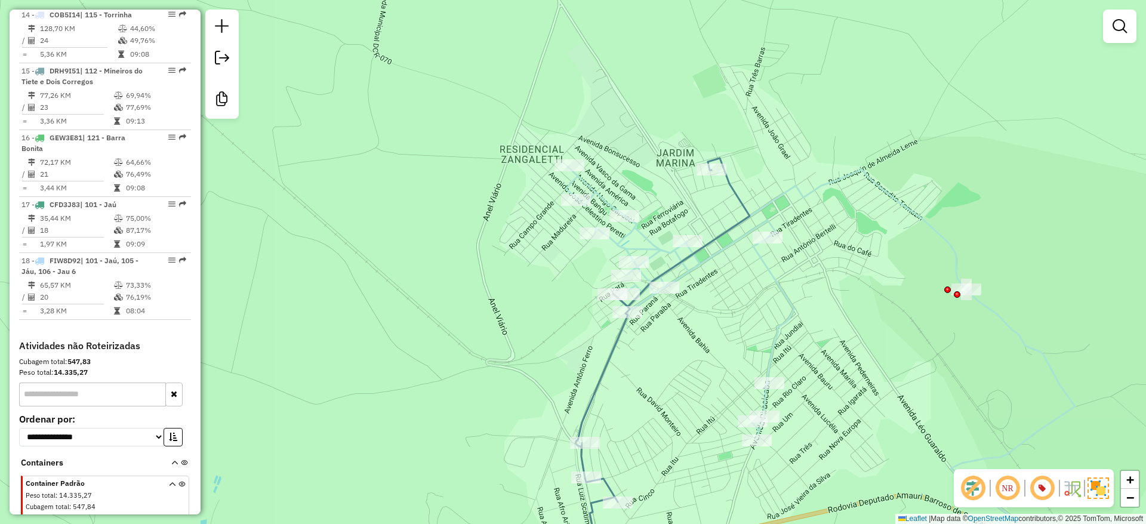
click at [452, 226] on div "Janela de atendimento Grade de atendimento Capacidade Transportadoras Veículos …" at bounding box center [573, 262] width 1146 height 524
click at [570, 183] on icon at bounding box center [827, 372] width 522 height 410
select select "**********"
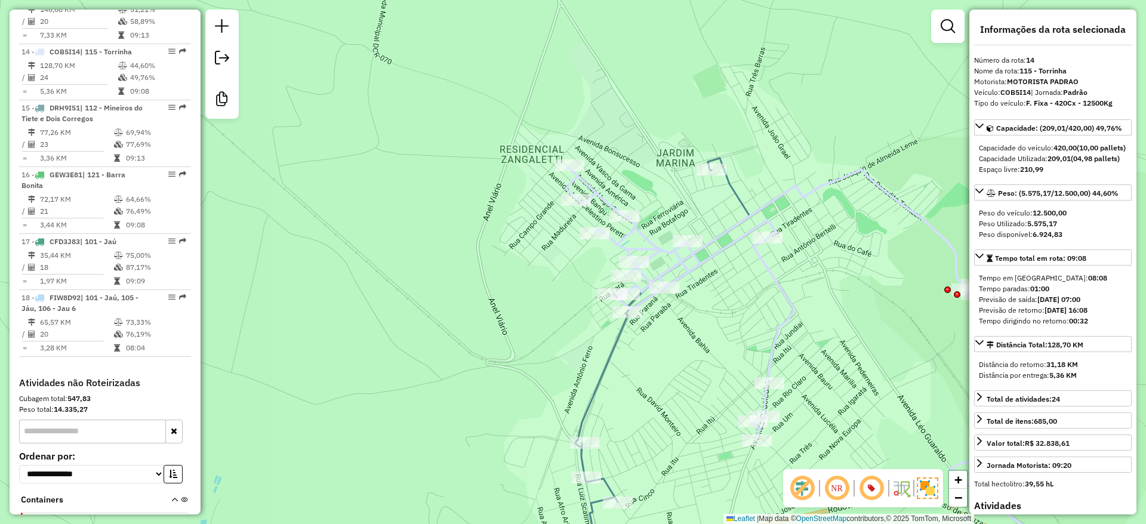
scroll to position [1341, 0]
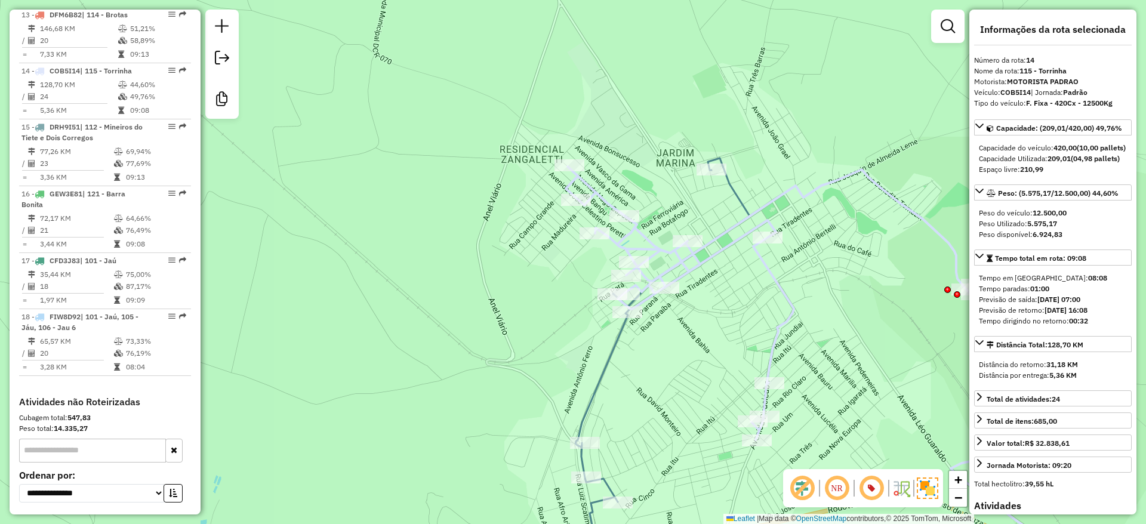
click at [638, 155] on div "Janela de atendimento Grade de atendimento Capacidade Transportadoras Veículos …" at bounding box center [573, 262] width 1146 height 524
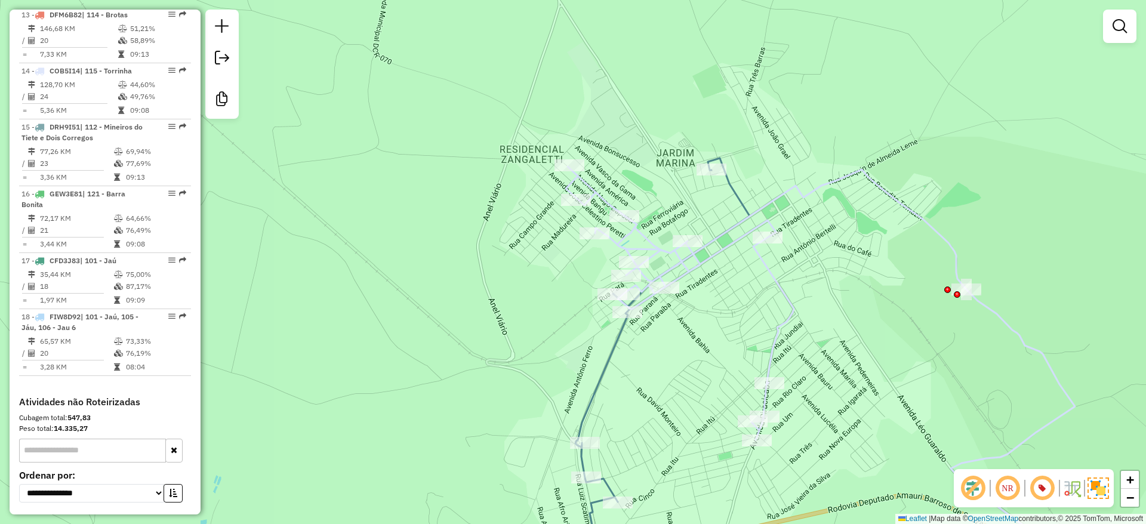
click at [733, 188] on icon at bounding box center [483, 367] width 532 height 418
select select "**********"
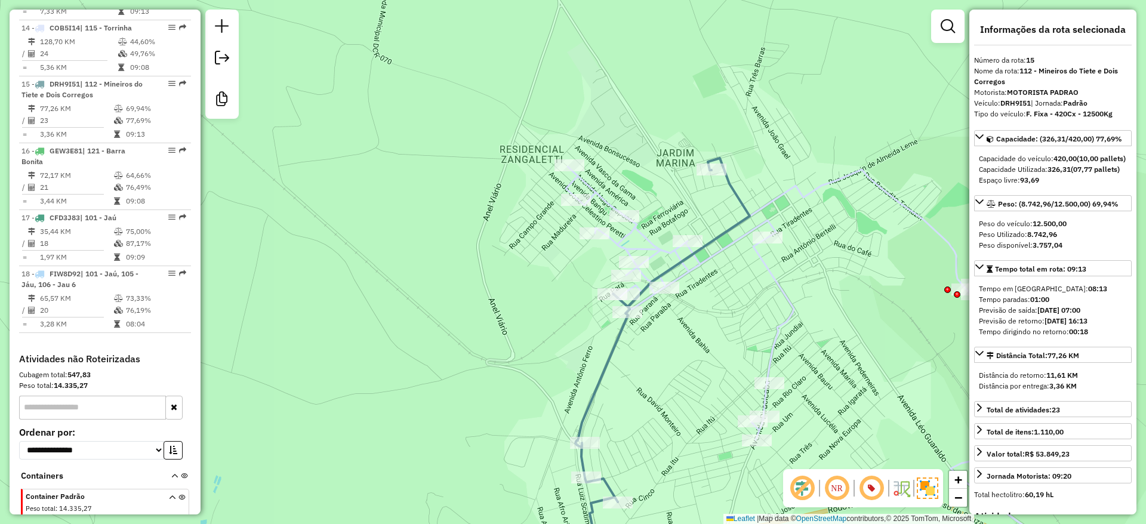
scroll to position [1397, 0]
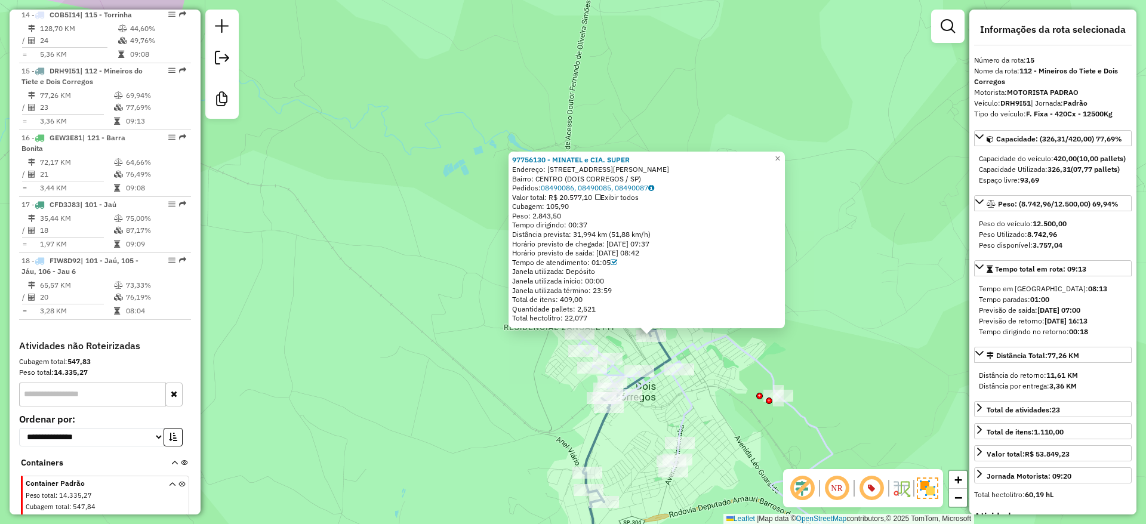
click at [822, 357] on div "97756130 - MINATEL e CIA. SUPER Endereço: AV DOM PEDRO I 1055 Bairro: CENTRO (D…" at bounding box center [573, 262] width 1146 height 524
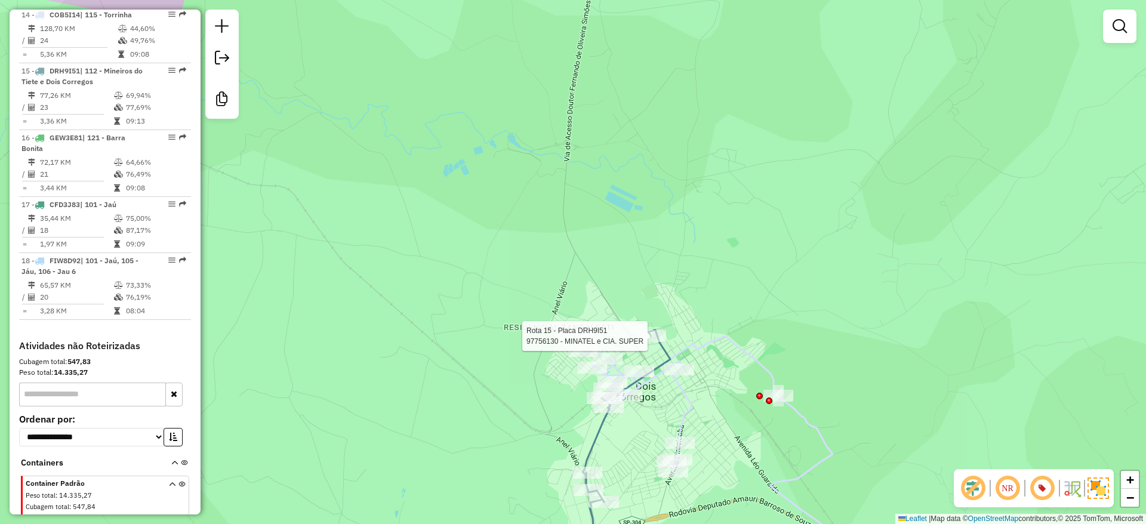
select select "**********"
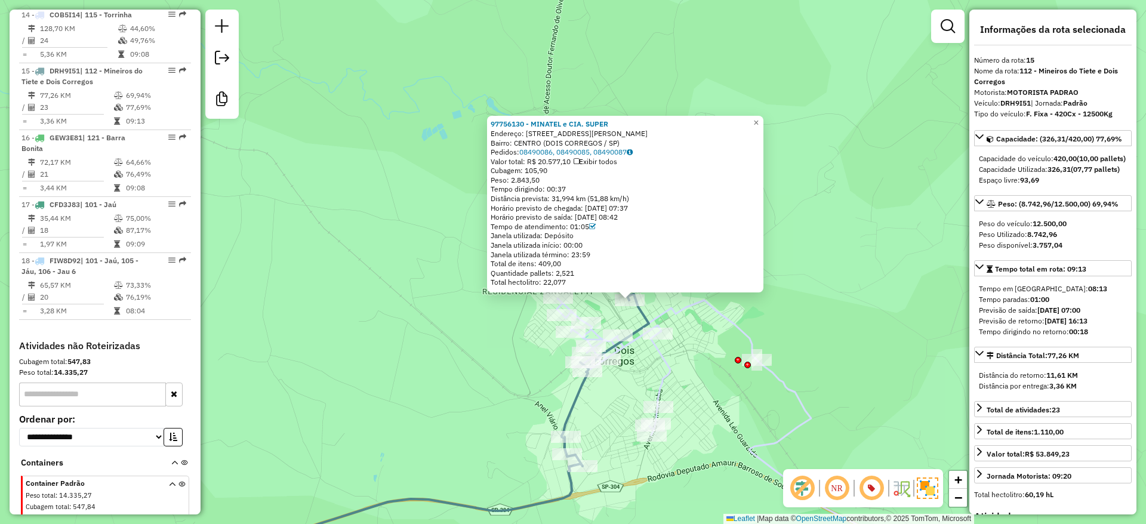
drag, startPoint x: 789, startPoint y: 272, endPoint x: 788, endPoint y: 264, distance: 7.8
click at [788, 269] on div "97756130 - MINATEL e CIA. SUPER Endereço: AV DOM PEDRO I 1055 Bairro: CENTRO (D…" at bounding box center [573, 262] width 1146 height 524
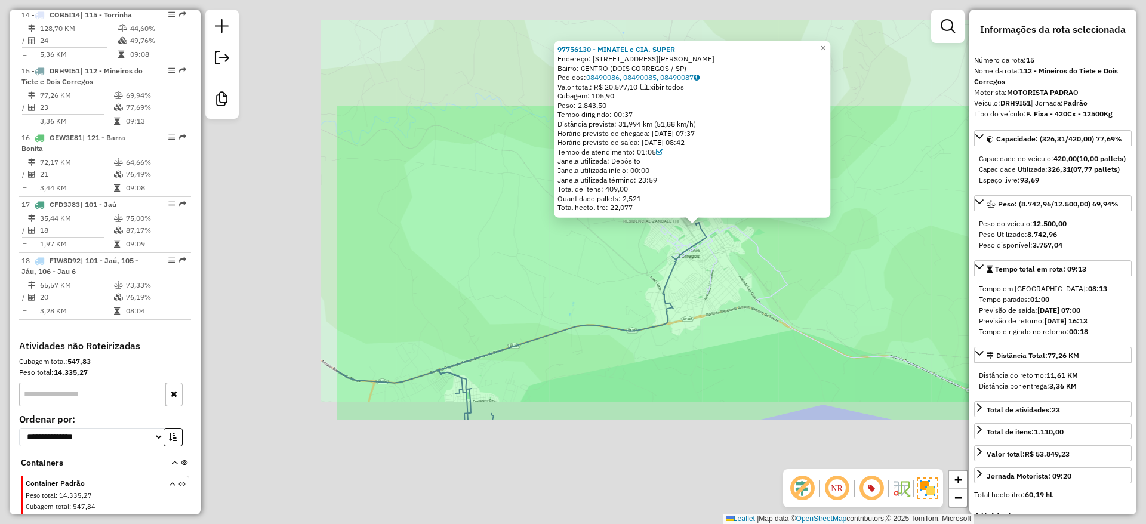
click at [781, 353] on div "97756130 - MINATEL e CIA. SUPER Endereço: AV DOM PEDRO I 1055 Bairro: CENTRO (D…" at bounding box center [573, 262] width 1146 height 524
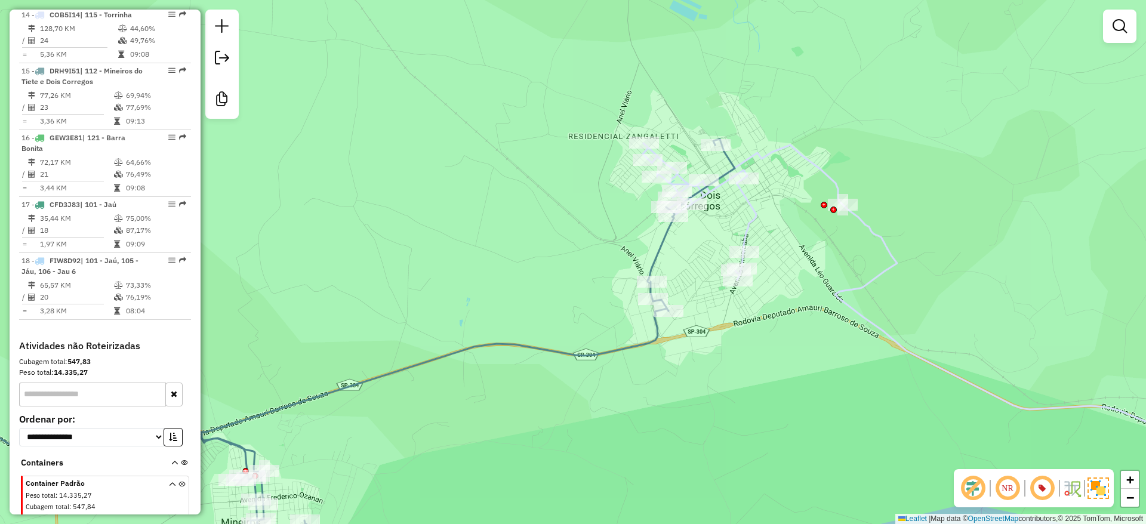
click at [836, 117] on div "Janela de atendimento Grade de atendimento Capacidade Transportadoras Veículos …" at bounding box center [573, 262] width 1146 height 524
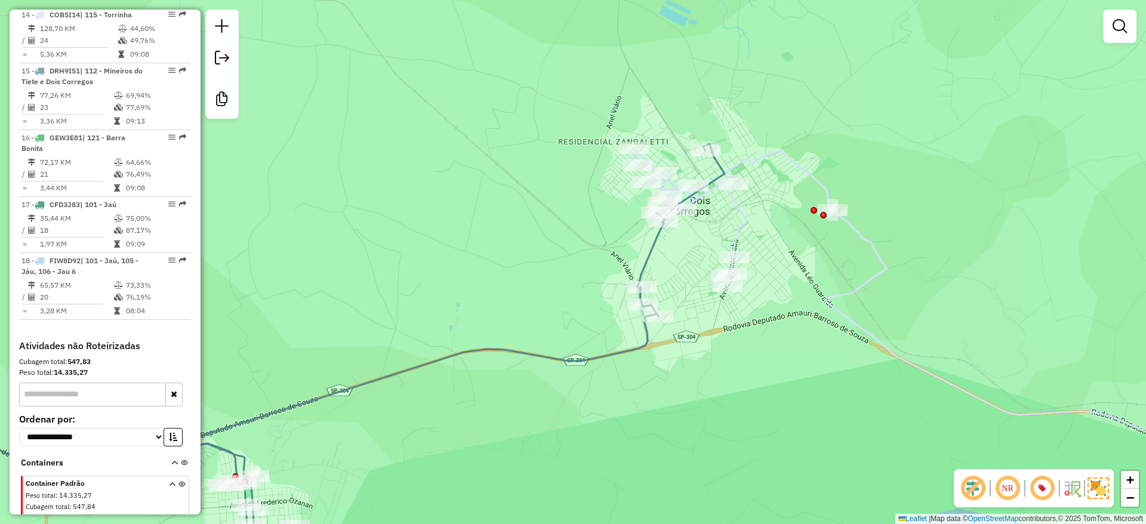
click at [822, 123] on div "Janela de atendimento Grade de atendimento Capacidade Transportadoras Veículos …" at bounding box center [573, 262] width 1146 height 524
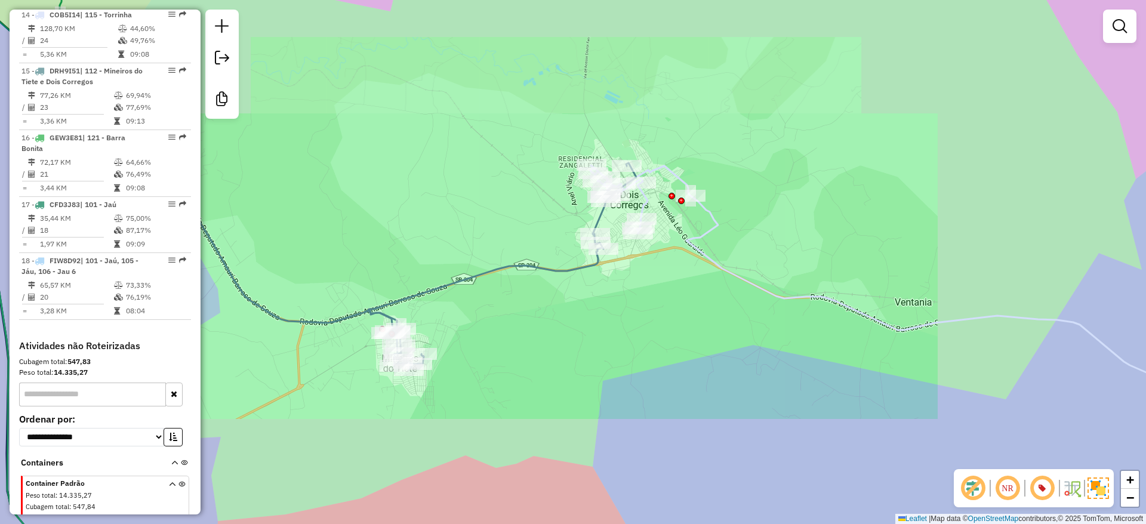
drag, startPoint x: 429, startPoint y: 229, endPoint x: 417, endPoint y: 216, distance: 17.7
click at [431, 229] on div "Janela de atendimento Grade de atendimento Capacidade Transportadoras Veículos …" at bounding box center [573, 262] width 1146 height 524
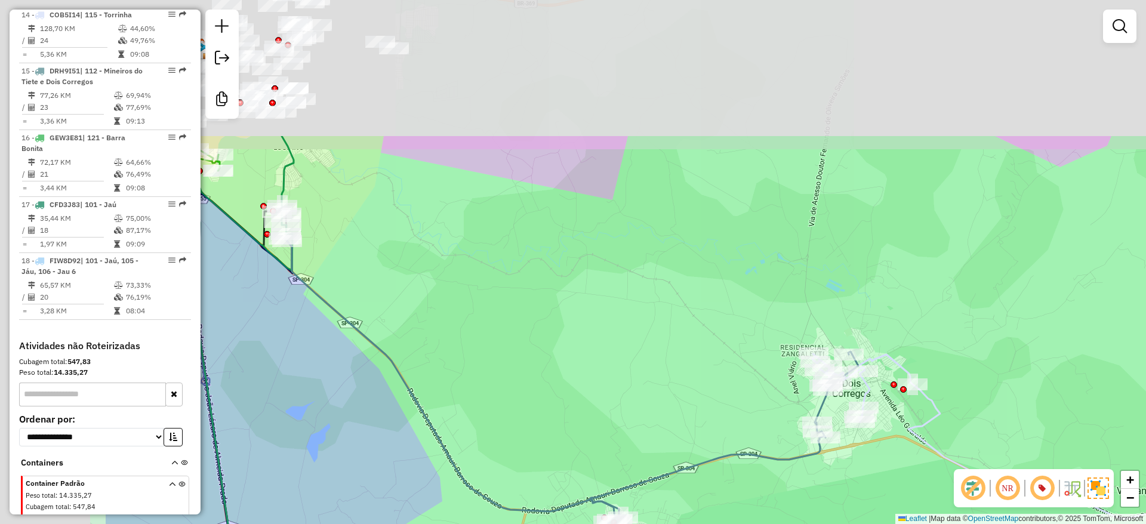
drag, startPoint x: 525, startPoint y: 282, endPoint x: 628, endPoint y: 388, distance: 147.3
click at [628, 388] on div "Janela de atendimento Grade de atendimento Capacidade Transportadoras Veículos …" at bounding box center [573, 262] width 1146 height 524
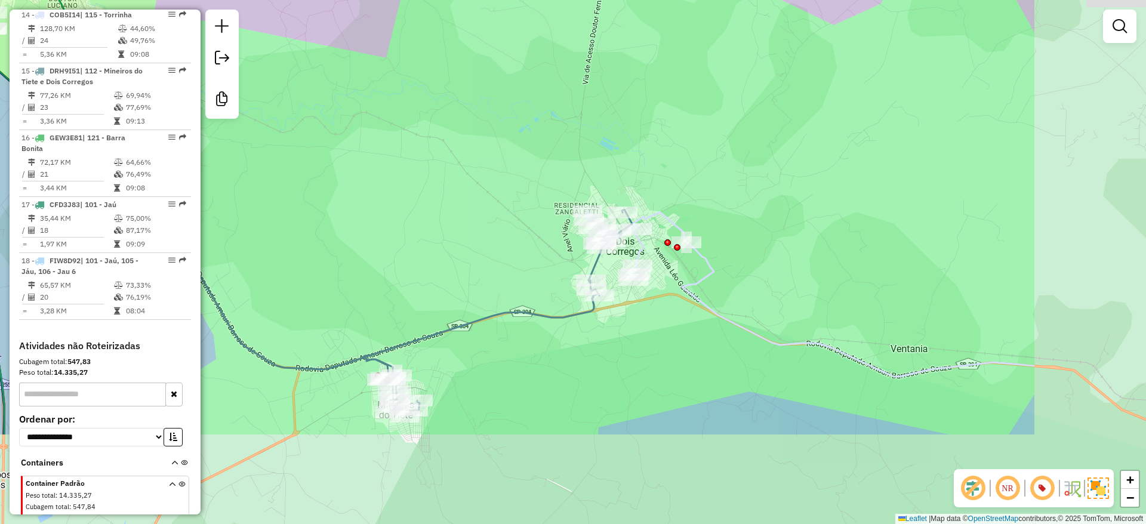
drag, startPoint x: 637, startPoint y: 391, endPoint x: 411, endPoint y: 249, distance: 266.8
click at [411, 249] on div "Janela de atendimento Grade de atendimento Capacidade Transportadoras Veículos …" at bounding box center [573, 262] width 1146 height 524
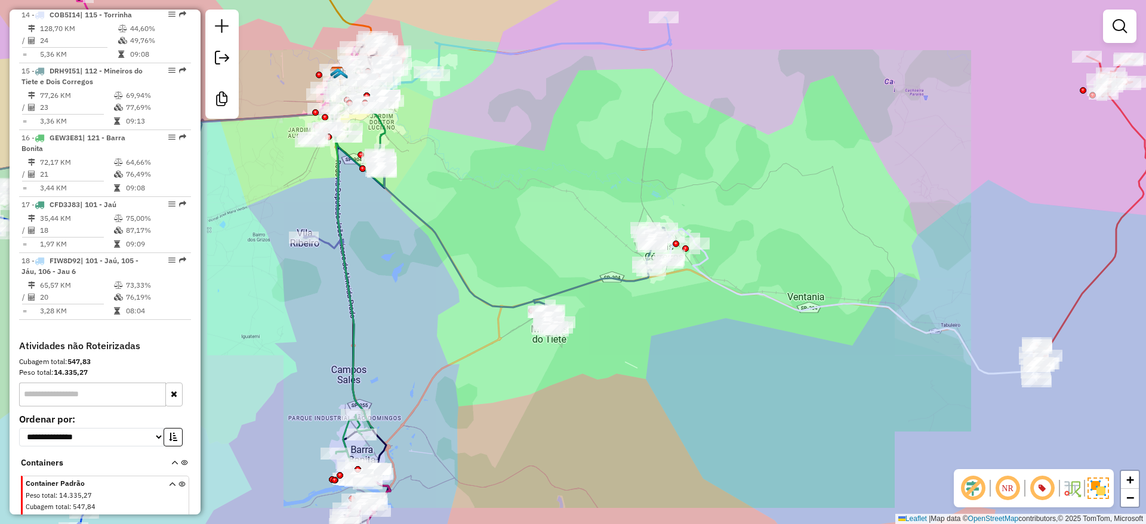
click at [780, 243] on div "Rota 14 - Placa COB5I14 97766906 - IVAN FINI Janela de atendimento Grade de ate…" at bounding box center [573, 262] width 1146 height 524
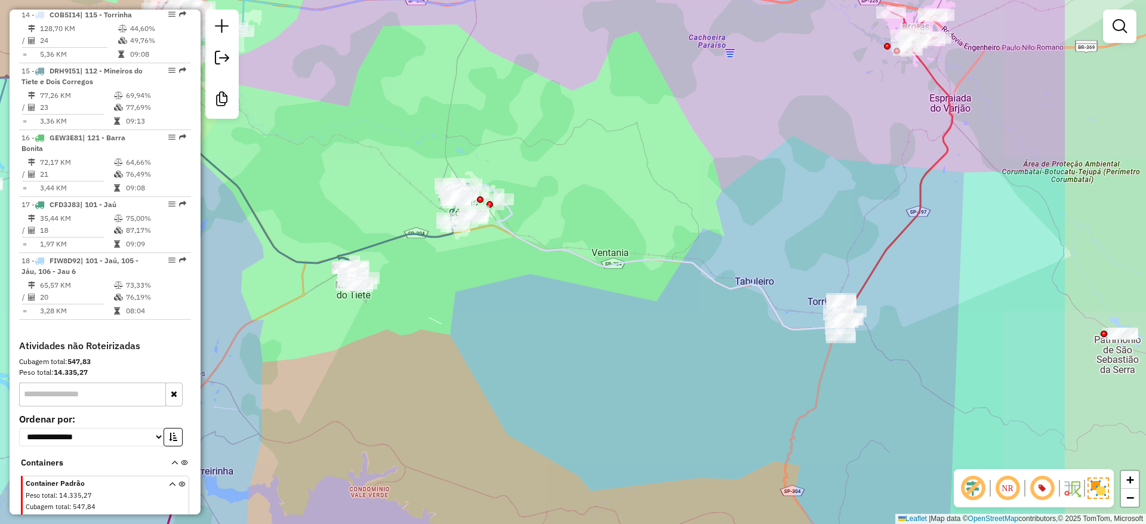
click at [666, 198] on div "Janela de atendimento Grade de atendimento Capacidade Transportadoras Veículos …" at bounding box center [573, 262] width 1146 height 524
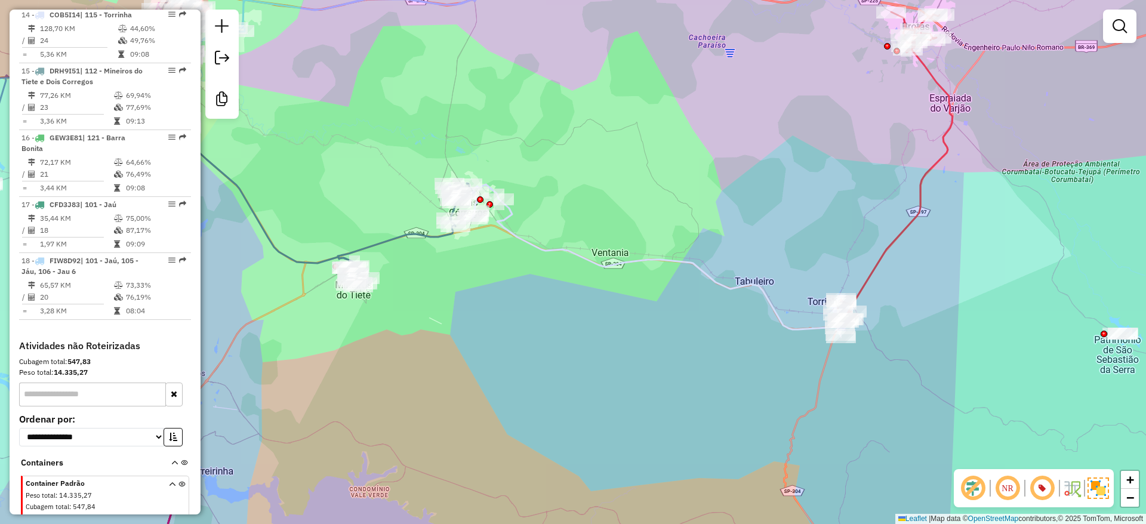
click at [723, 282] on icon at bounding box center [648, 260] width 399 height 153
select select "**********"
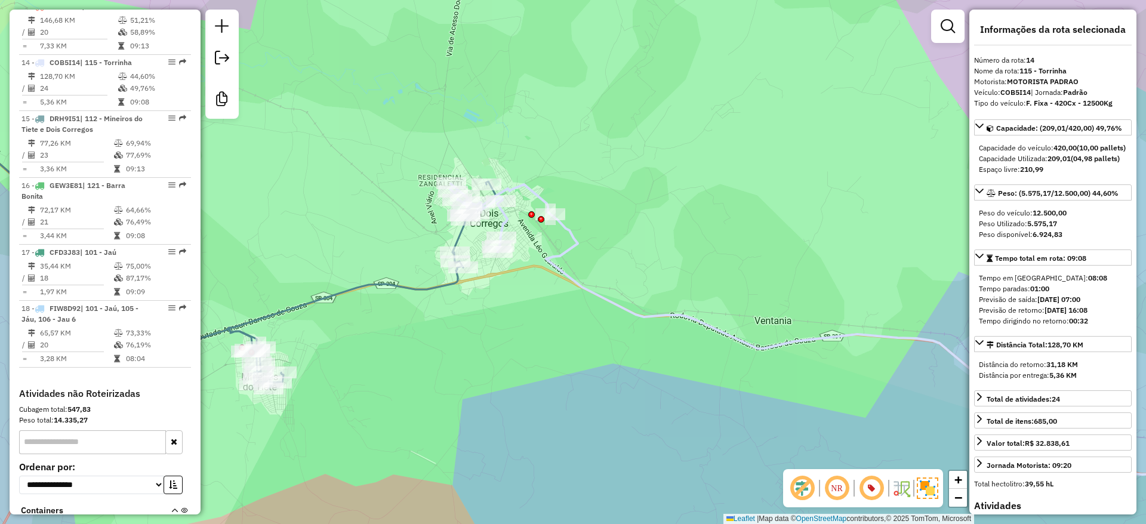
scroll to position [1341, 0]
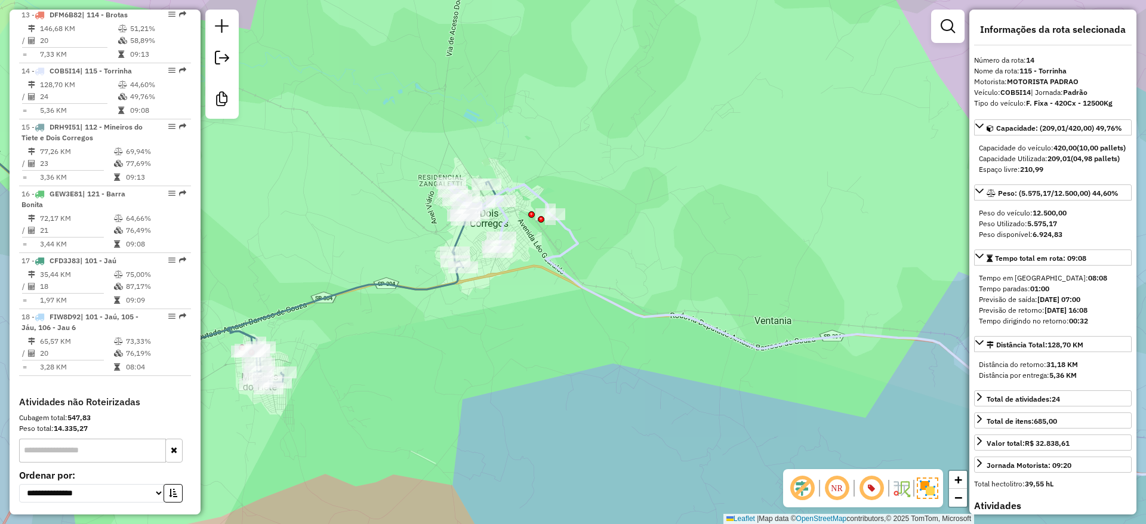
drag, startPoint x: 450, startPoint y: 397, endPoint x: 622, endPoint y: 356, distance: 177.3
click at [470, 393] on div "Janela de atendimento Grade de atendimento Capacidade Transportadoras Veículos …" at bounding box center [573, 262] width 1146 height 524
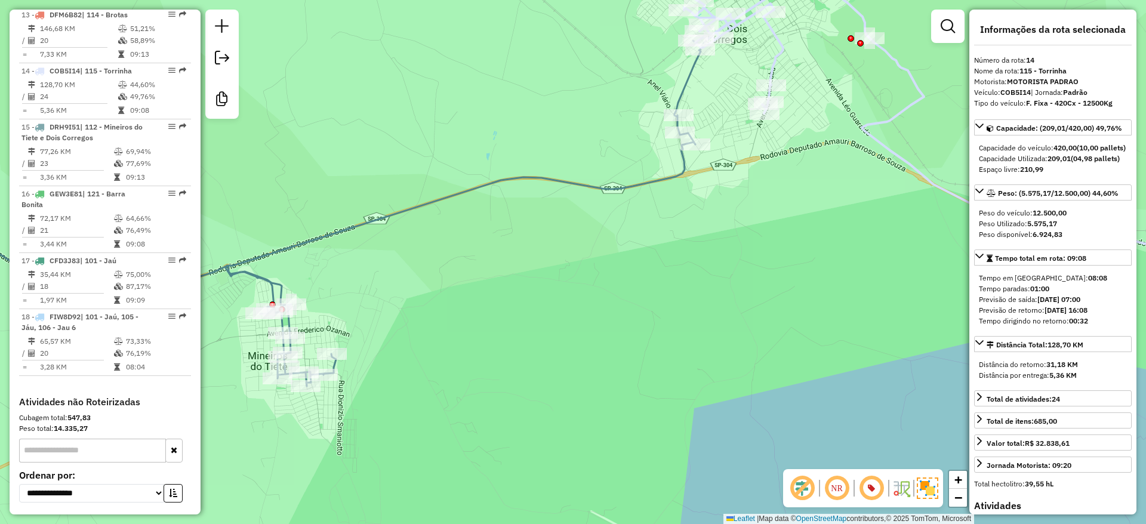
drag, startPoint x: 837, startPoint y: 255, endPoint x: 811, endPoint y: 303, distance: 54.0
click at [813, 299] on div "Janela de atendimento Grade de atendimento Capacidade Transportadoras Veículos …" at bounding box center [573, 262] width 1146 height 524
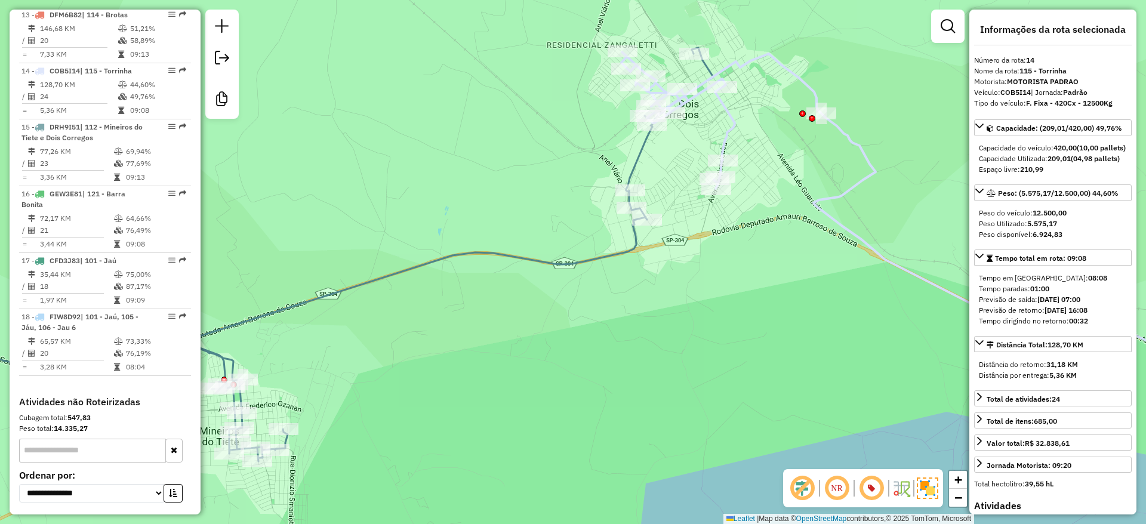
drag, startPoint x: 822, startPoint y: 286, endPoint x: 804, endPoint y: 309, distance: 29.4
click at [804, 309] on div "Janela de atendimento Grade de atendimento Capacidade Transportadoras Veículos …" at bounding box center [573, 262] width 1146 height 524
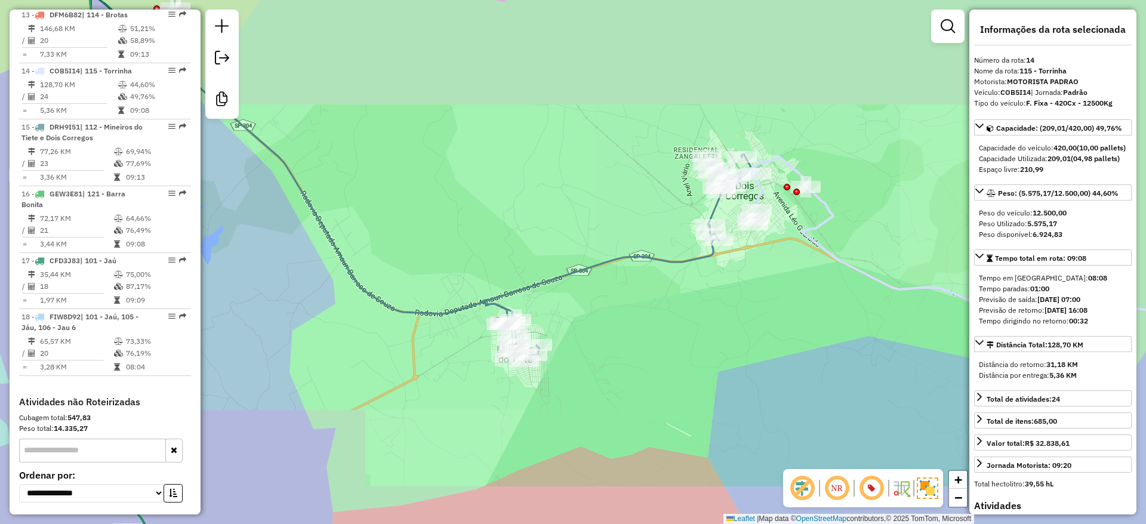
drag, startPoint x: 749, startPoint y: 339, endPoint x: 741, endPoint y: 352, distance: 15.3
click at [741, 352] on div "Janela de atendimento Grade de atendimento Capacidade Transportadoras Veículos …" at bounding box center [573, 262] width 1146 height 524
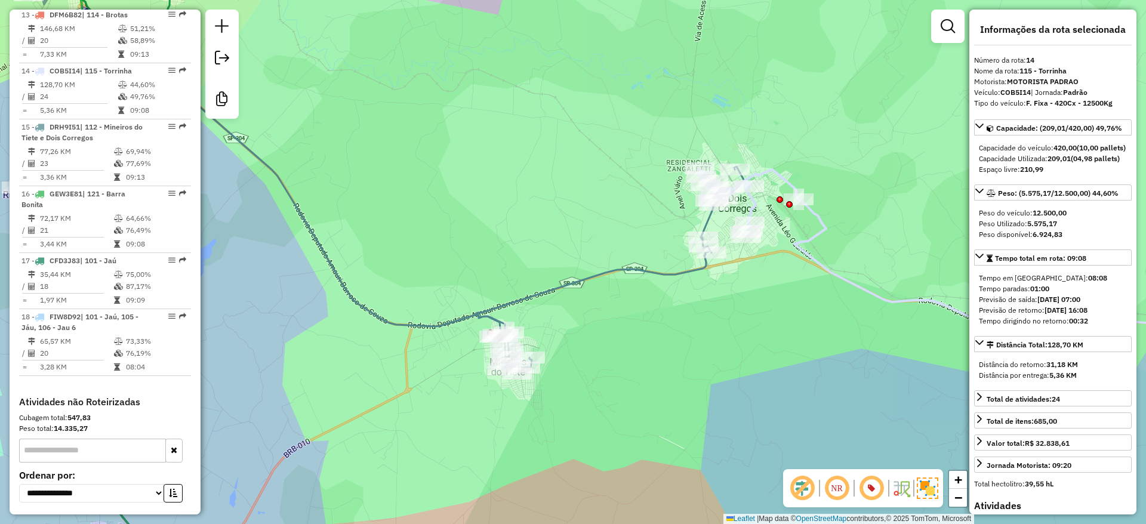
click at [736, 355] on div "Janela de atendimento Grade de atendimento Capacidade Transportadoras Veículos …" at bounding box center [573, 262] width 1146 height 524
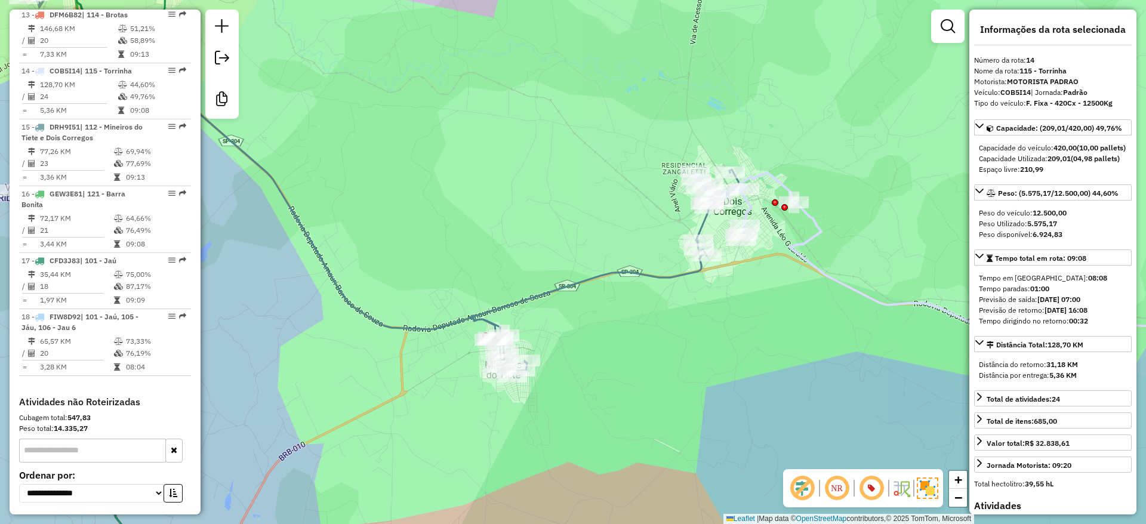
click at [736, 355] on div "Janela de atendimento Grade de atendimento Capacidade Transportadoras Veículos …" at bounding box center [573, 262] width 1146 height 524
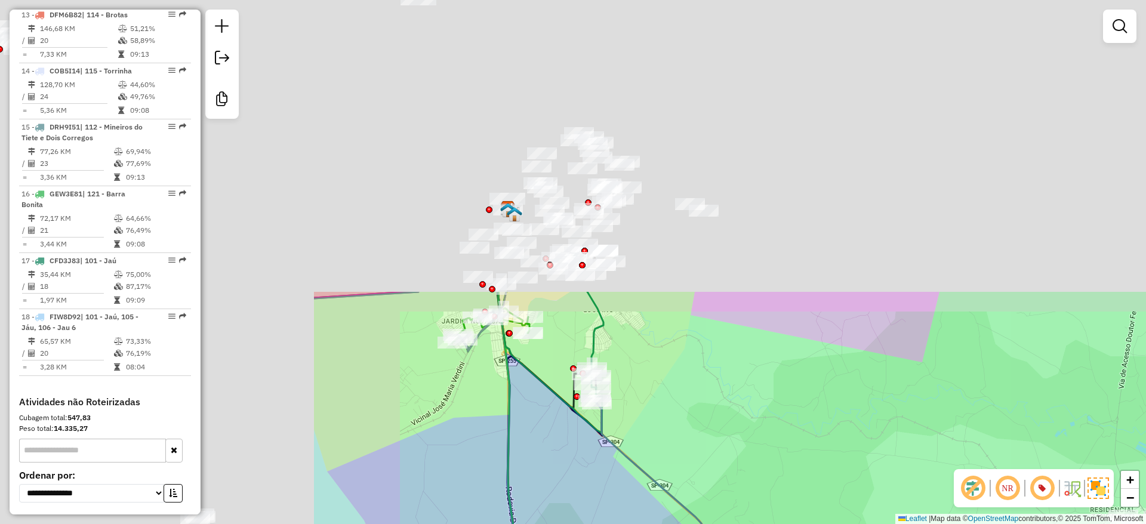
drag, startPoint x: 409, startPoint y: 123, endPoint x: 837, endPoint y: 467, distance: 548.9
click at [837, 467] on div "Janela de atendimento Grade de atendimento Capacidade Transportadoras Veículos …" at bounding box center [573, 262] width 1146 height 524
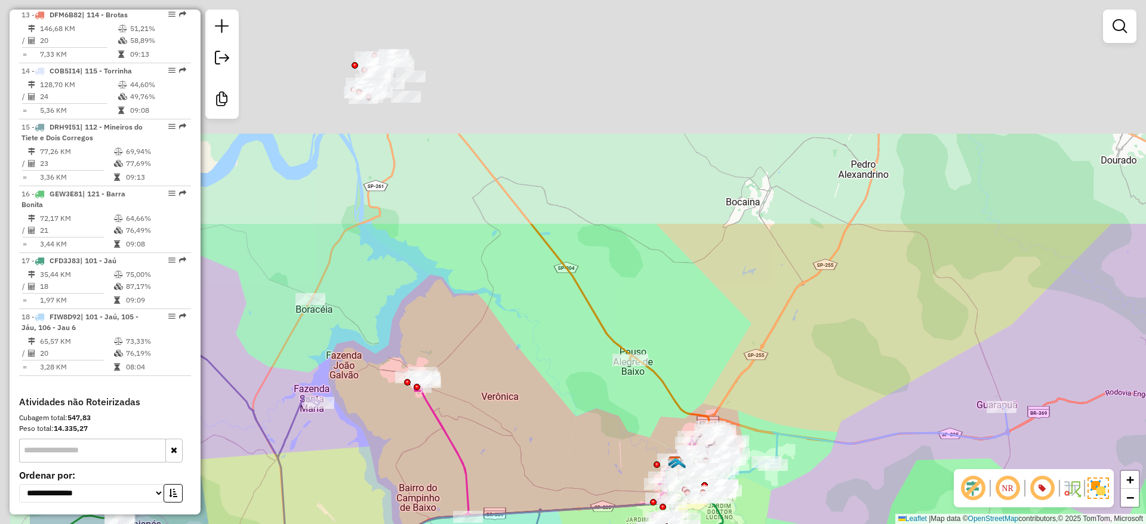
drag, startPoint x: 429, startPoint y: 202, endPoint x: 573, endPoint y: 477, distance: 311.3
click at [573, 477] on div "Janela de atendimento Grade de atendimento Capacidade Transportadoras Veículos …" at bounding box center [573, 262] width 1146 height 524
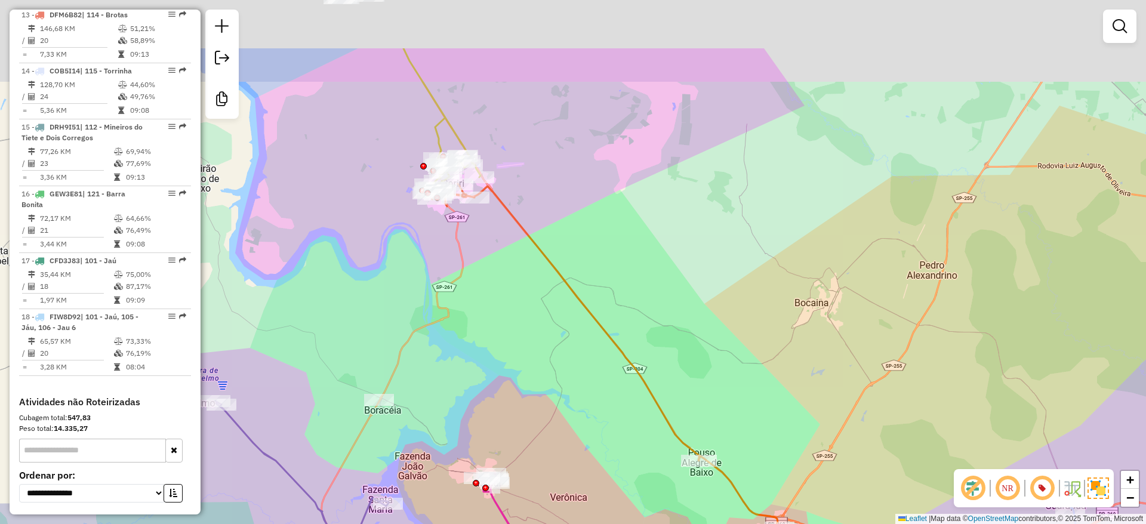
drag, startPoint x: 424, startPoint y: 177, endPoint x: 459, endPoint y: 212, distance: 49.8
click at [492, 278] on div "Janela de atendimento Grade de atendimento Capacidade Transportadoras Veículos …" at bounding box center [573, 262] width 1146 height 524
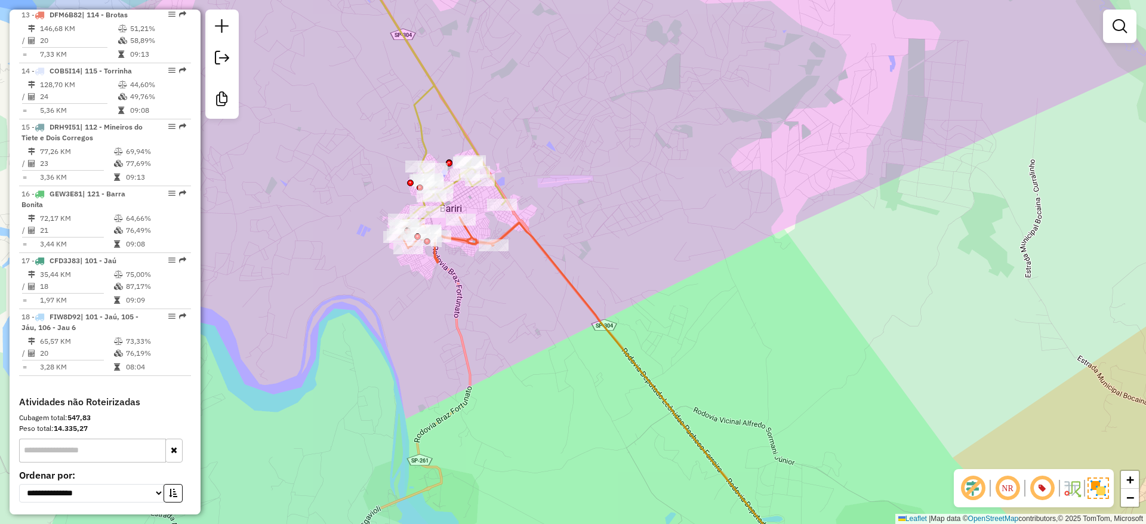
drag, startPoint x: 584, startPoint y: 412, endPoint x: 558, endPoint y: 383, distance: 39.7
click at [558, 383] on div "Janela de atendimento Grade de atendimento Capacidade Transportadoras Veículos …" at bounding box center [573, 262] width 1146 height 524
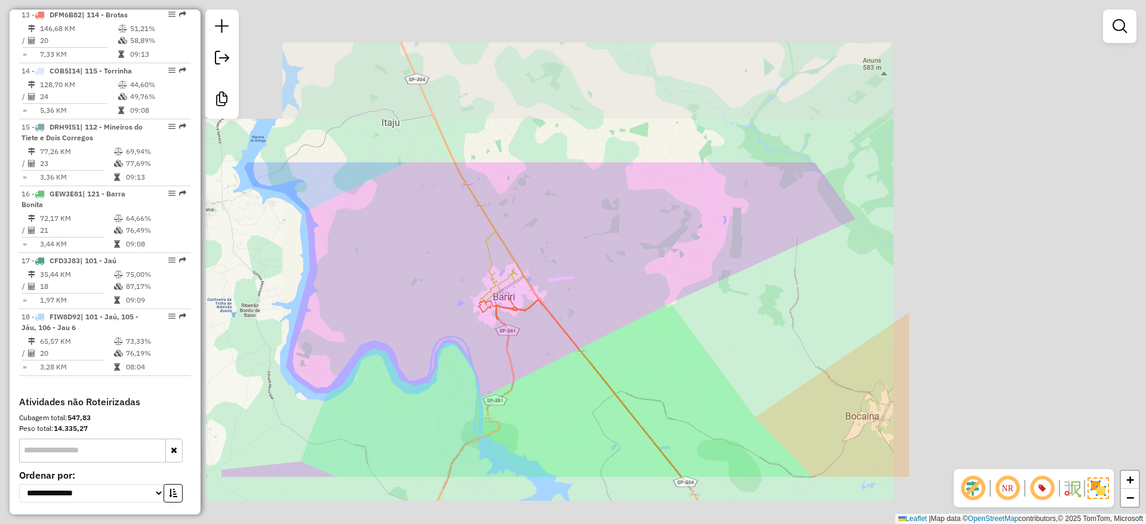
click at [463, 275] on div "Janela de atendimento Grade de atendimento Capacidade Transportadoras Veículos …" at bounding box center [573, 262] width 1146 height 524
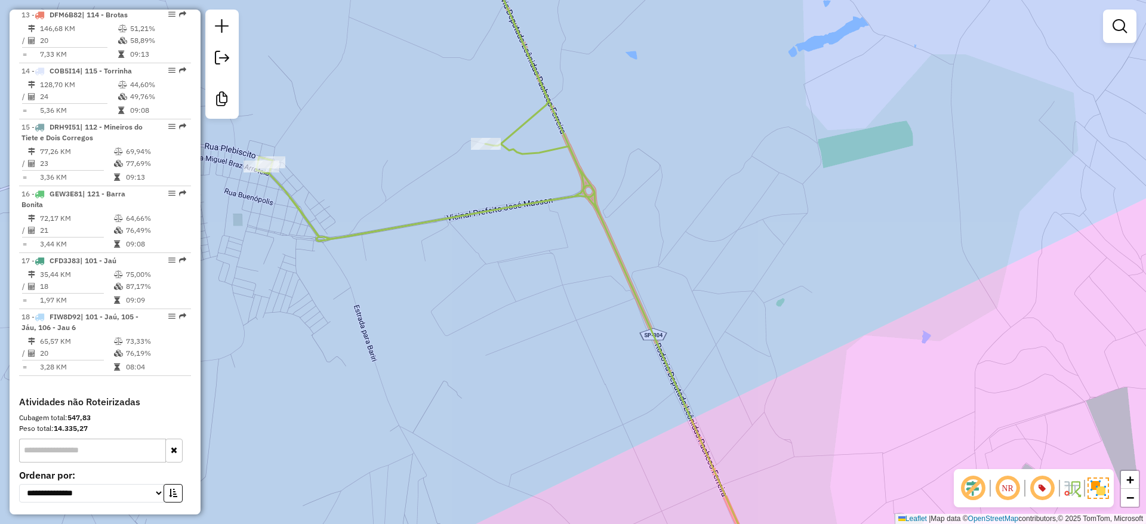
drag, startPoint x: 379, startPoint y: 172, endPoint x: 417, endPoint y: 179, distance: 38.9
click at [417, 179] on div "Janela de atendimento Grade de atendimento Capacidade Transportadoras Veículos …" at bounding box center [573, 262] width 1146 height 524
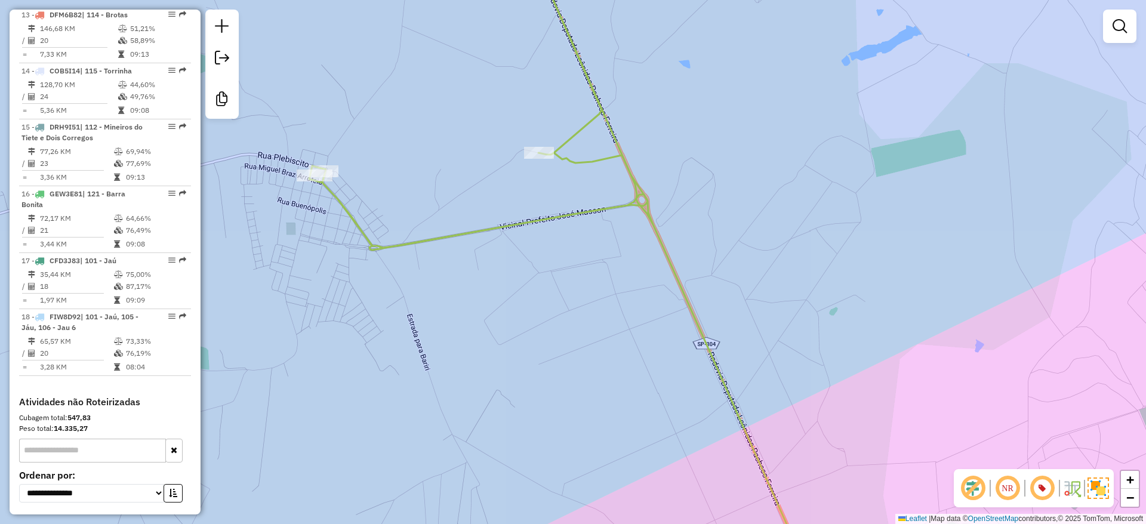
drag, startPoint x: 419, startPoint y: 179, endPoint x: 445, endPoint y: 183, distance: 26.6
click at [445, 183] on div "Janela de atendimento Grade de atendimento Capacidade Transportadoras Veículos …" at bounding box center [573, 262] width 1146 height 524
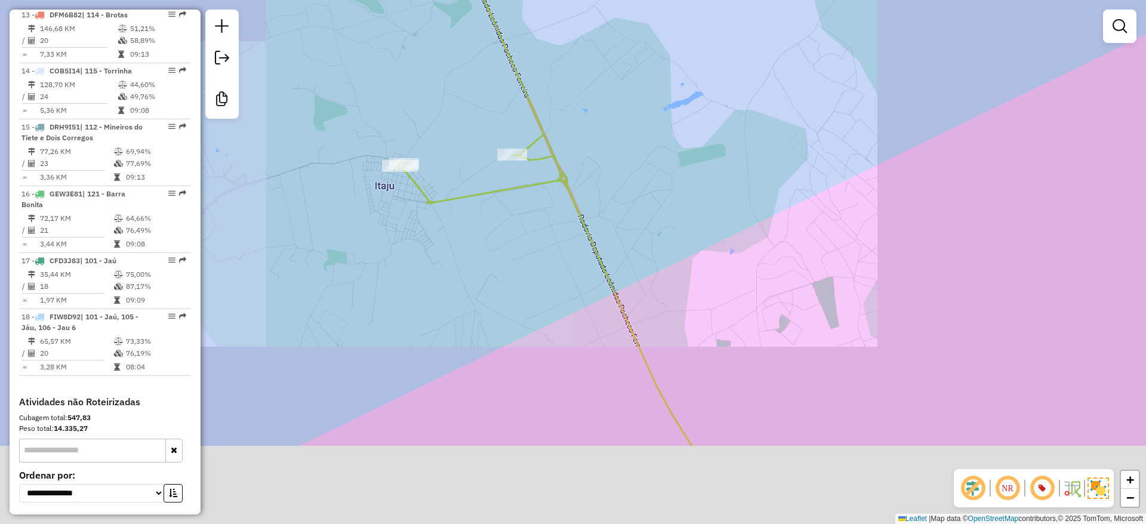
drag, startPoint x: 587, startPoint y: 418, endPoint x: 590, endPoint y: 318, distance: 100.3
click at [570, 305] on div "Janela de atendimento Grade de atendimento Capacidade Transportadoras Veículos …" at bounding box center [573, 262] width 1146 height 524
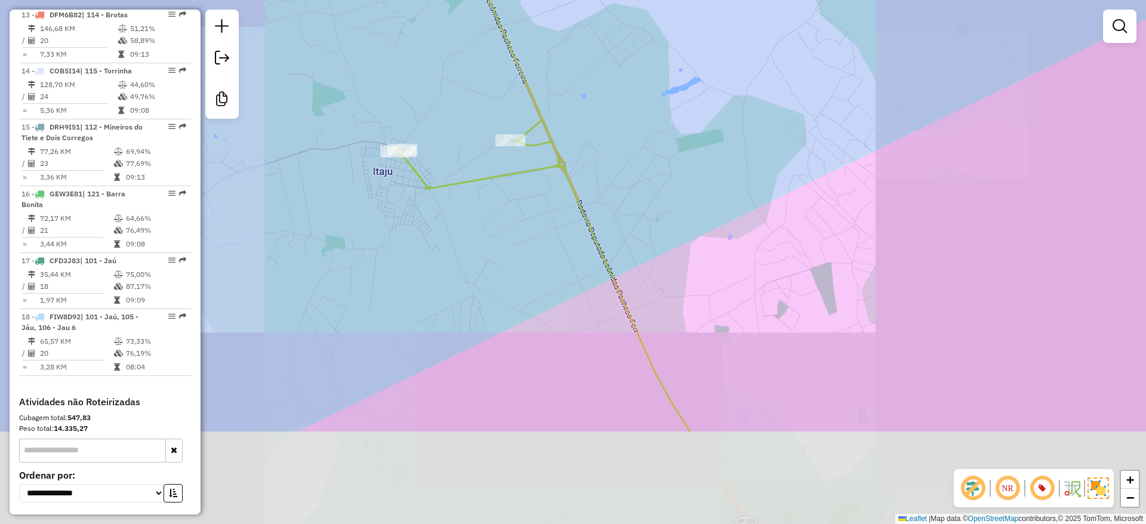
drag, startPoint x: 619, startPoint y: 383, endPoint x: 599, endPoint y: 343, distance: 45.1
click at [599, 343] on div "Janela de atendimento Grade de atendimento Capacidade Transportadoras Veículos …" at bounding box center [573, 262] width 1146 height 524
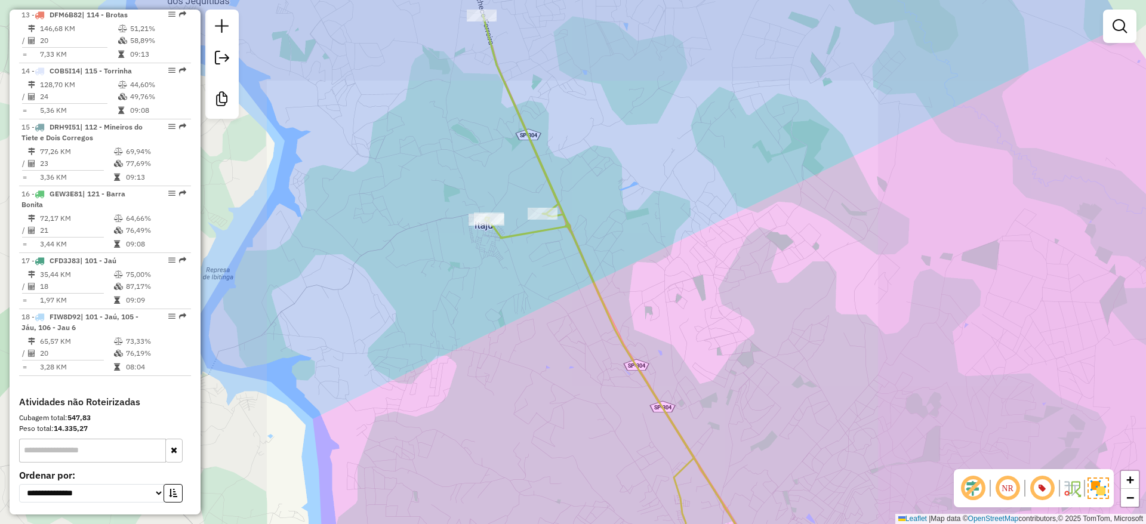
drag, startPoint x: 597, startPoint y: 405, endPoint x: 584, endPoint y: 366, distance: 40.8
click at [584, 366] on div "Janela de atendimento Grade de atendimento Capacidade Transportadoras Veículos …" at bounding box center [573, 262] width 1146 height 524
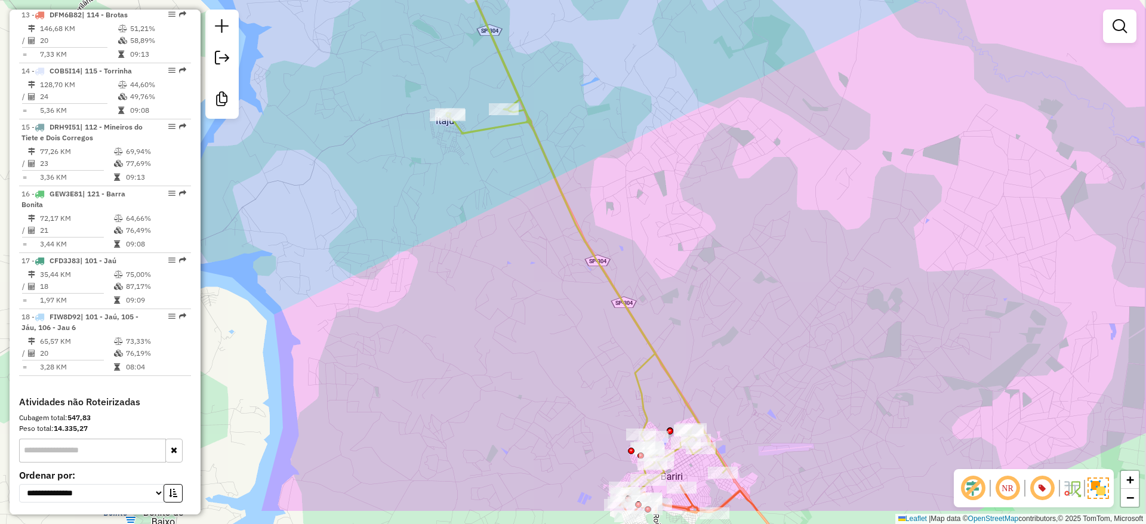
drag, startPoint x: 600, startPoint y: 434, endPoint x: 569, endPoint y: 363, distance: 77.0
click at [569, 363] on div "Janela de atendimento Grade de atendimento Capacidade Transportadoras Veículos …" at bounding box center [573, 262] width 1146 height 524
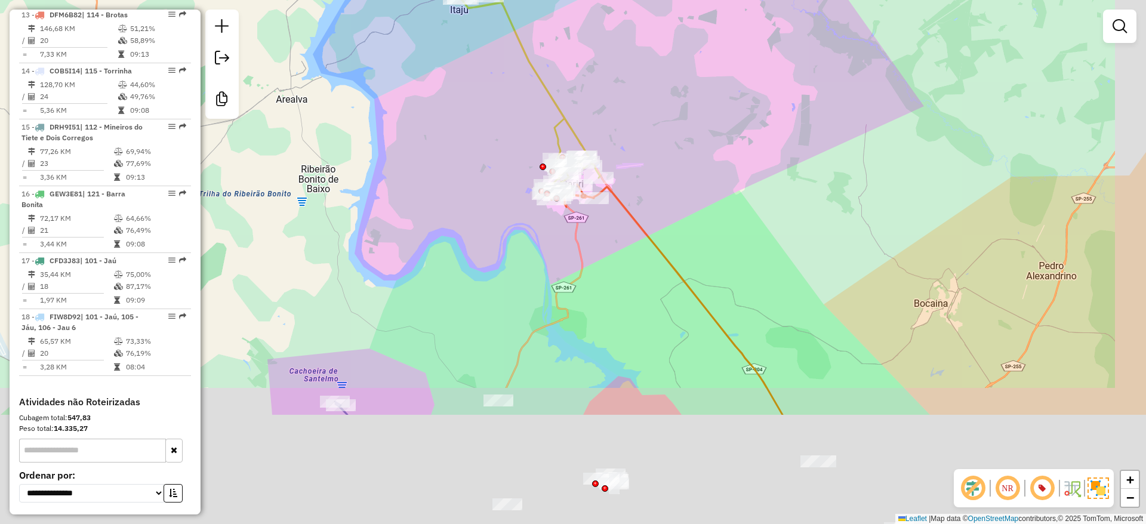
drag, startPoint x: 703, startPoint y: 187, endPoint x: 399, endPoint y: -78, distance: 403.5
click at [399, 0] on html "Aguarde... Pop-up bloqueado! Seu navegador bloqueou automáticamente a abertura …" at bounding box center [573, 262] width 1146 height 524
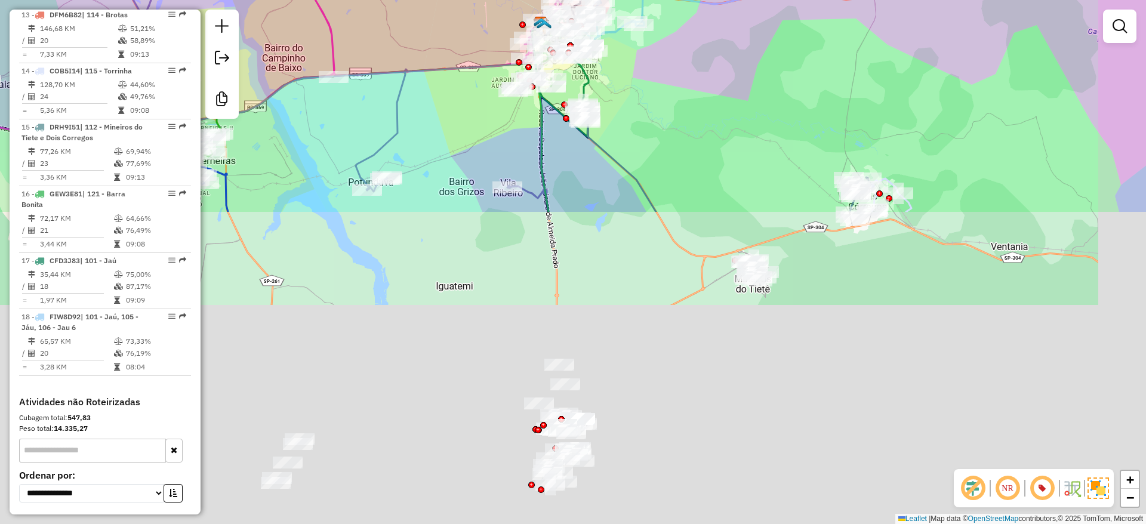
drag, startPoint x: 673, startPoint y: 234, endPoint x: 655, endPoint y: 95, distance: 139.6
click at [621, 1] on div "Janela de atendimento Grade de atendimento Capacidade Transportadoras Veículos …" at bounding box center [573, 262] width 1146 height 524
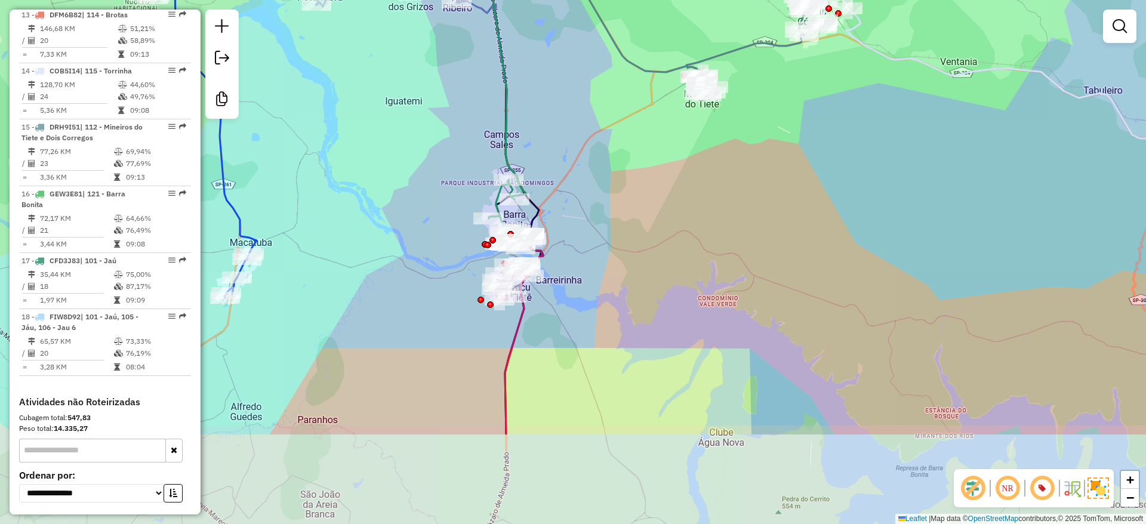
drag, startPoint x: 722, startPoint y: 324, endPoint x: 660, endPoint y: 138, distance: 195.5
click at [660, 139] on div "Rota 18 - Placa FIW8D92 97766311 - 55.419.866 LUCIA HELENA MINUTTI VENERUSS Jan…" at bounding box center [573, 262] width 1146 height 524
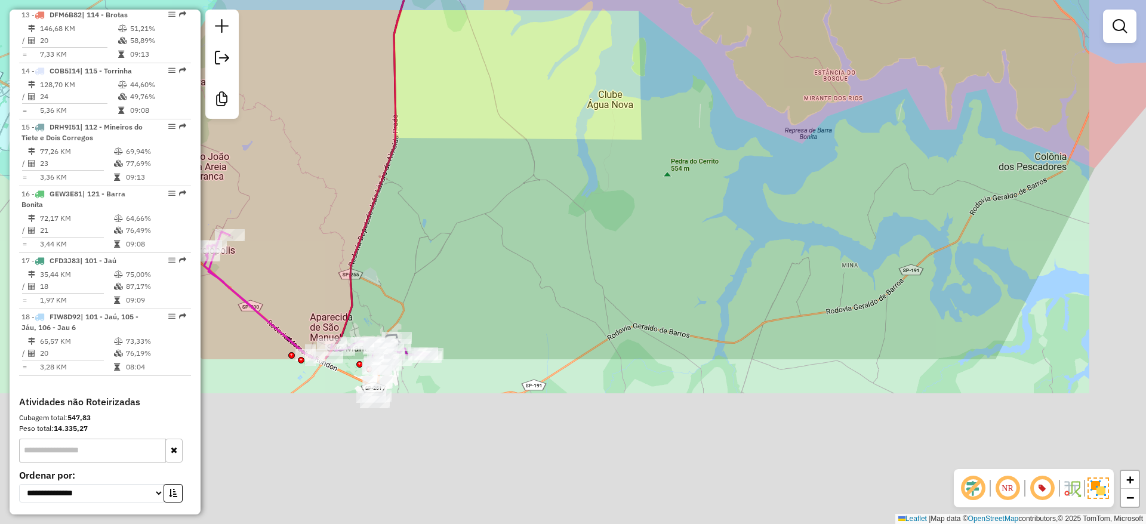
drag, startPoint x: 611, startPoint y: 341, endPoint x: 537, endPoint y: 124, distance: 230.1
click at [537, 124] on div "Rota 18 - Placa FIW8D92 97766311 - 55.419.866 LUCIA HELENA MINUTTI VENERUSS Jan…" at bounding box center [573, 262] width 1146 height 524
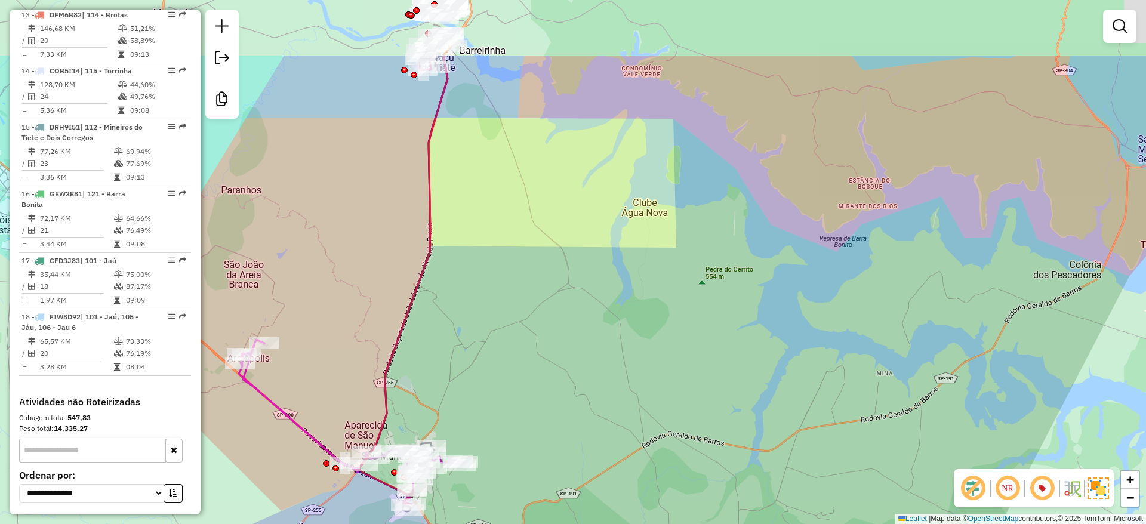
drag, startPoint x: 579, startPoint y: 235, endPoint x: 606, endPoint y: 322, distance: 91.4
click at [606, 322] on div "Rota 18 - Placa FIW8D92 97766311 - 55.419.866 LUCIA HELENA MINUTTI VENERUSS Jan…" at bounding box center [573, 262] width 1146 height 524
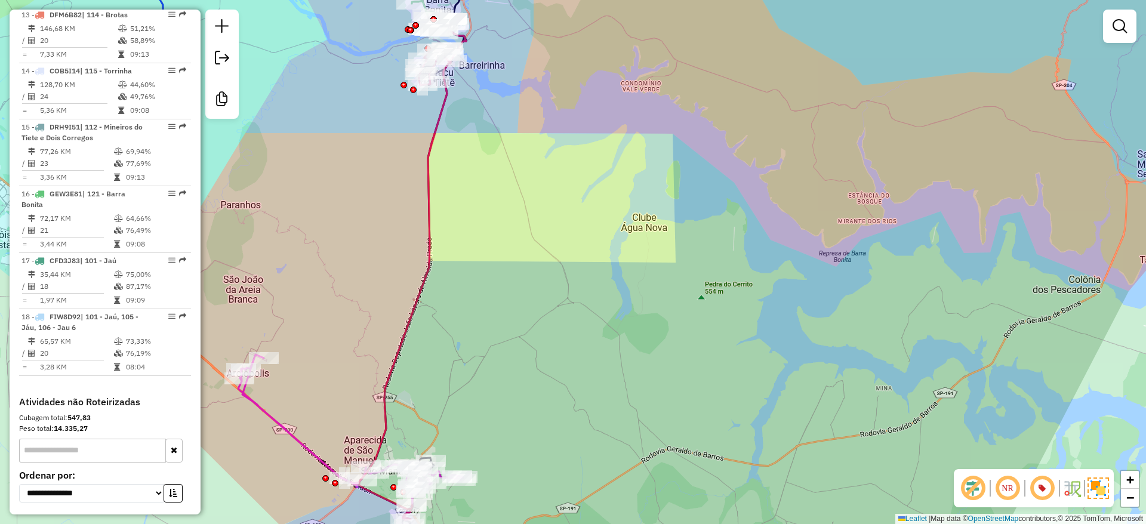
drag, startPoint x: 701, startPoint y: 81, endPoint x: 699, endPoint y: 122, distance: 41.8
click at [699, 122] on div "Rota 18 - Placa FIW8D92 97766311 - 55.419.866 LUCIA HELENA MINUTTI VENERUSS Jan…" at bounding box center [573, 262] width 1146 height 524
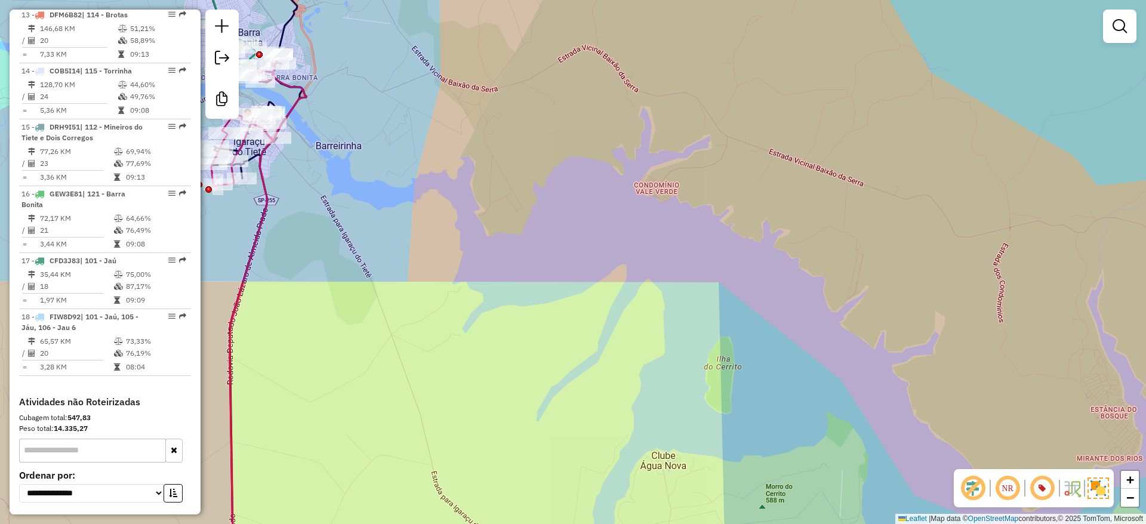
drag, startPoint x: 574, startPoint y: 133, endPoint x: 664, endPoint y: 201, distance: 112.9
click at [664, 201] on div "Rota 18 - Placa FIW8D92 97766311 - 55.419.866 LUCIA HELENA MINUTTI VENERUSS Jan…" at bounding box center [573, 262] width 1146 height 524
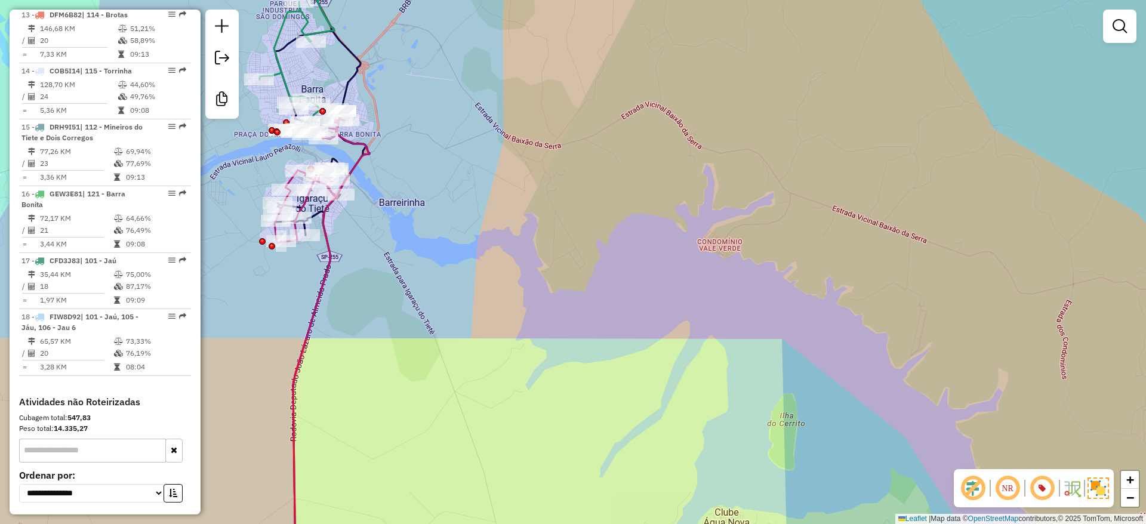
drag, startPoint x: 907, startPoint y: 314, endPoint x: 678, endPoint y: 245, distance: 239.4
click at [678, 245] on div "Rota 18 - Placa FIW8D92 97766311 - 55.419.866 LUCIA HELENA MINUTTI VENERUSS Jan…" at bounding box center [573, 262] width 1146 height 524
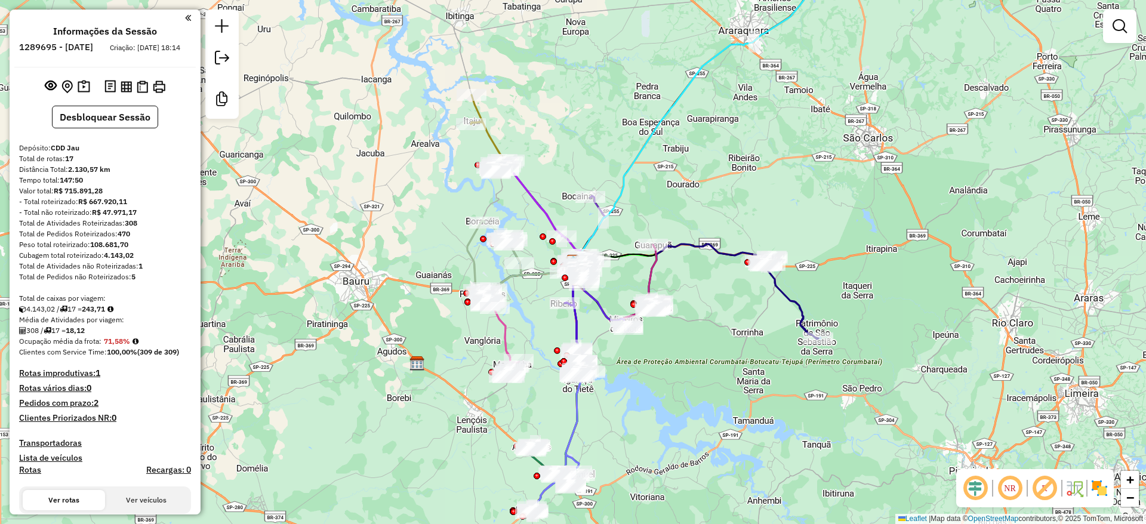
click at [982, 485] on em at bounding box center [975, 488] width 29 height 29
click at [1034, 484] on em at bounding box center [1044, 488] width 29 height 29
click at [1102, 489] on img at bounding box center [1099, 488] width 19 height 19
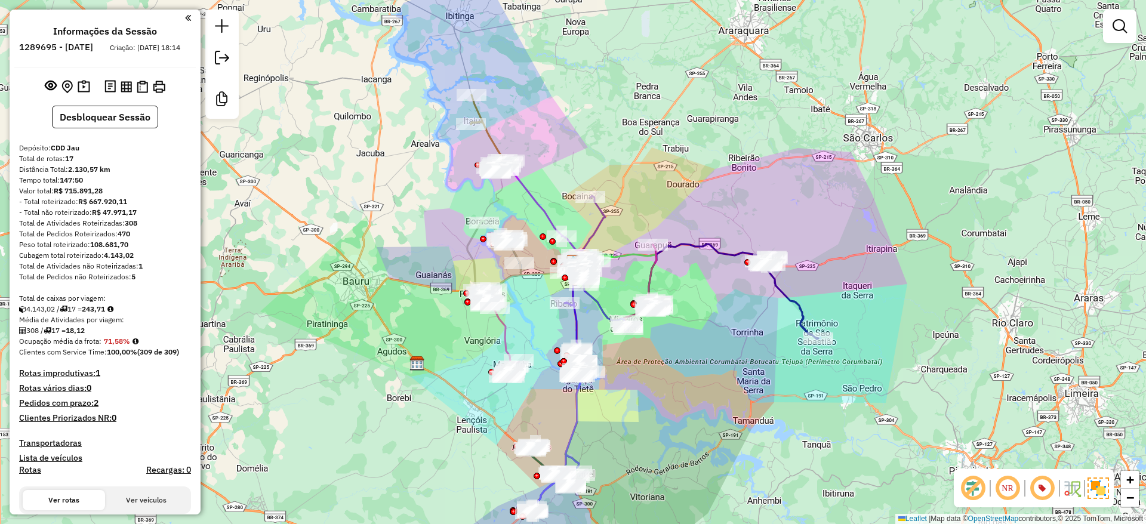
click at [1066, 363] on div "Janela de atendimento Grade de atendimento Capacidade Transportadoras Veículos …" at bounding box center [573, 262] width 1146 height 524
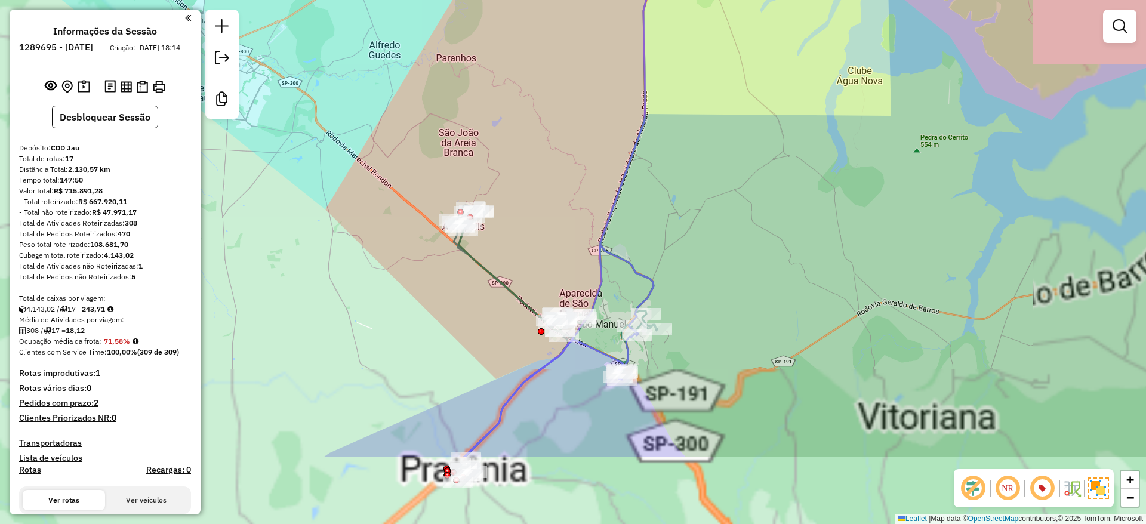
drag, startPoint x: 850, startPoint y: 323, endPoint x: 796, endPoint y: 265, distance: 79.8
click at [796, 265] on div "Janela de atendimento Grade de atendimento Capacidade Transportadoras Veículos …" at bounding box center [573, 262] width 1146 height 524
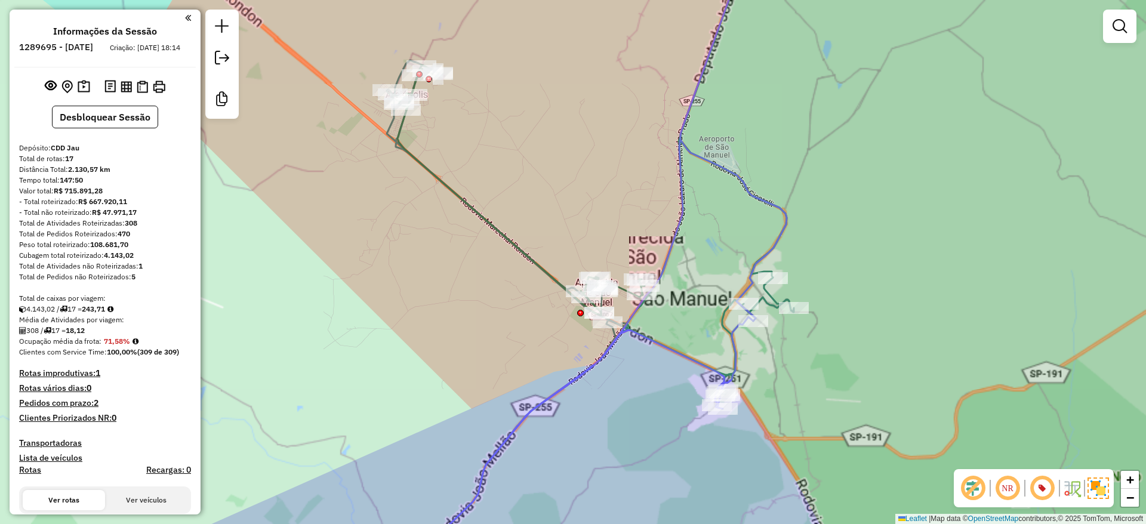
click at [501, 430] on div "Janela de atendimento Grade de atendimento Capacidade Transportadoras Veículos …" at bounding box center [573, 262] width 1146 height 524
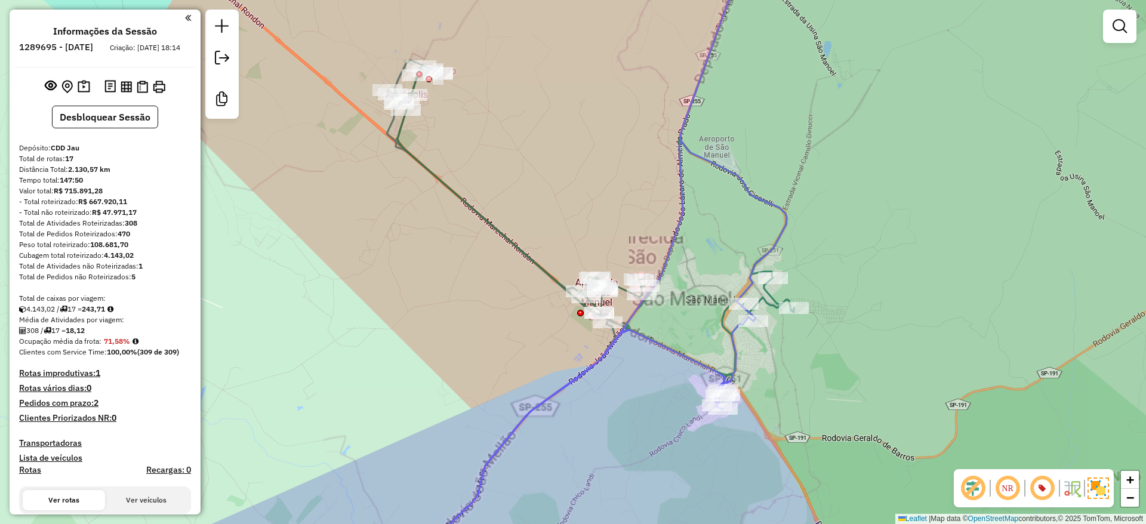
click at [507, 441] on icon at bounding box center [597, 261] width 380 height 629
select select "**********"
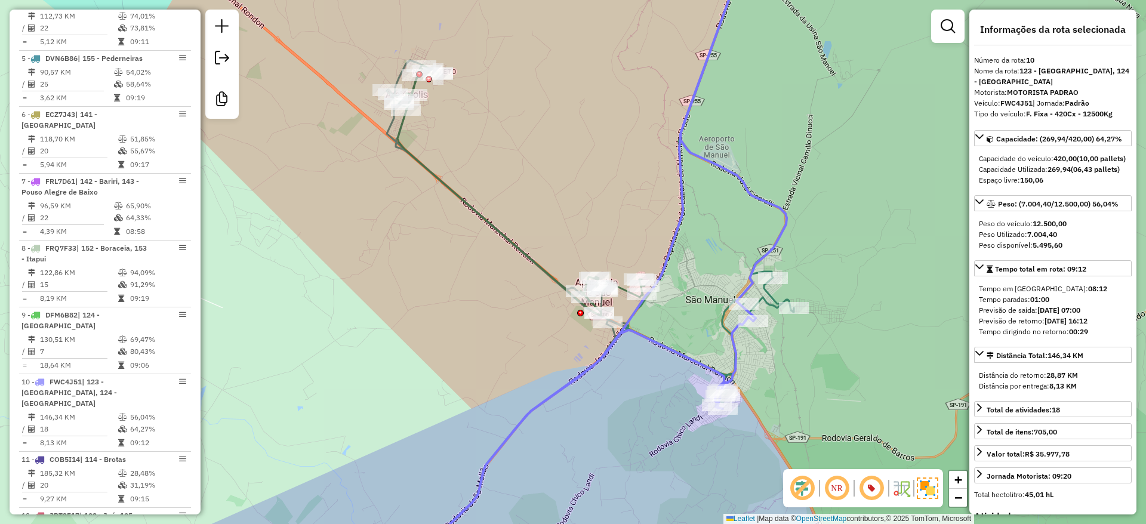
scroll to position [1074, 0]
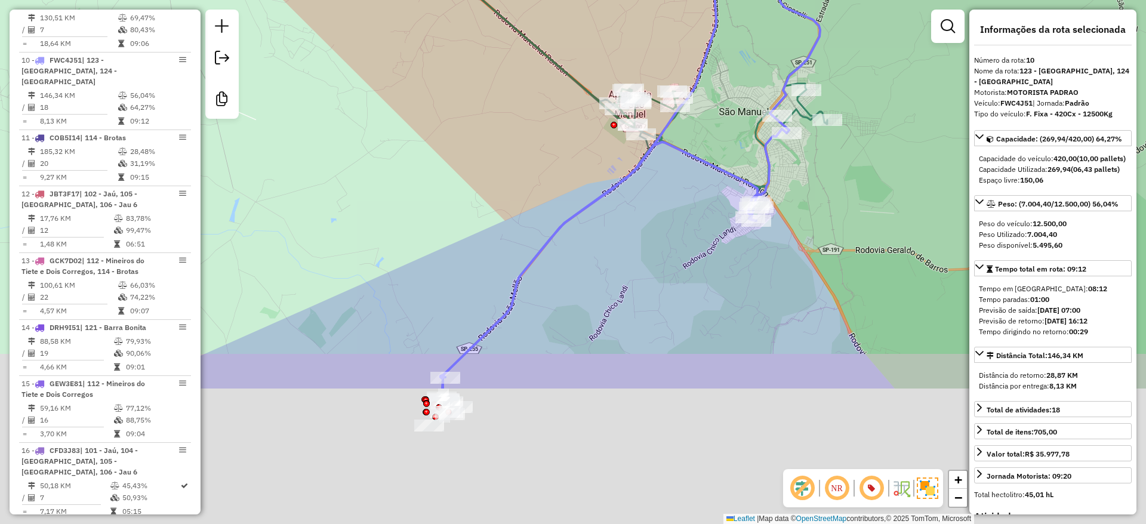
drag, startPoint x: 522, startPoint y: 152, endPoint x: 561, endPoint y: 63, distance: 96.5
click at [560, 21] on div "Janela de atendimento Grade de atendimento Capacidade Transportadoras Veículos …" at bounding box center [573, 262] width 1146 height 524
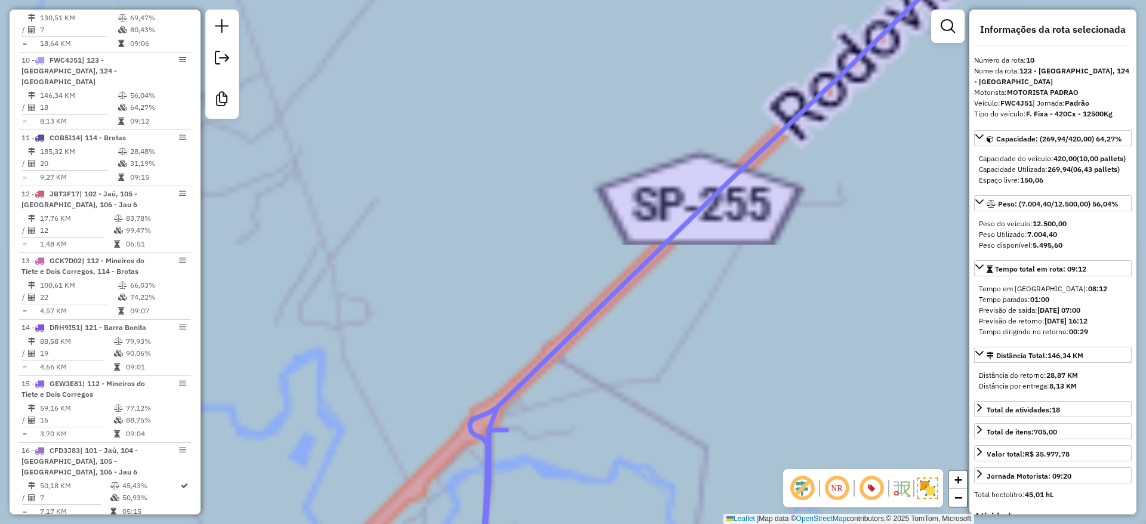
drag, startPoint x: 575, startPoint y: 306, endPoint x: 564, endPoint y: 434, distance: 128.8
click at [575, 305] on div "Janela de atendimento Grade de atendimento Capacidade Transportadoras Veículos …" at bounding box center [573, 262] width 1146 height 524
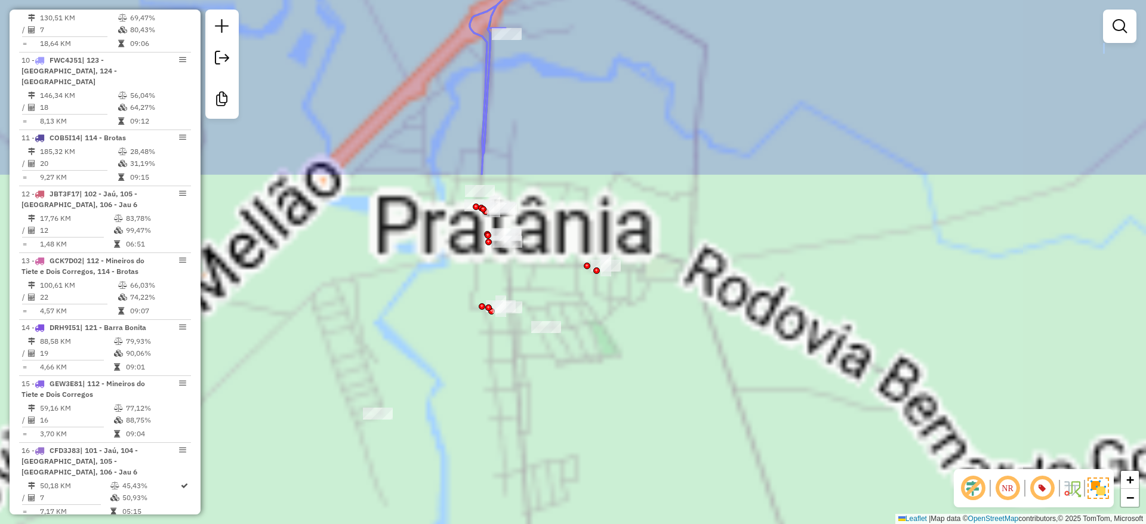
drag, startPoint x: 564, startPoint y: 434, endPoint x: 564, endPoint y: 33, distance: 401.1
click at [564, 33] on div "Janela de atendimento Grade de atendimento Capacidade Transportadoras Veículos …" at bounding box center [573, 262] width 1146 height 524
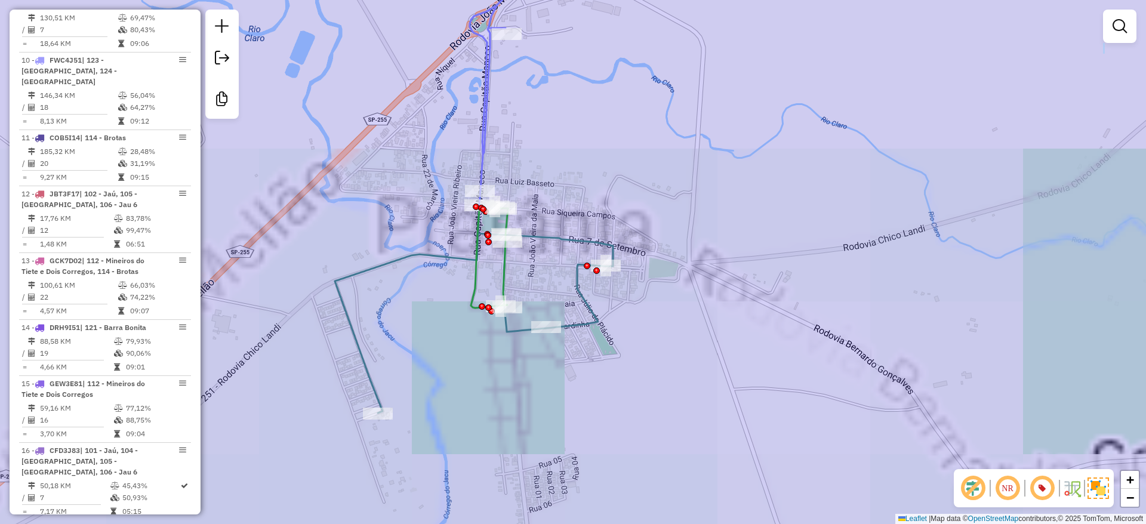
click at [543, 234] on icon at bounding box center [474, 180] width 278 height 466
select select "**********"
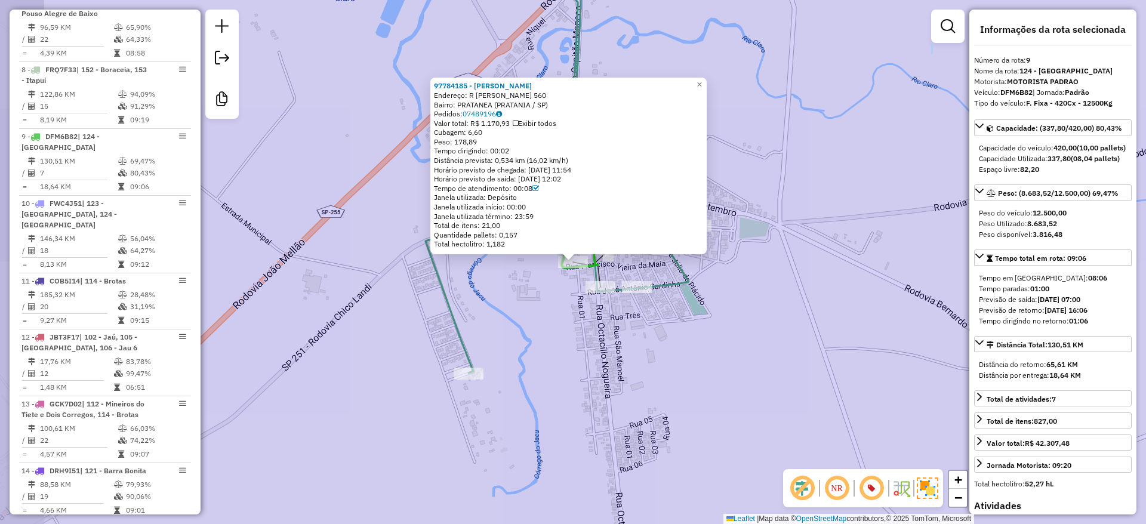
scroll to position [1018, 0]
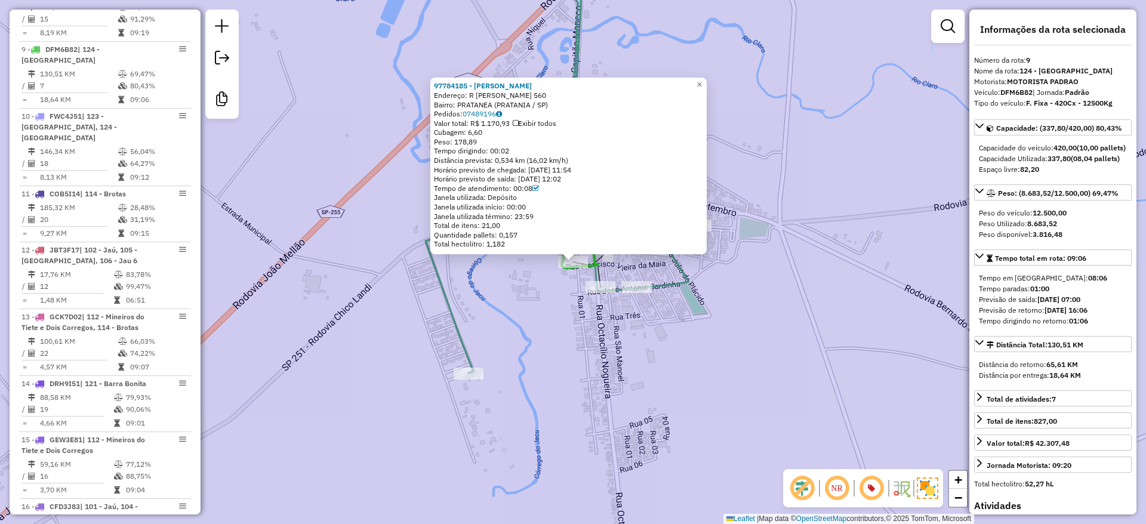
drag, startPoint x: 559, startPoint y: 334, endPoint x: 469, endPoint y: 285, distance: 102.3
click at [559, 334] on div "97784185 - [PERSON_NAME] DA SI Endereço: R [PERSON_NAME] 560 Bairro: [GEOGRAPHI…" at bounding box center [573, 262] width 1146 height 524
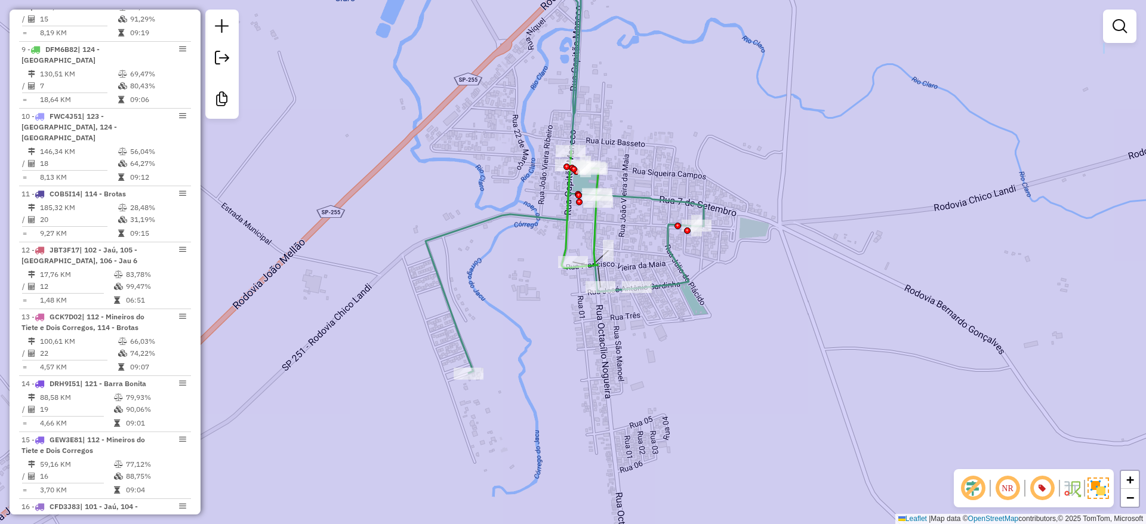
click at [429, 256] on icon at bounding box center [565, 160] width 278 height 426
click at [436, 230] on icon at bounding box center [565, 160] width 278 height 426
select select "**********"
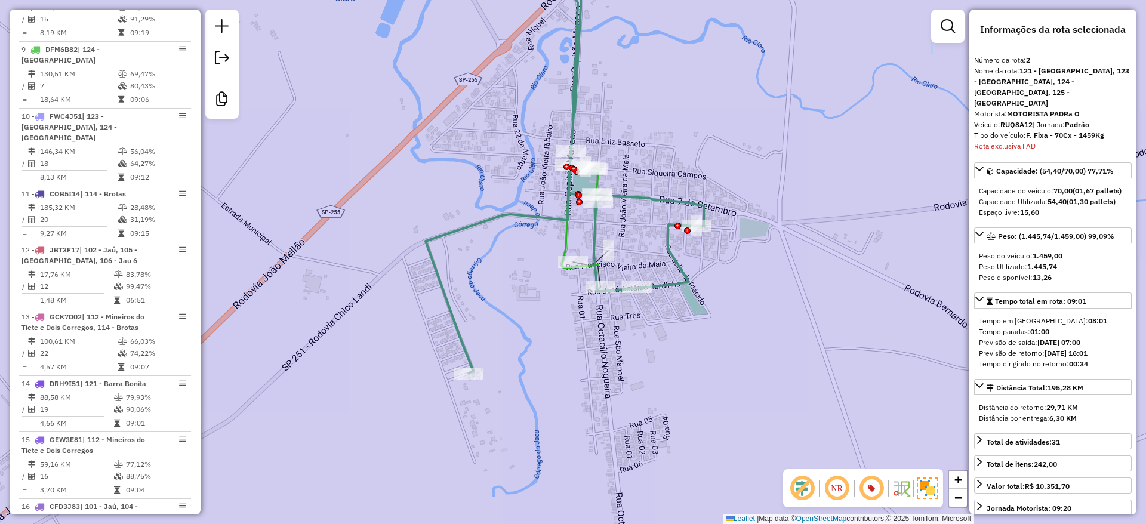
click at [433, 236] on icon at bounding box center [565, 160] width 278 height 426
click at [548, 297] on div "Janela de atendimento Grade de atendimento Capacidade Transportadoras Veículos …" at bounding box center [573, 262] width 1146 height 524
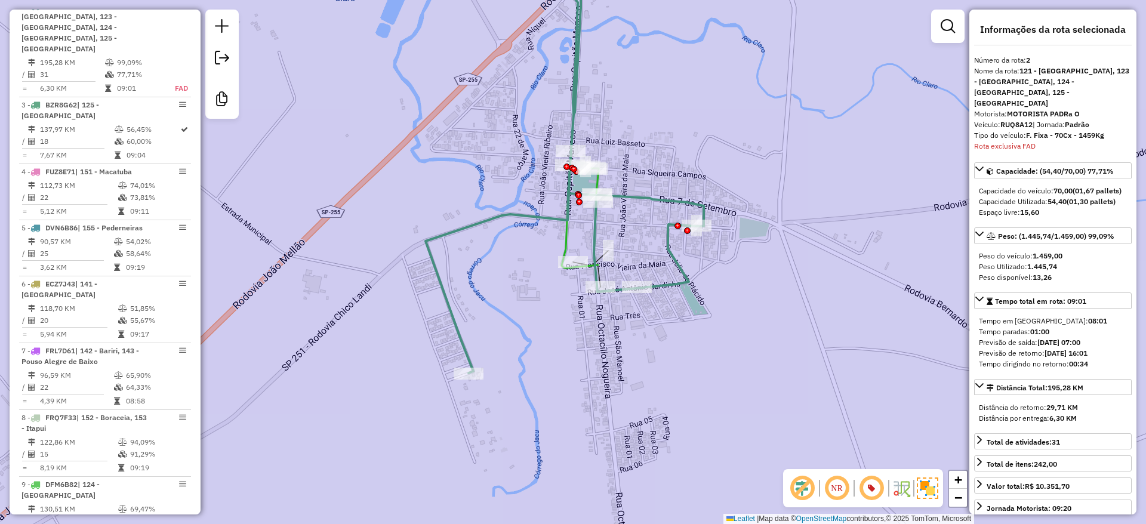
scroll to position [581, 0]
click at [637, 149] on div "Janela de atendimento Grade de atendimento Capacidade Transportadoras Veículos …" at bounding box center [573, 262] width 1146 height 524
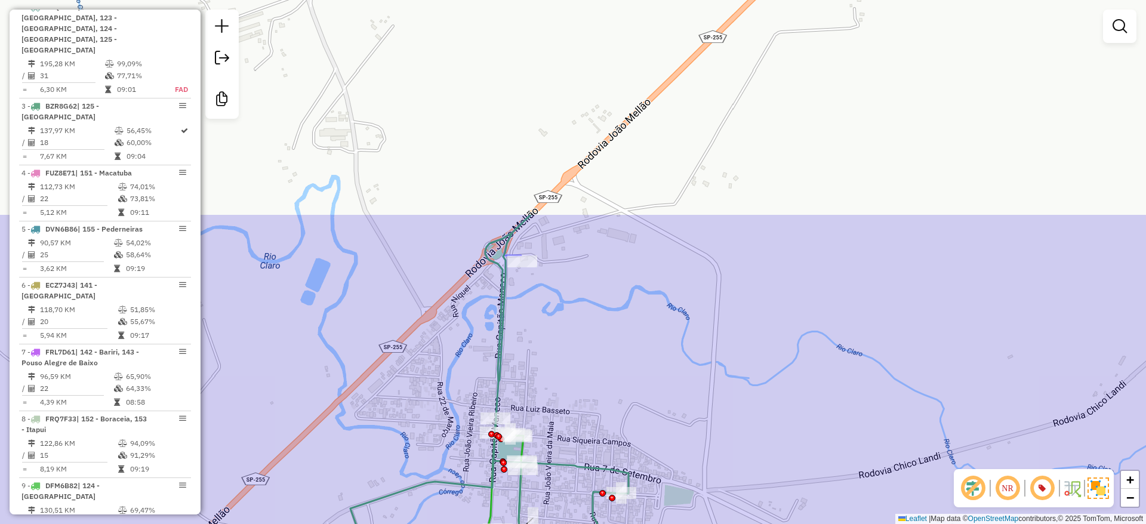
drag, startPoint x: 678, startPoint y: 96, endPoint x: 603, endPoint y: 362, distance: 276.0
click at [603, 363] on div "Janela de atendimento Grade de atendimento Capacidade Transportadoras Veículos …" at bounding box center [573, 262] width 1146 height 524
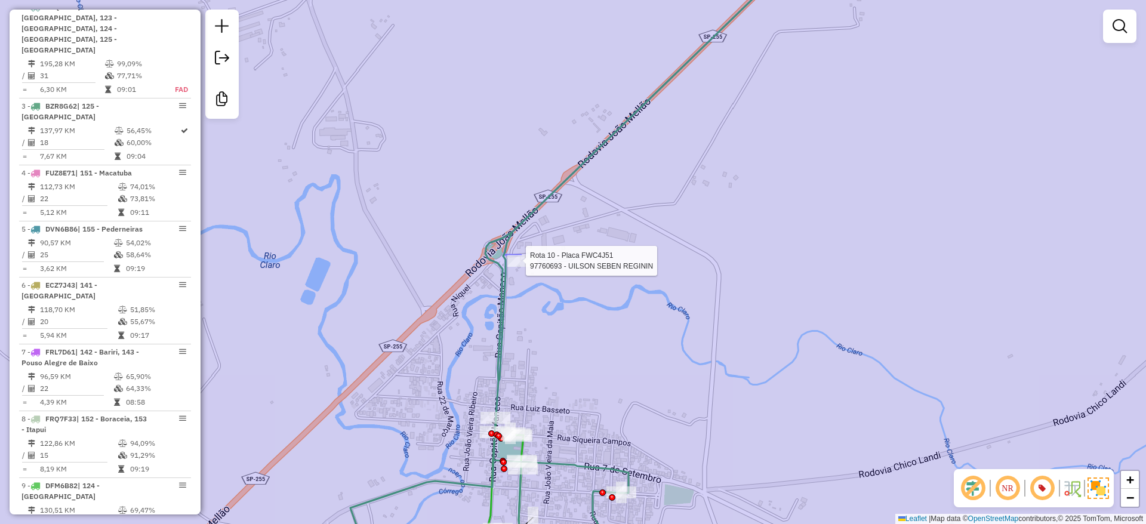
select select "**********"
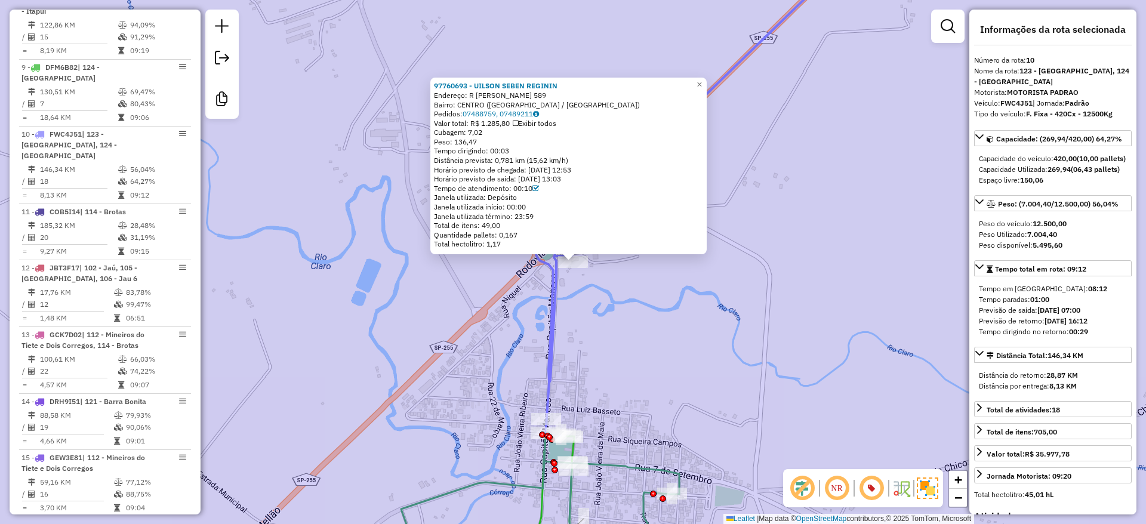
scroll to position [1074, 0]
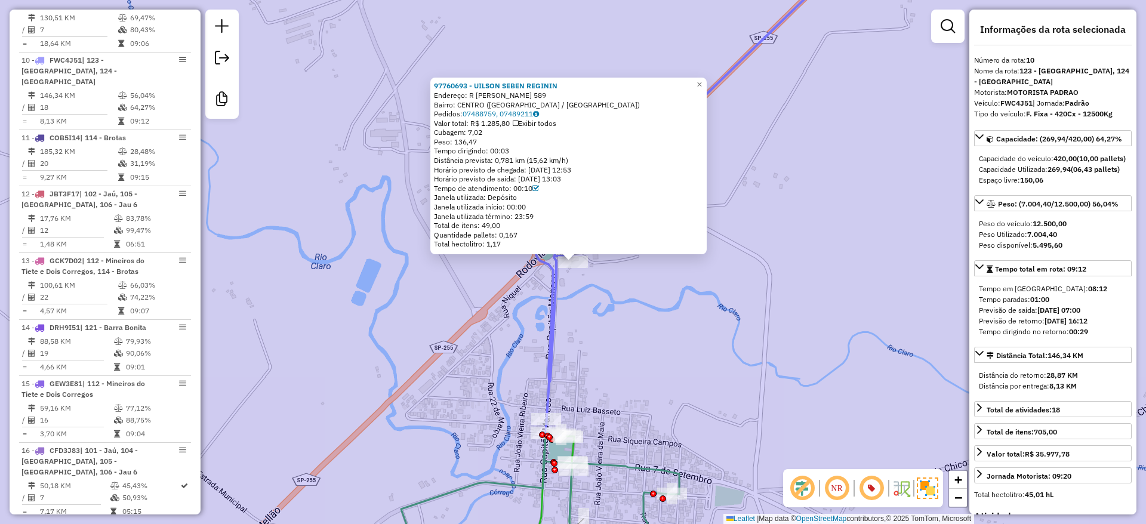
click at [735, 347] on div "97760693 - UILSON SEBEN REGININ Endereço: R [PERSON_NAME] 589 Bairro: [GEOGRAPH…" at bounding box center [573, 262] width 1146 height 524
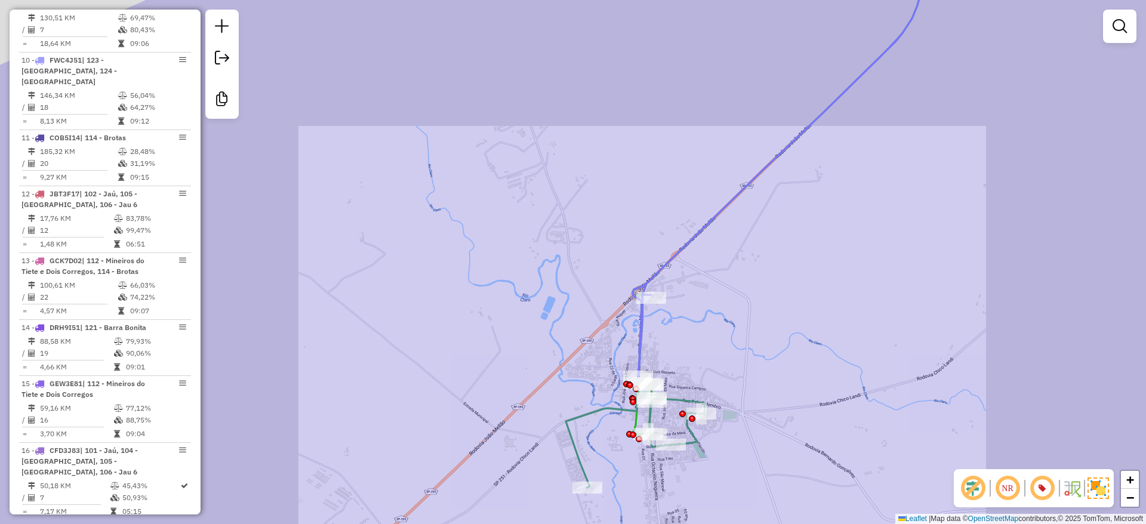
click at [748, 335] on div "Janela de atendimento Grade de atendimento Capacidade Transportadoras Veículos …" at bounding box center [573, 262] width 1146 height 524
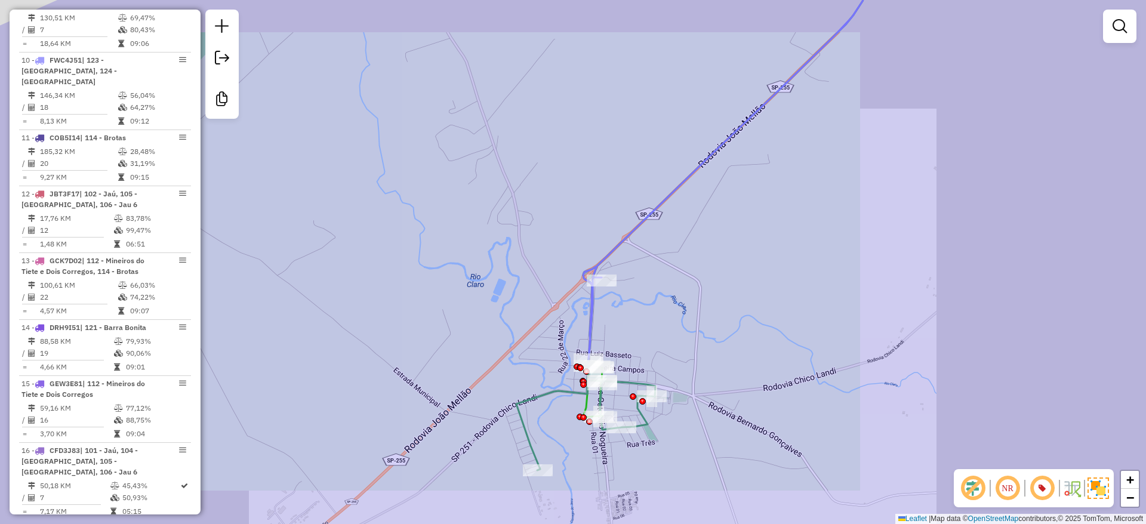
drag, startPoint x: 738, startPoint y: 329, endPoint x: 723, endPoint y: 329, distance: 15.5
click at [723, 329] on div "Janela de atendimento Grade de atendimento Capacidade Transportadoras Veículos …" at bounding box center [573, 262] width 1146 height 524
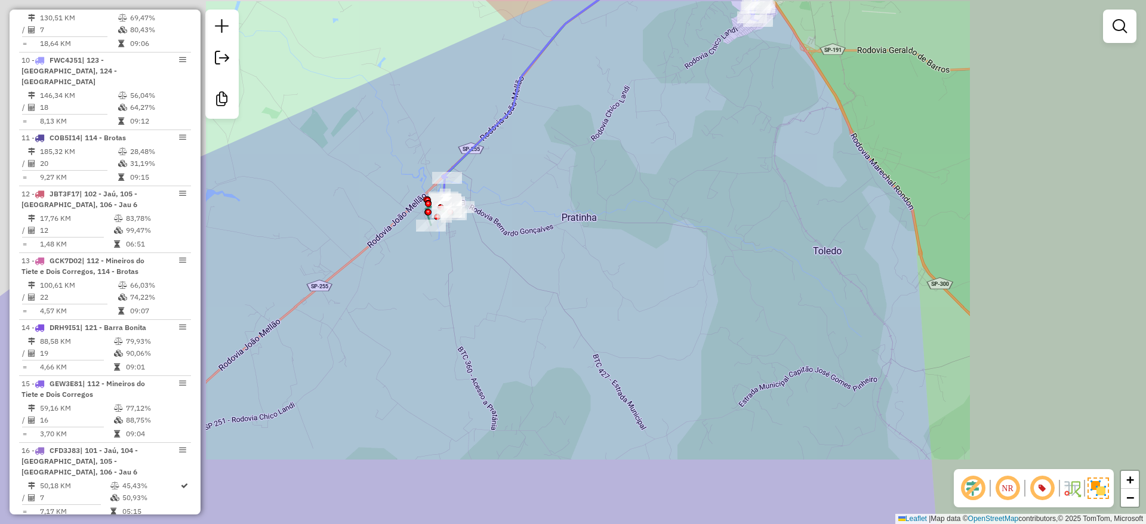
drag, startPoint x: 392, startPoint y: 152, endPoint x: 390, endPoint y: 194, distance: 42.4
click at [390, 194] on div "Janela de atendimento Grade de atendimento Capacidade Transportadoras Veículos …" at bounding box center [573, 262] width 1146 height 524
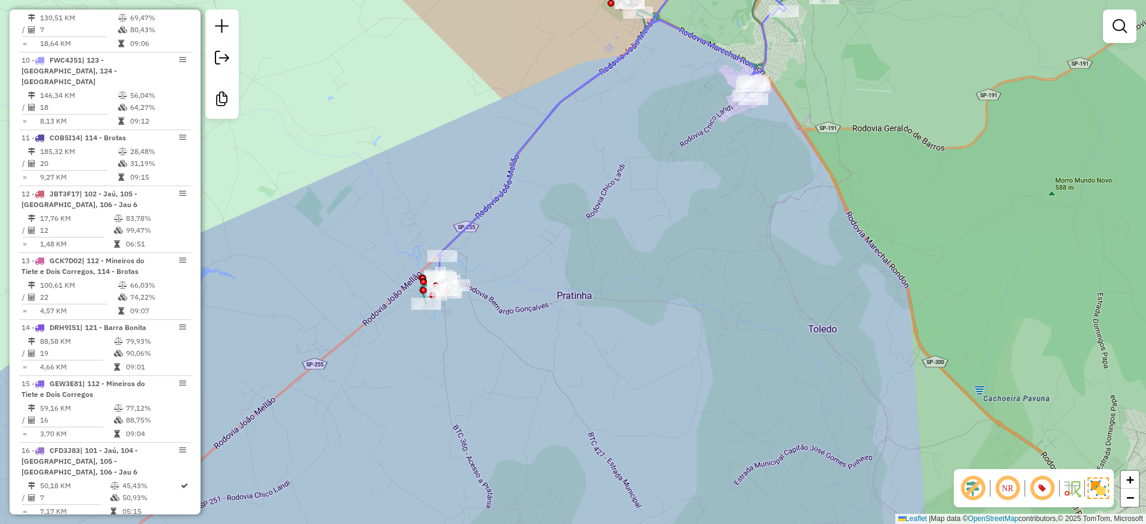
drag, startPoint x: 390, startPoint y: 194, endPoint x: 386, endPoint y: 237, distance: 43.1
click at [386, 237] on div "Janela de atendimento Grade de atendimento Capacidade Transportadoras Veículos …" at bounding box center [573, 262] width 1146 height 524
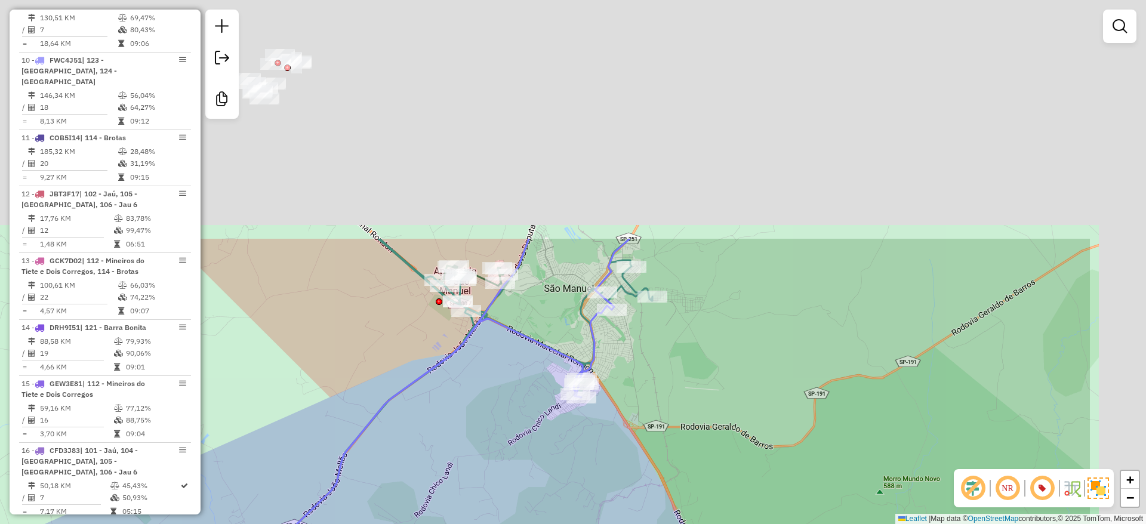
drag, startPoint x: 541, startPoint y: 463, endPoint x: 764, endPoint y: 289, distance: 282.8
click at [513, 493] on div "Janela de atendimento Grade de atendimento Capacidade Transportadoras Veículos …" at bounding box center [573, 262] width 1146 height 524
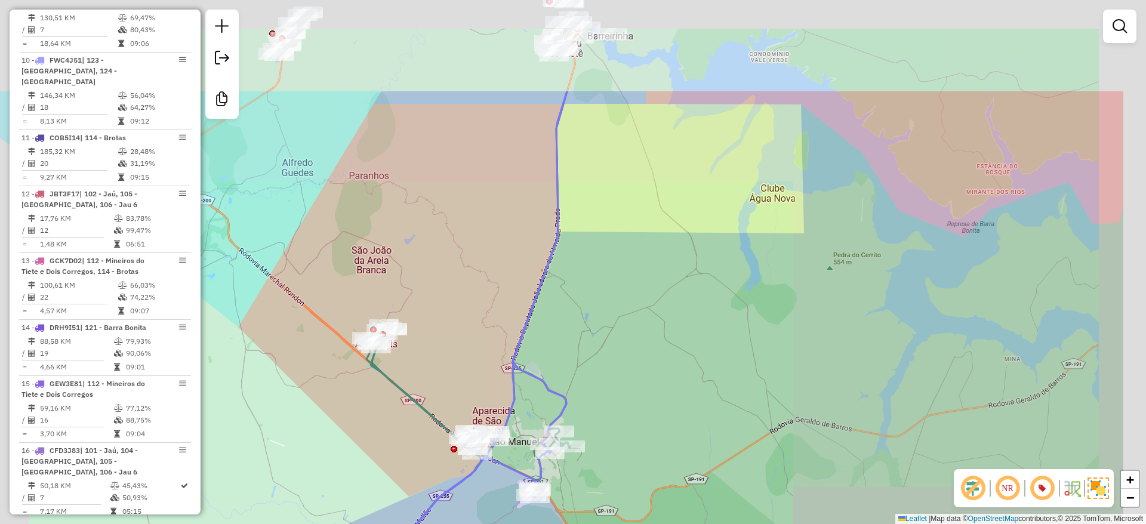
drag, startPoint x: 772, startPoint y: 353, endPoint x: 651, endPoint y: 431, distance: 143.7
click at [633, 467] on div "Janela de atendimento Grade de atendimento Capacidade Transportadoras Veículos …" at bounding box center [573, 262] width 1146 height 524
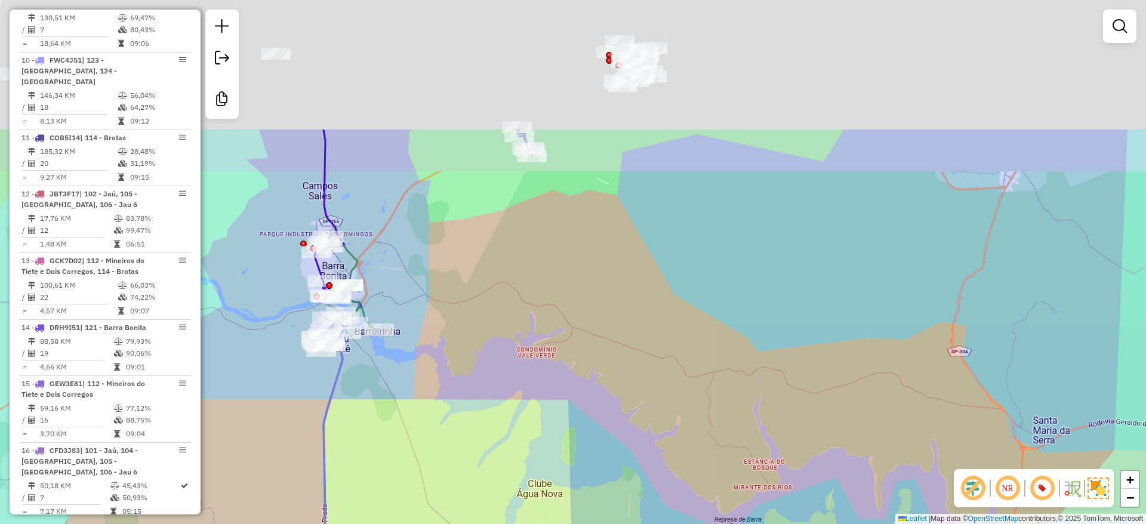
drag, startPoint x: 801, startPoint y: 252, endPoint x: 686, endPoint y: 457, distance: 234.9
click at [686, 470] on div "Janela de atendimento Grade de atendimento Capacidade Transportadoras Veículos …" at bounding box center [573, 262] width 1146 height 524
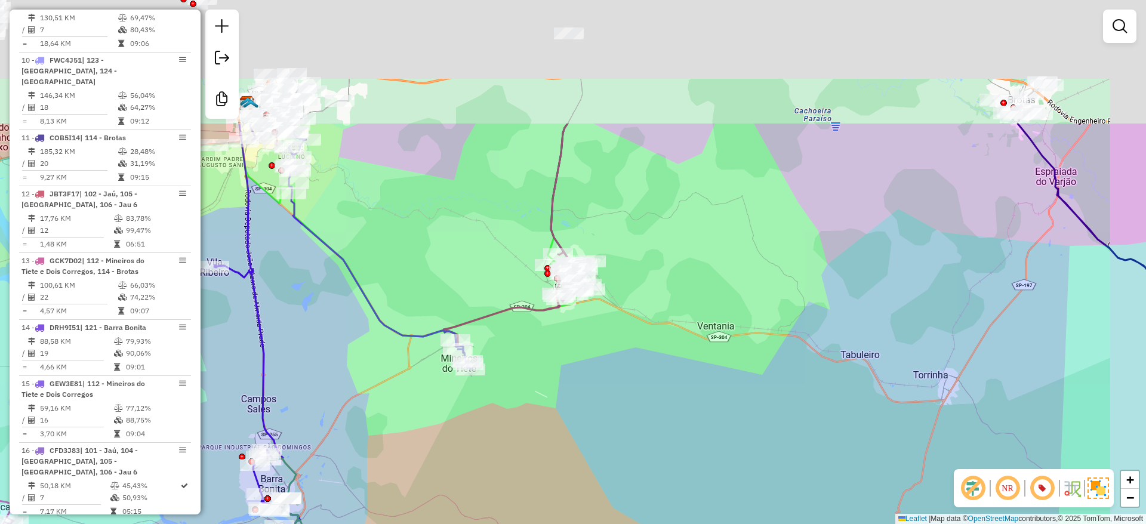
drag, startPoint x: 720, startPoint y: 439, endPoint x: 751, endPoint y: 365, distance: 80.2
click at [720, 443] on div "Janela de atendimento Grade de atendimento Capacidade Transportadoras Veículos …" at bounding box center [573, 262] width 1146 height 524
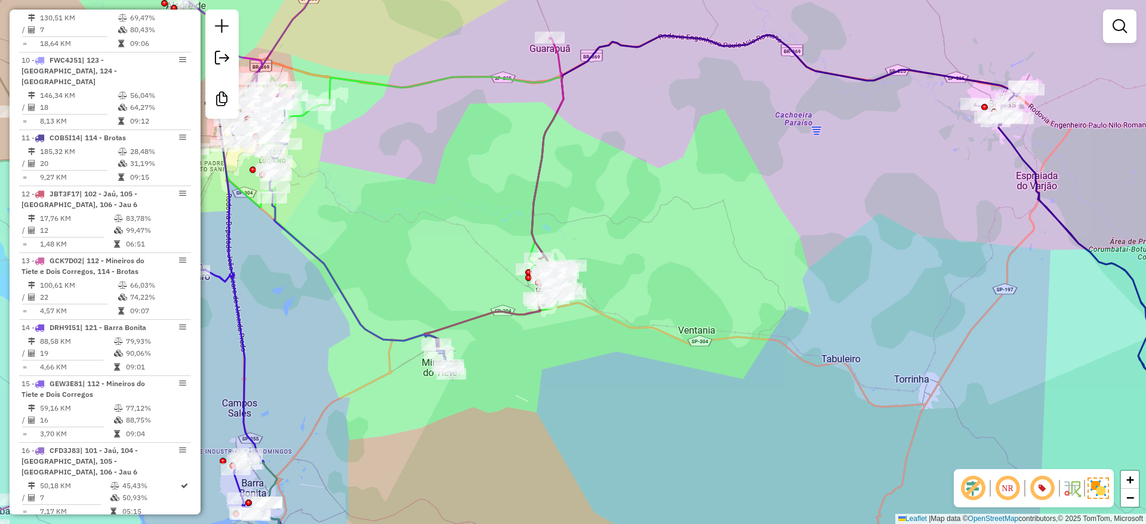
drag, startPoint x: 757, startPoint y: 355, endPoint x: 739, endPoint y: 355, distance: 18.5
click at [739, 355] on div "Janela de atendimento Grade de atendimento Capacidade Transportadoras Veículos …" at bounding box center [573, 262] width 1146 height 524
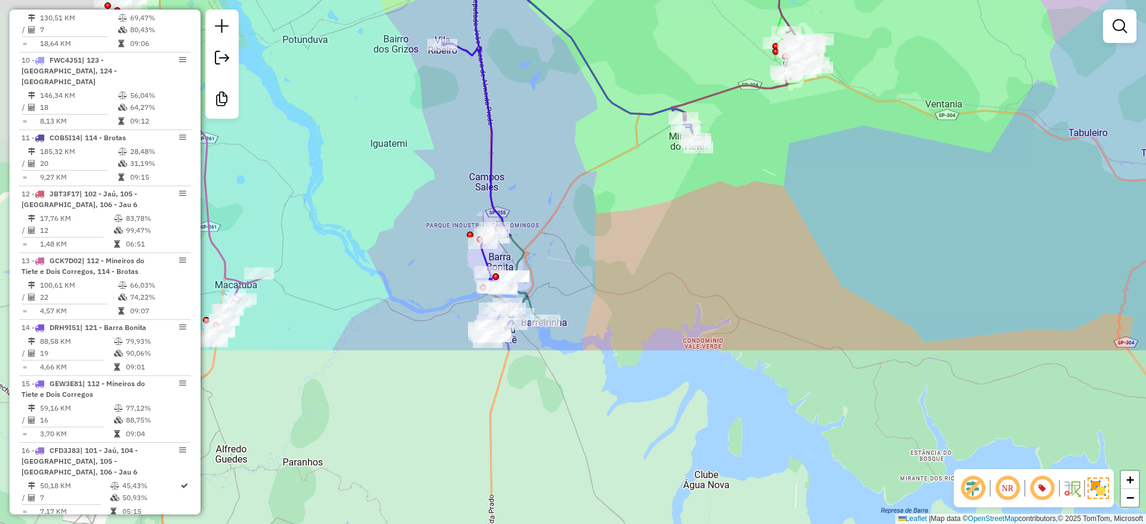
drag, startPoint x: 557, startPoint y: 430, endPoint x: 874, endPoint y: 130, distance: 436.1
click at [874, 128] on div "Janela de atendimento Grade de atendimento Capacidade Transportadoras Veículos …" at bounding box center [573, 262] width 1146 height 524
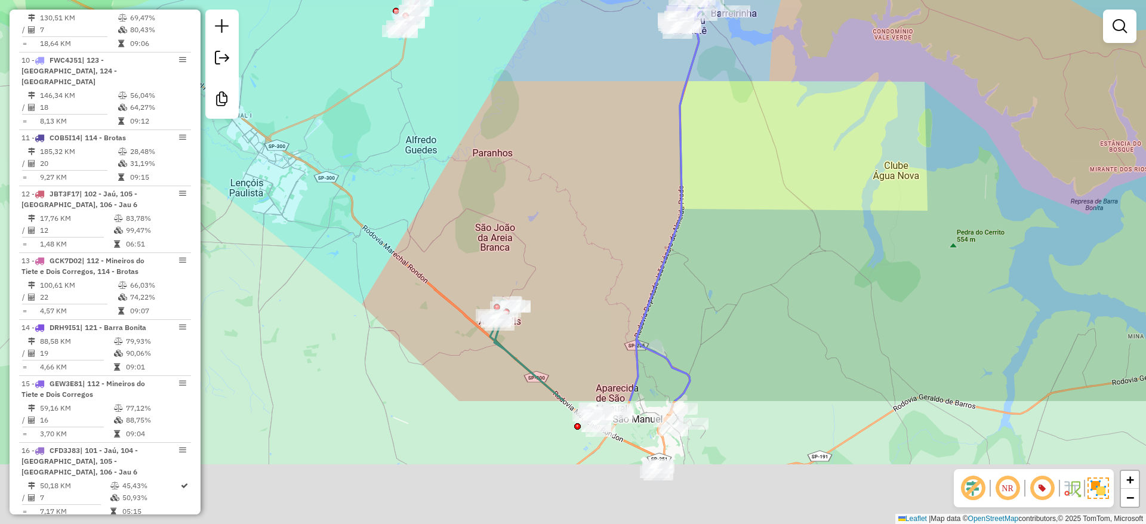
drag, startPoint x: 667, startPoint y: 441, endPoint x: 731, endPoint y: 266, distance: 186.9
click at [731, 266] on div "Janela de atendimento Grade de atendimento Capacidade Transportadoras Veículos …" at bounding box center [573, 262] width 1146 height 524
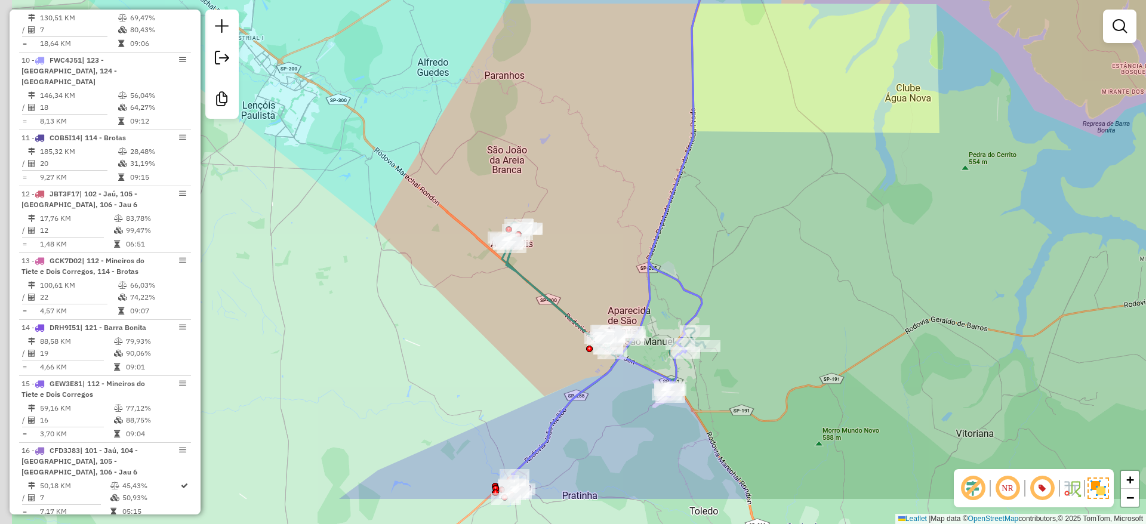
drag, startPoint x: 739, startPoint y: 303, endPoint x: 756, endPoint y: 209, distance: 95.2
click at [756, 208] on div "Janela de atendimento Grade de atendimento Capacidade Transportadoras Veículos …" at bounding box center [573, 262] width 1146 height 524
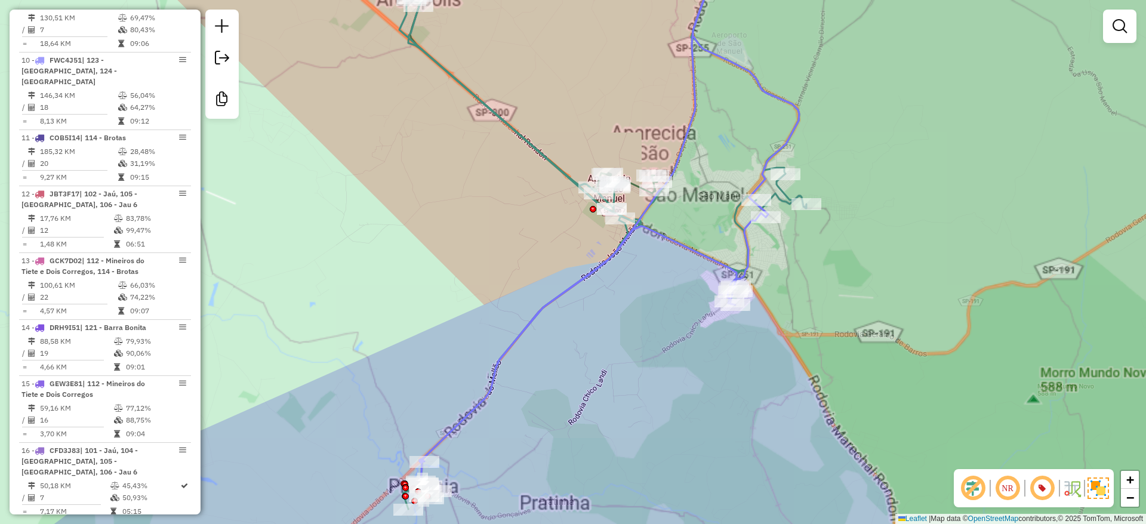
click at [565, 424] on div "Janela de atendimento Grade de atendimento Capacidade Transportadoras Veículos …" at bounding box center [573, 262] width 1146 height 524
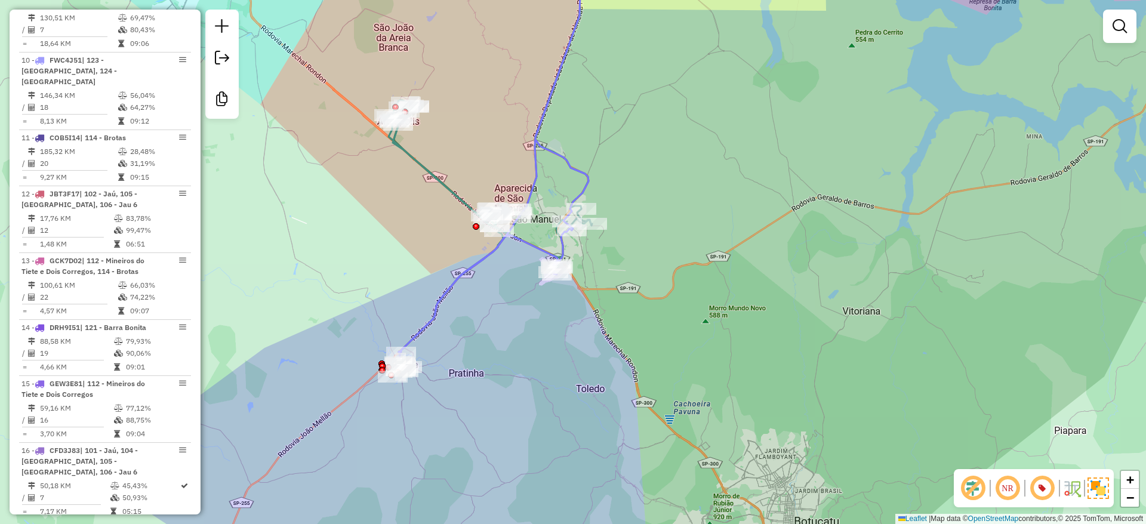
click at [656, 187] on div "Janela de atendimento Grade de atendimento Capacidade Transportadoras Veículos …" at bounding box center [573, 262] width 1146 height 524
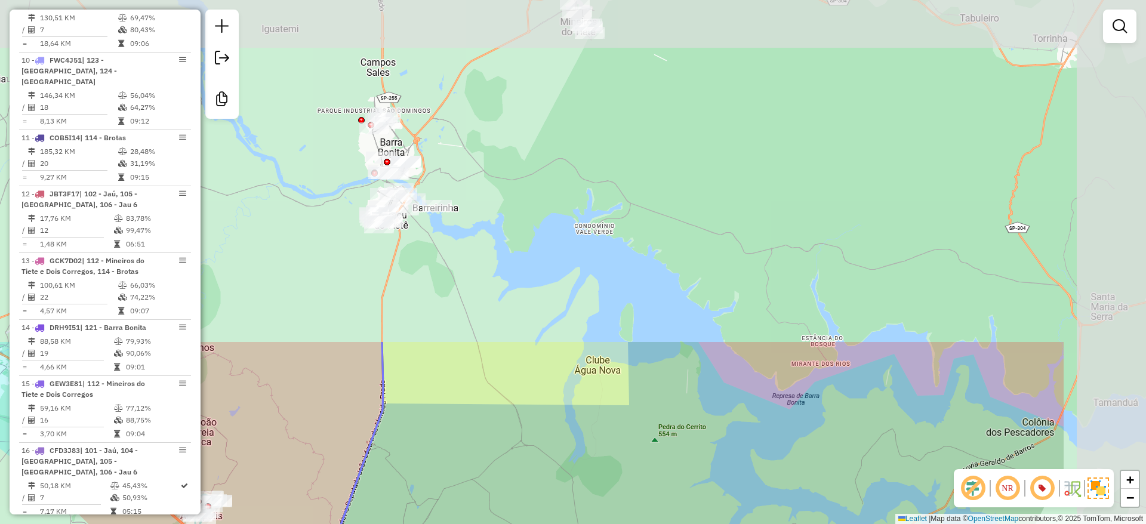
drag, startPoint x: 681, startPoint y: 132, endPoint x: 483, endPoint y: 526, distance: 440.7
click at [483, 523] on html "Aguarde... Pop-up bloqueado! Seu navegador bloqueou automáticamente a abertura …" at bounding box center [573, 262] width 1146 height 524
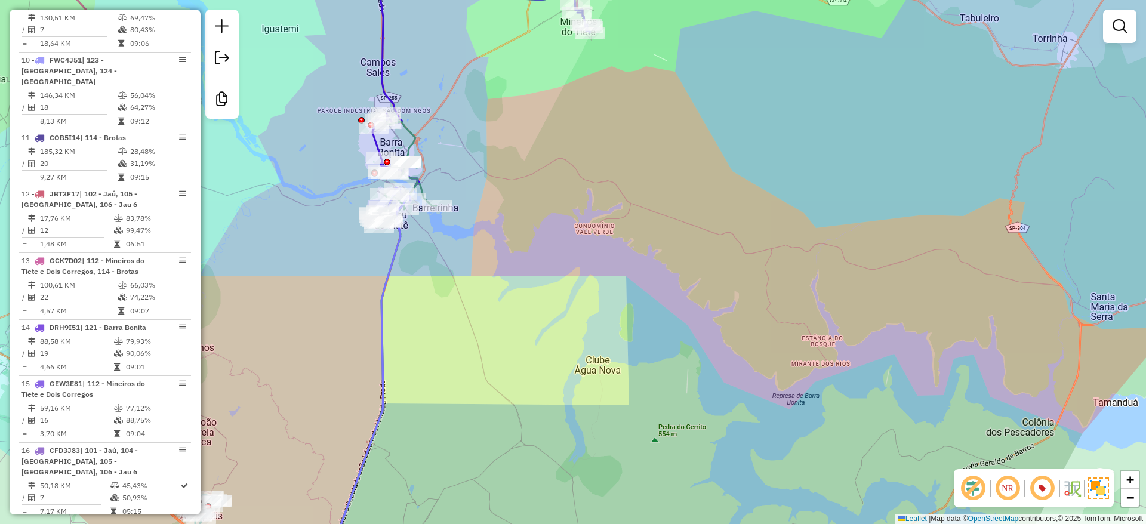
click at [1036, 88] on div "Janela de atendimento Grade de atendimento Capacidade Transportadoras Veículos …" at bounding box center [573, 262] width 1146 height 524
click at [1129, 26] on link at bounding box center [1120, 26] width 24 height 24
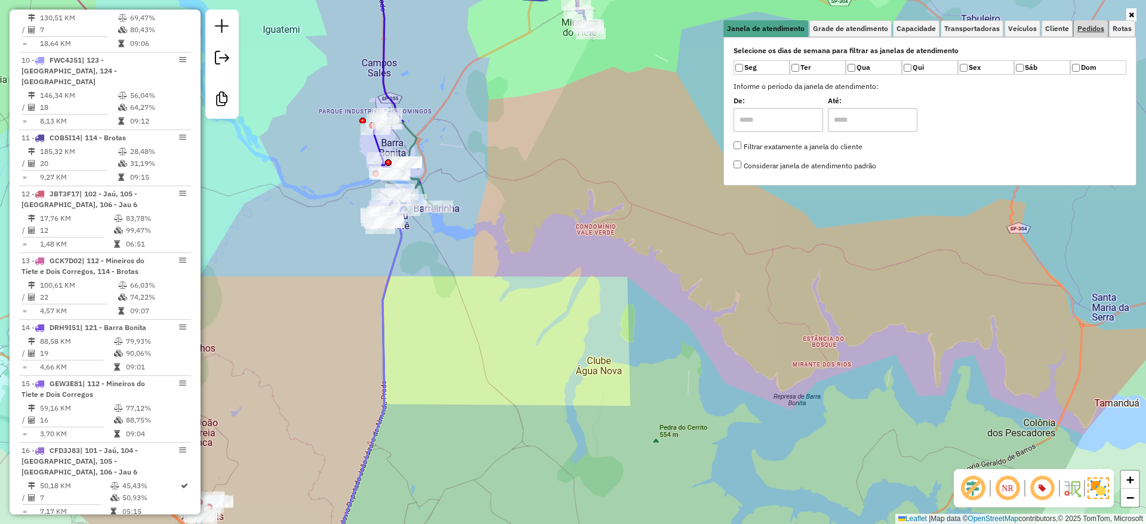
click at [1102, 26] on span "Pedidos" at bounding box center [1090, 28] width 27 height 7
